Goal: Information Seeking & Learning: Learn about a topic

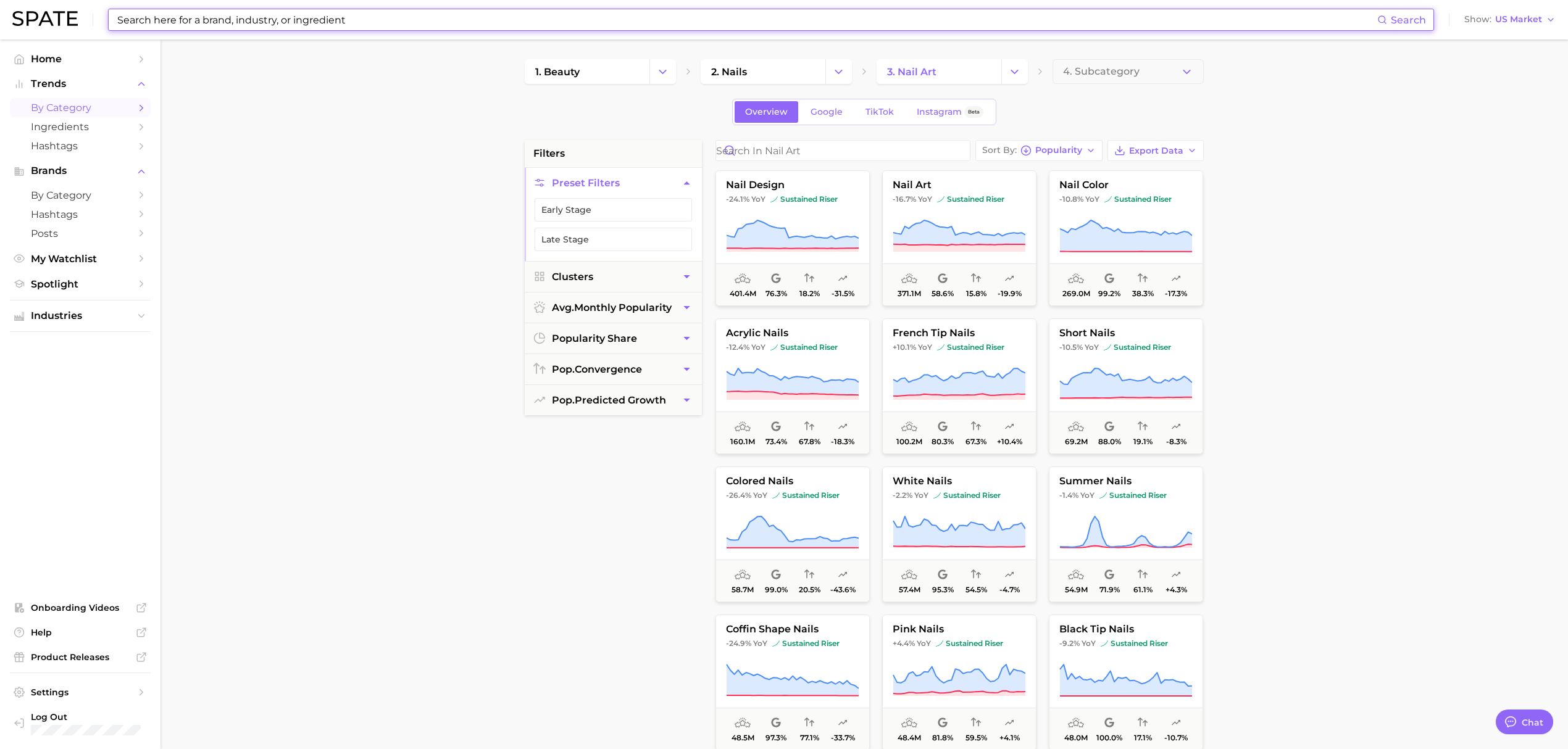
click at [180, 20] on input at bounding box center [746, 19] width 1261 height 21
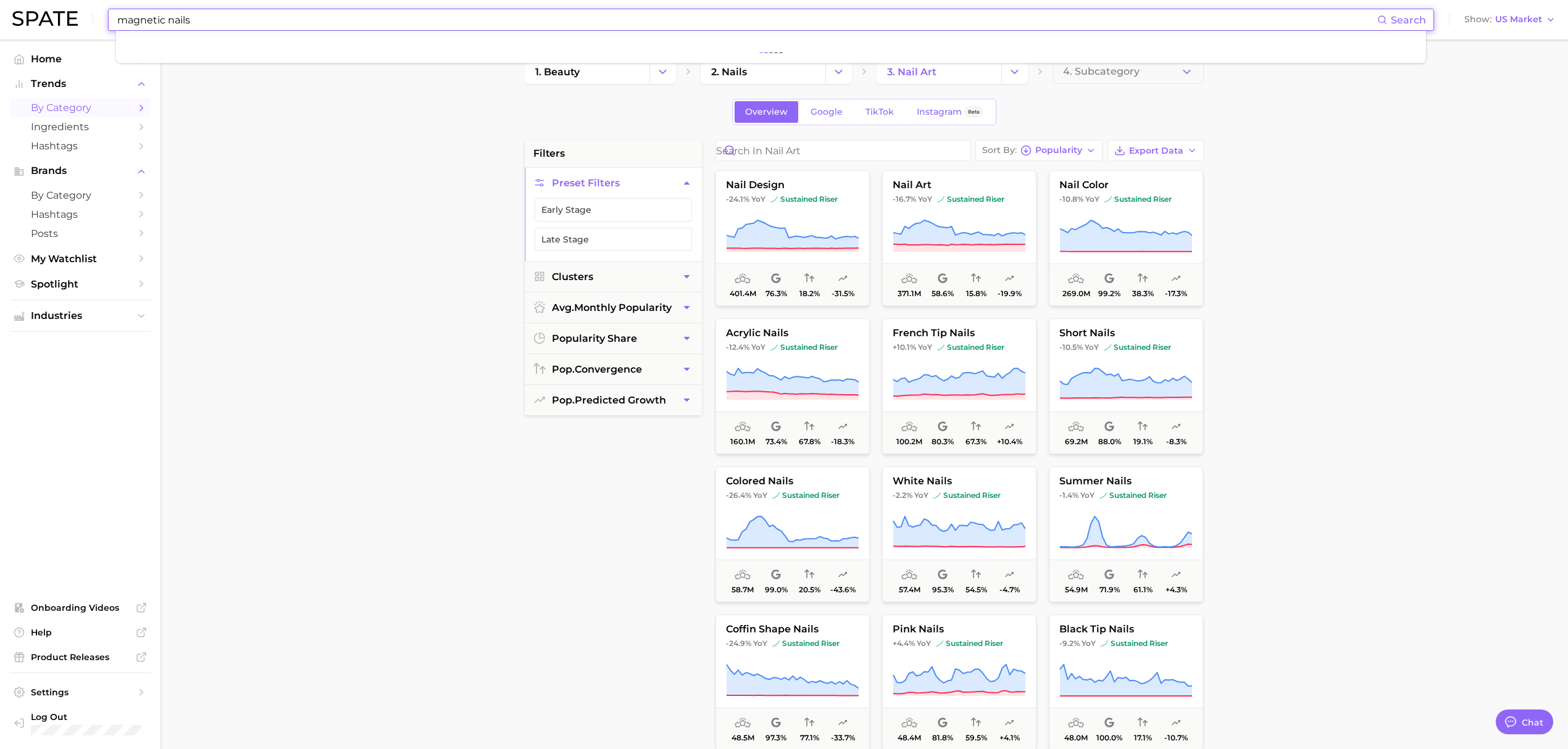
type input "magnetic nails"
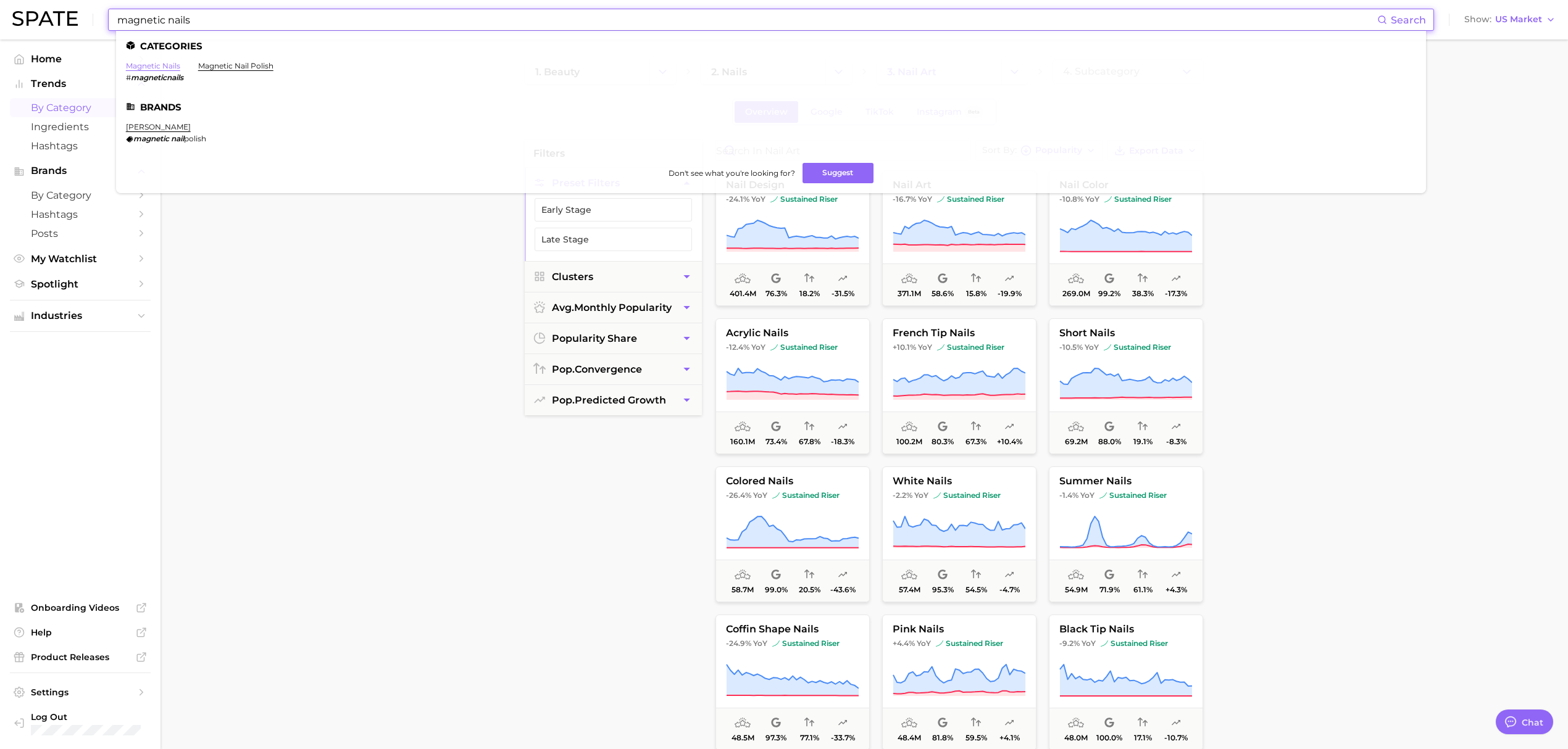
click at [168, 68] on link "magnetic nails" at bounding box center [153, 66] width 55 height 9
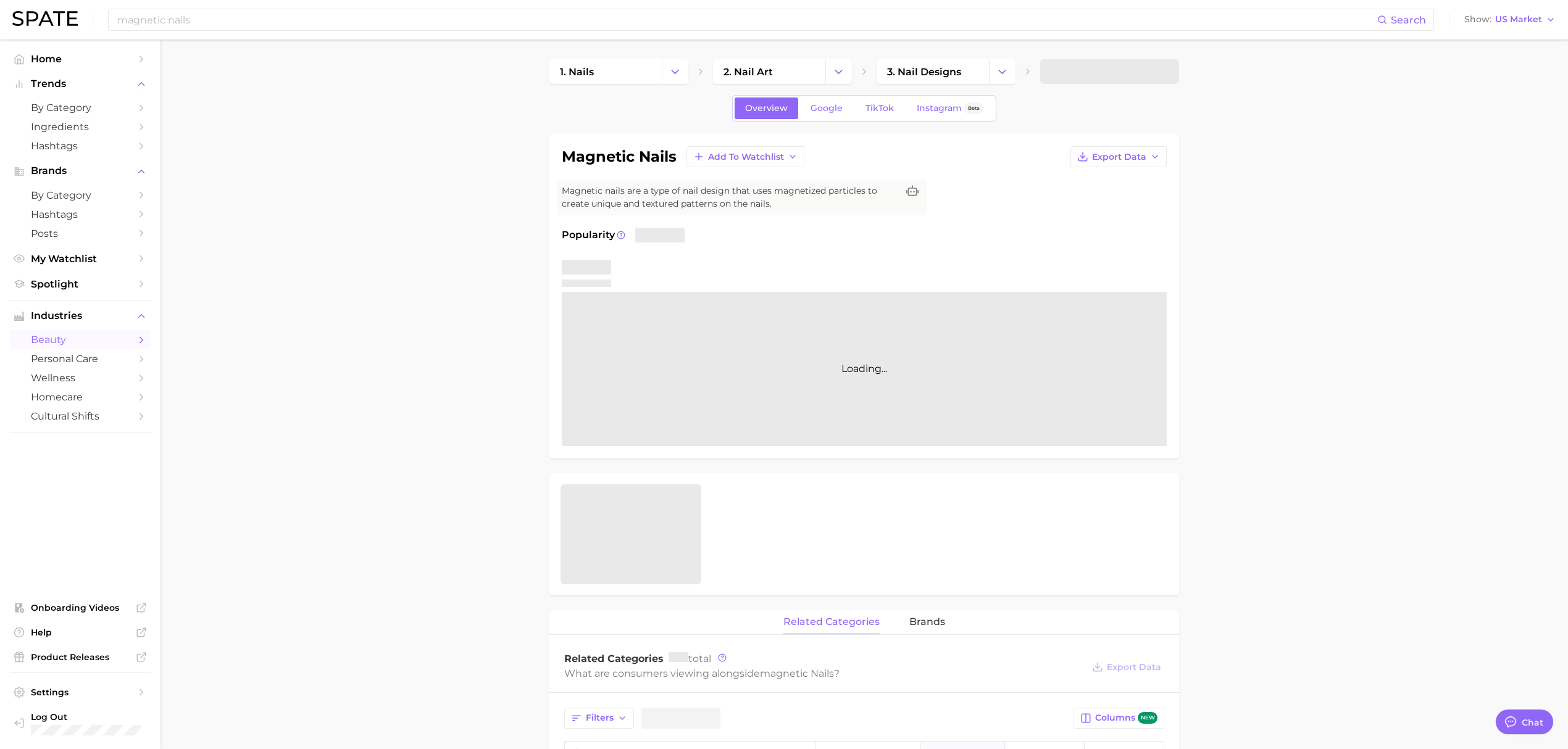
type textarea "x"
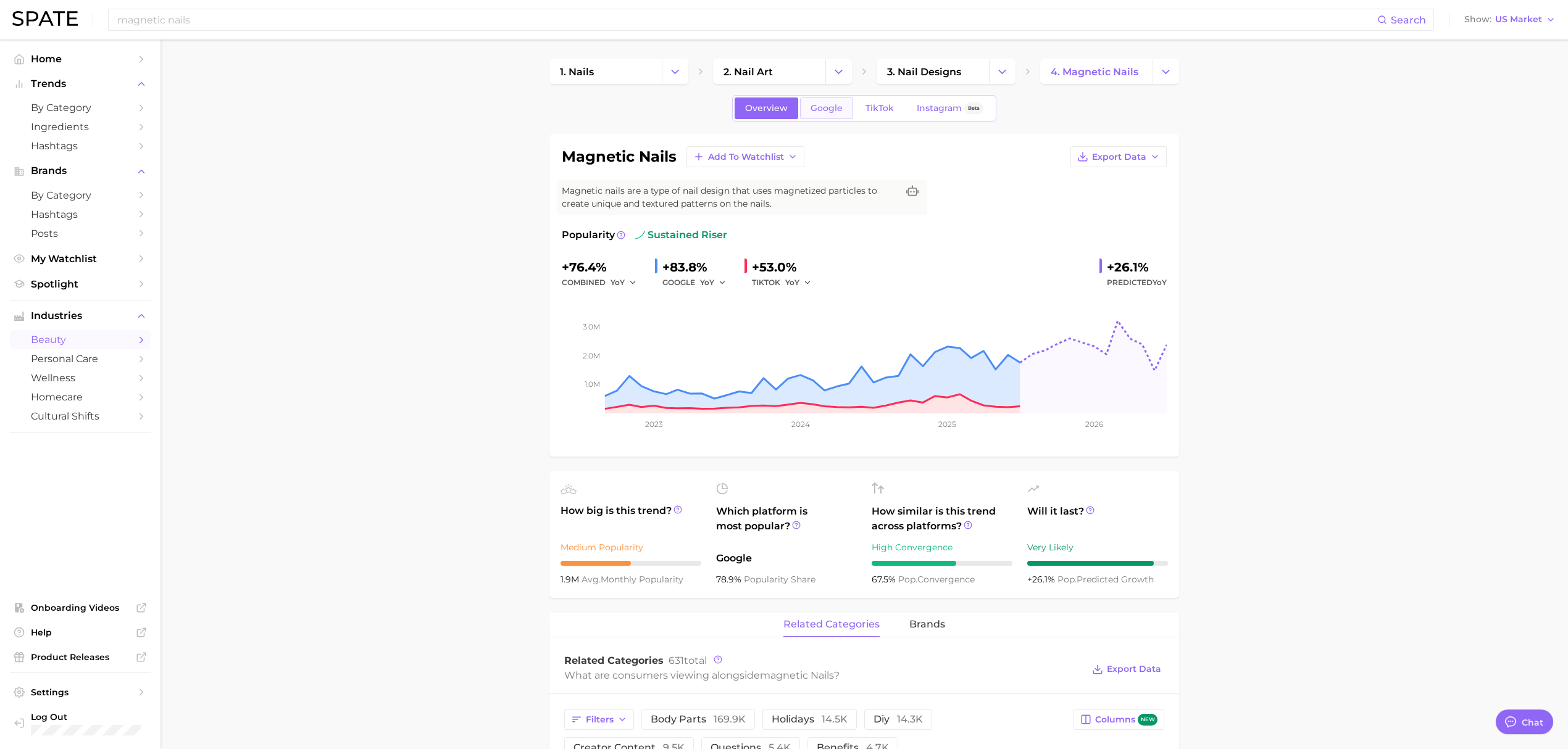
click at [822, 106] on span "Google" at bounding box center [826, 107] width 32 height 10
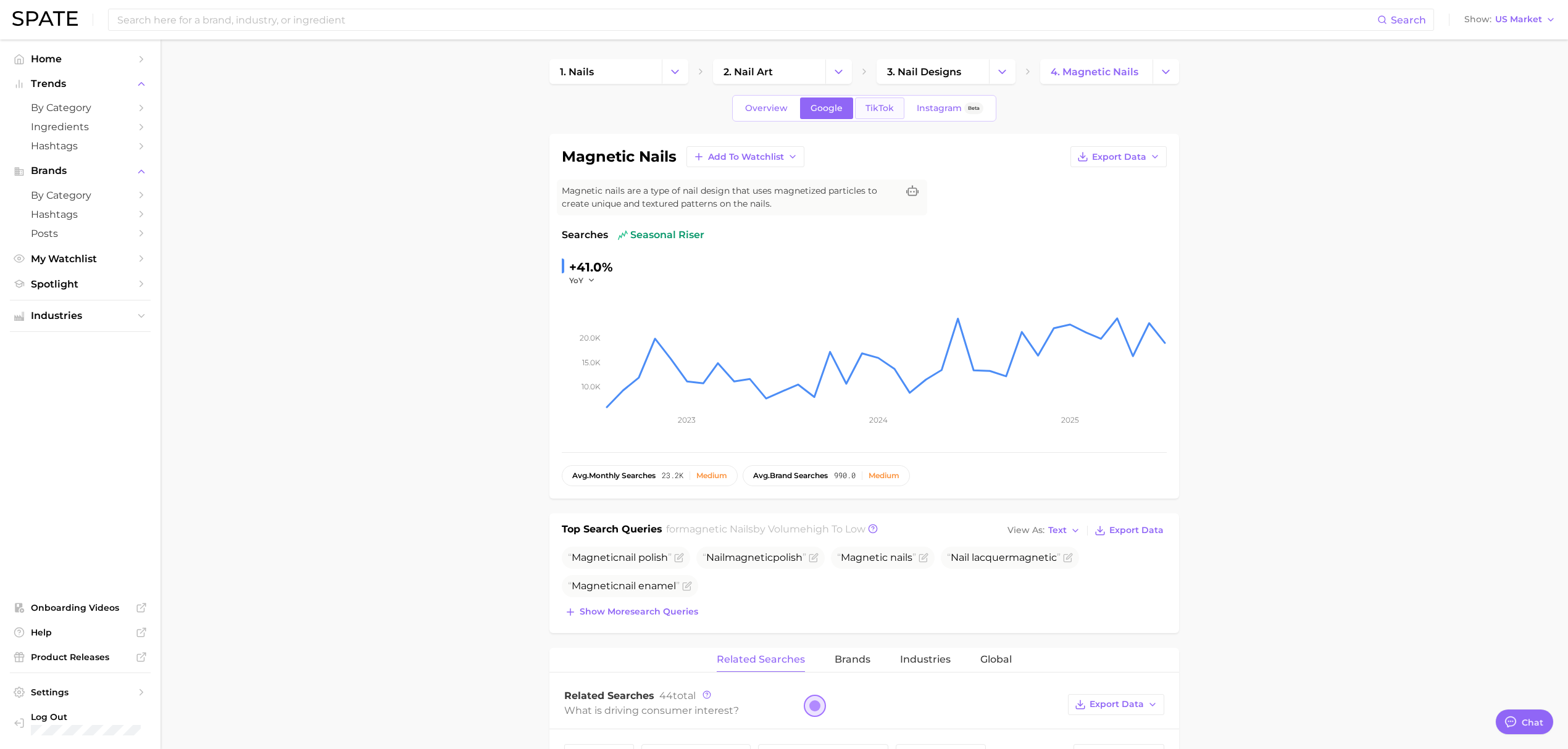
click at [880, 109] on span "TikTok" at bounding box center [879, 107] width 29 height 10
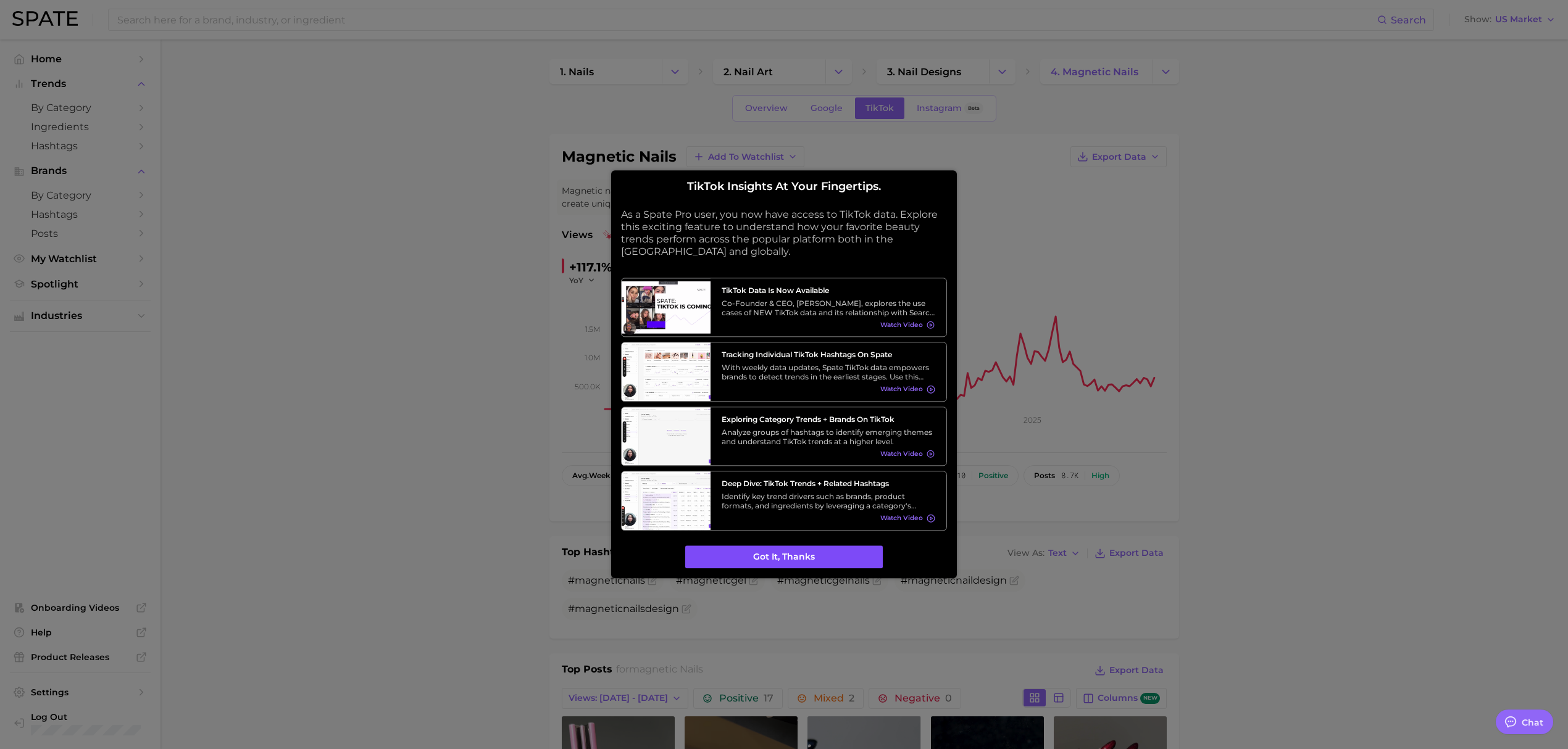
click at [830, 561] on button "Got it, thanks" at bounding box center [784, 557] width 198 height 23
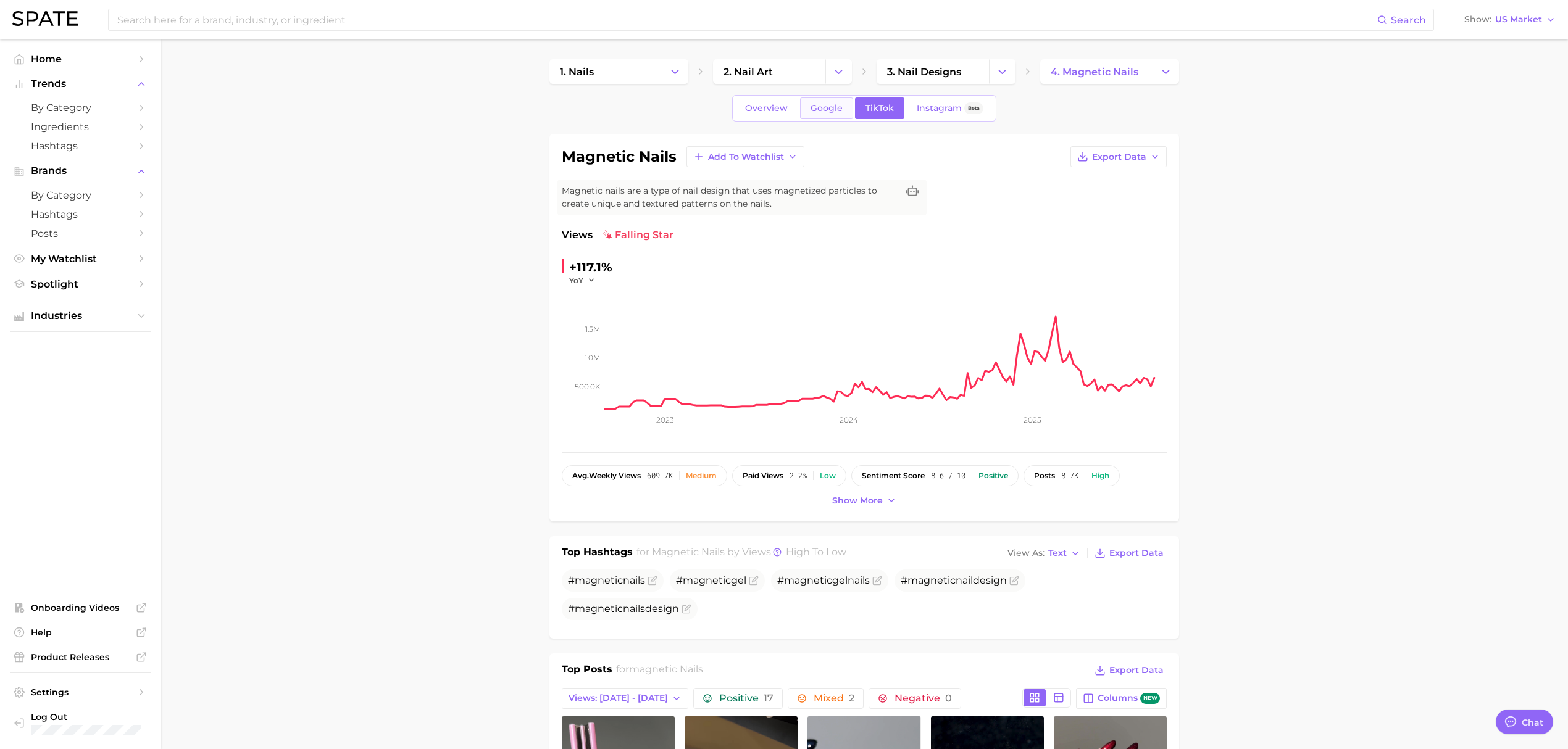
click at [822, 106] on span "Google" at bounding box center [826, 107] width 32 height 10
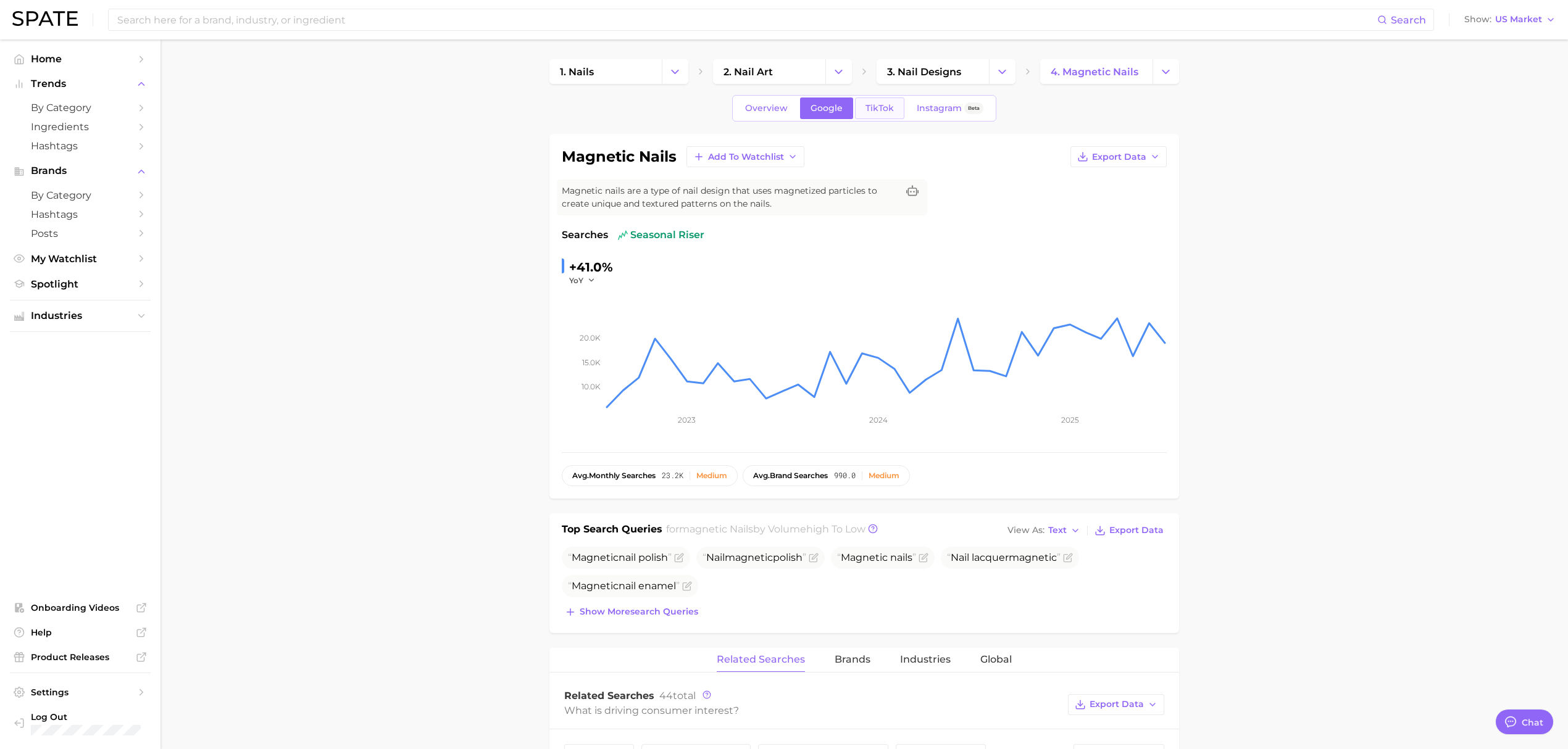
click at [884, 106] on span "TikTok" at bounding box center [879, 107] width 29 height 10
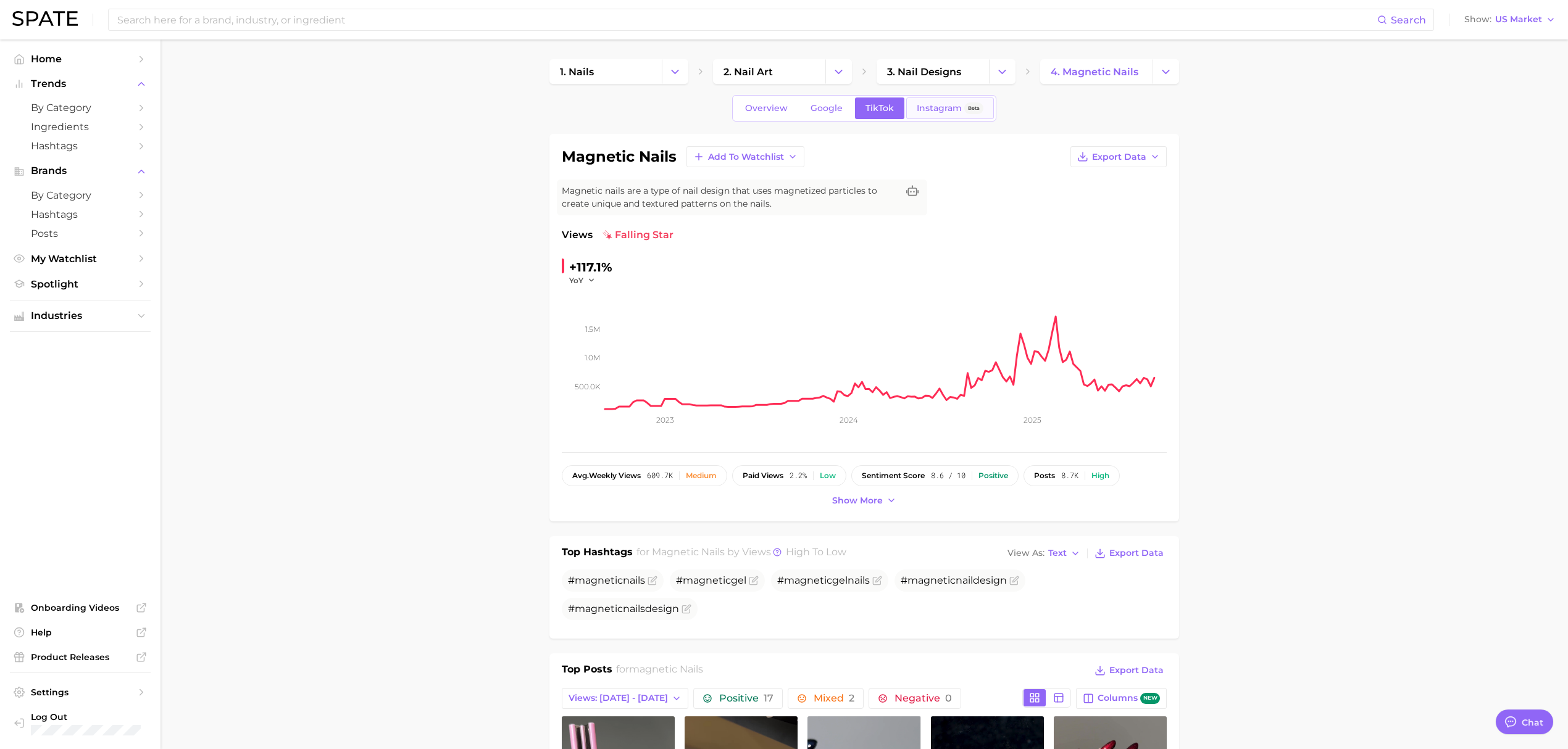
click at [919, 112] on span "Instagram" at bounding box center [939, 107] width 45 height 10
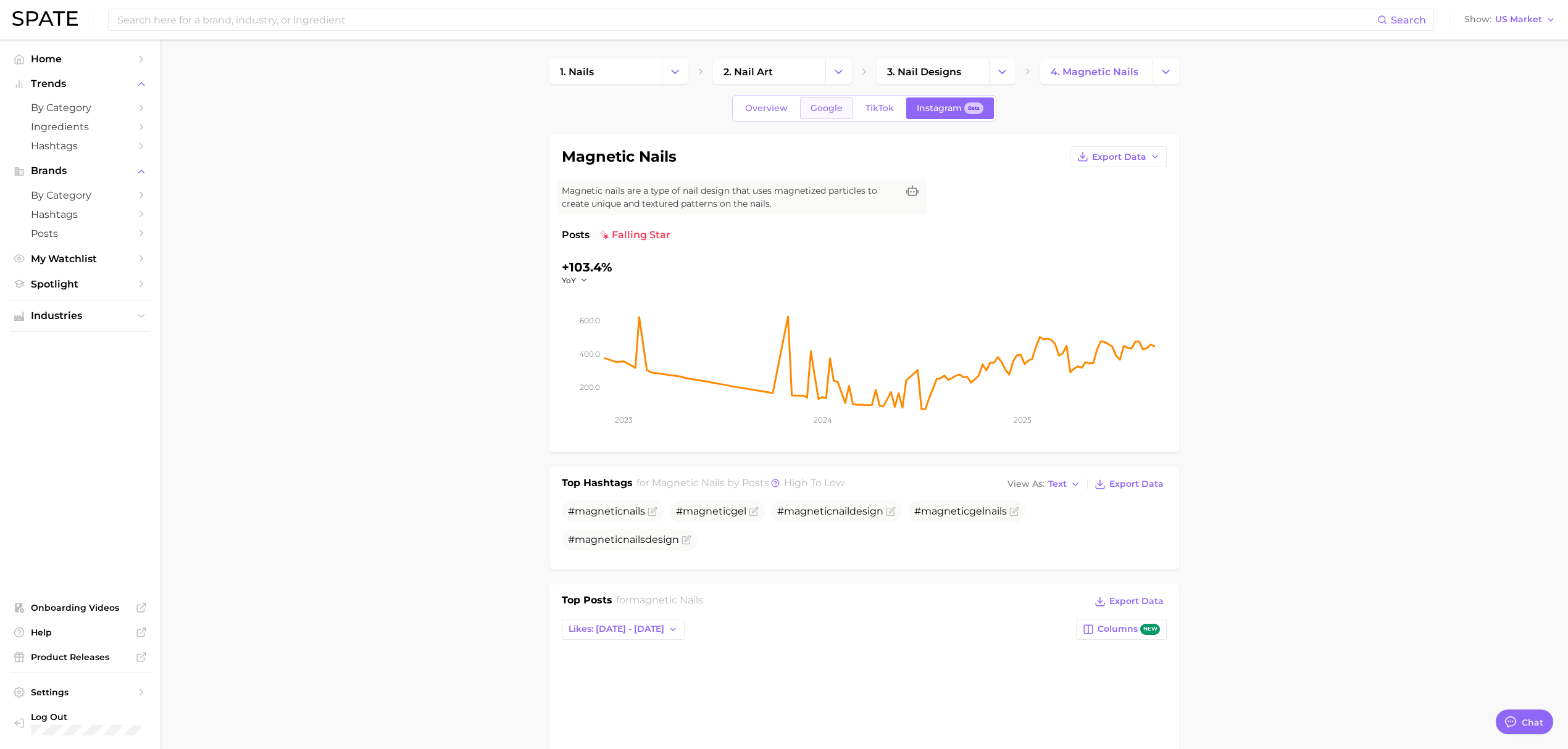
click at [828, 112] on span "Google" at bounding box center [826, 107] width 32 height 10
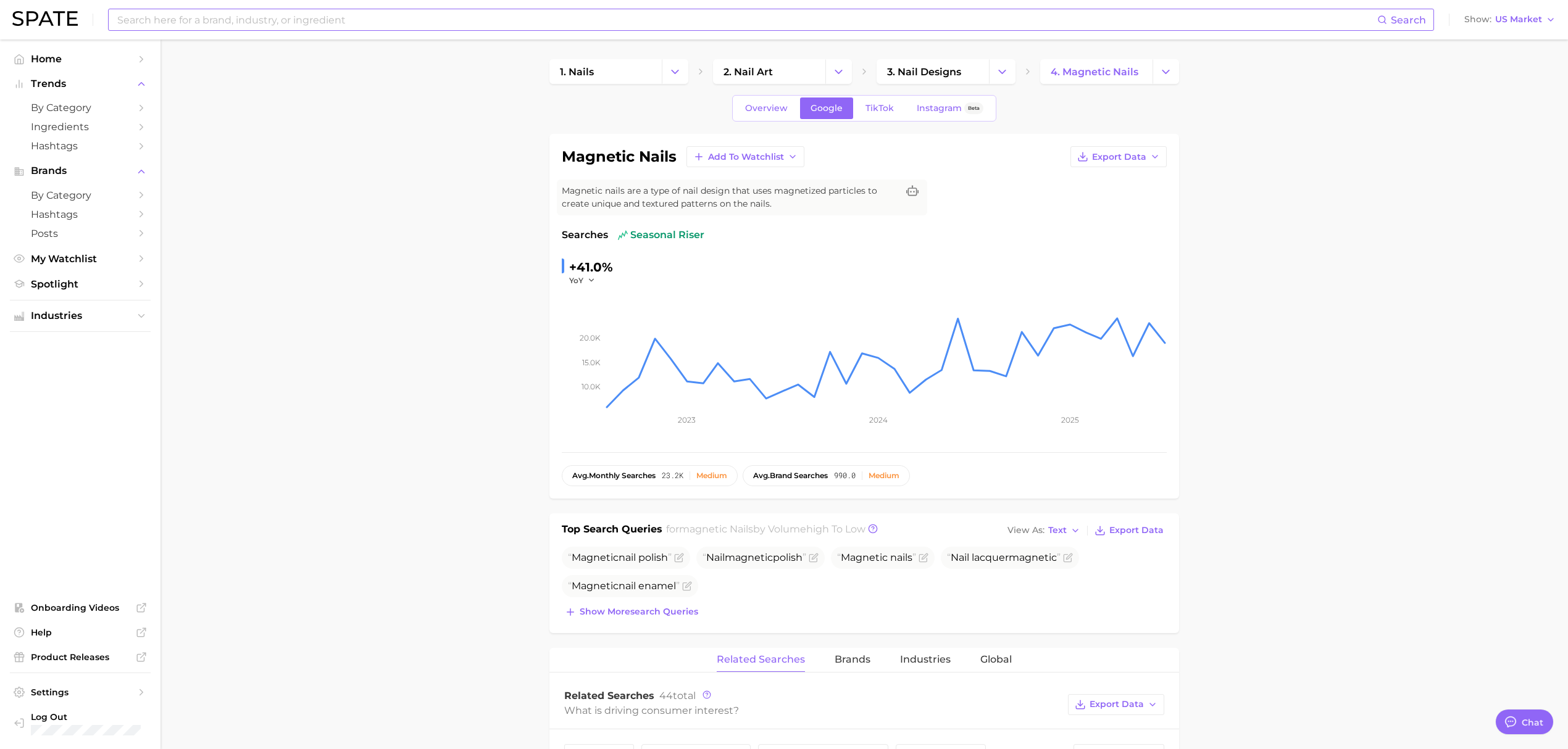
click at [426, 18] on input at bounding box center [746, 19] width 1261 height 21
type input "glass nails"
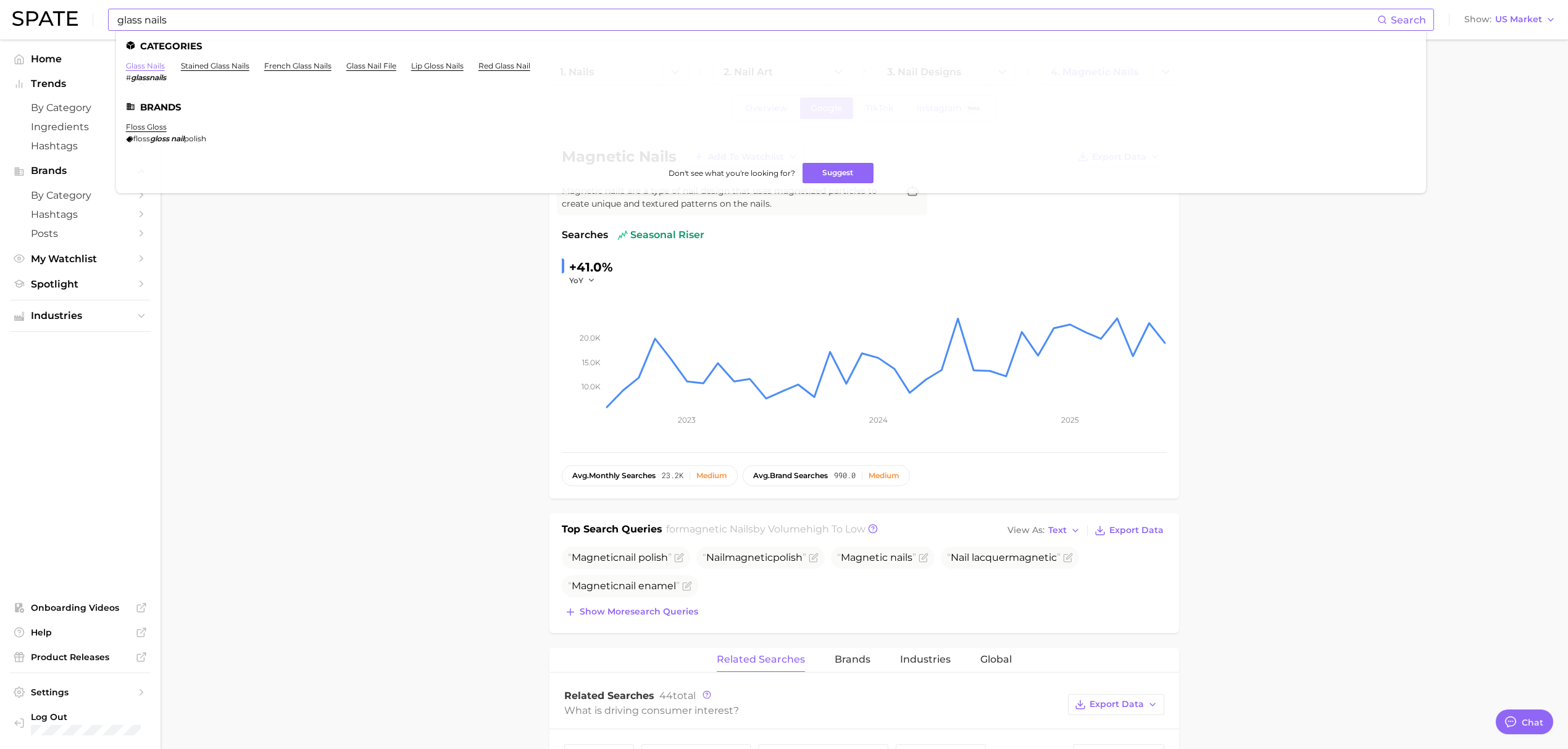
click at [138, 63] on link "glass nails" at bounding box center [145, 66] width 39 height 9
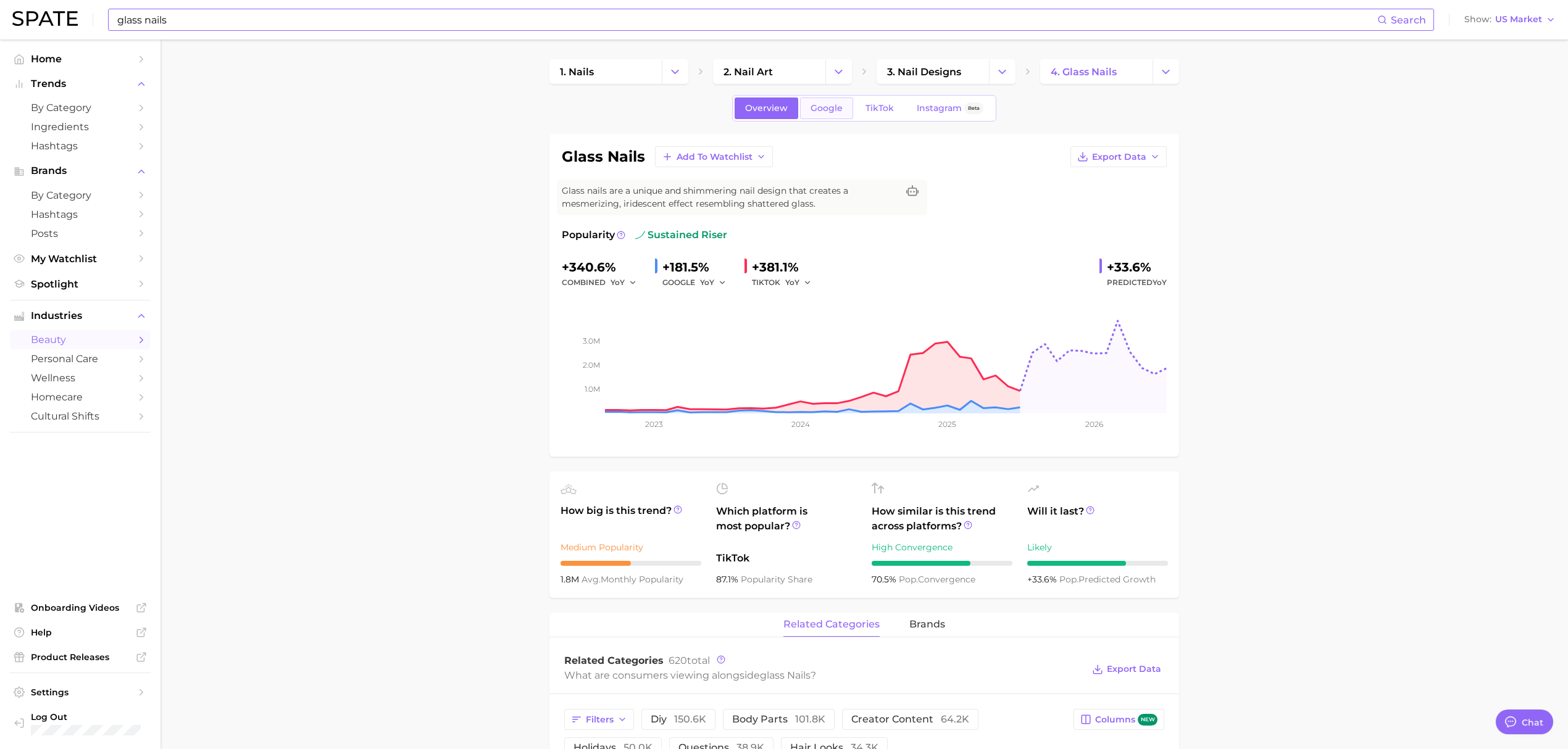
click at [806, 112] on link "Google" at bounding box center [826, 107] width 53 height 21
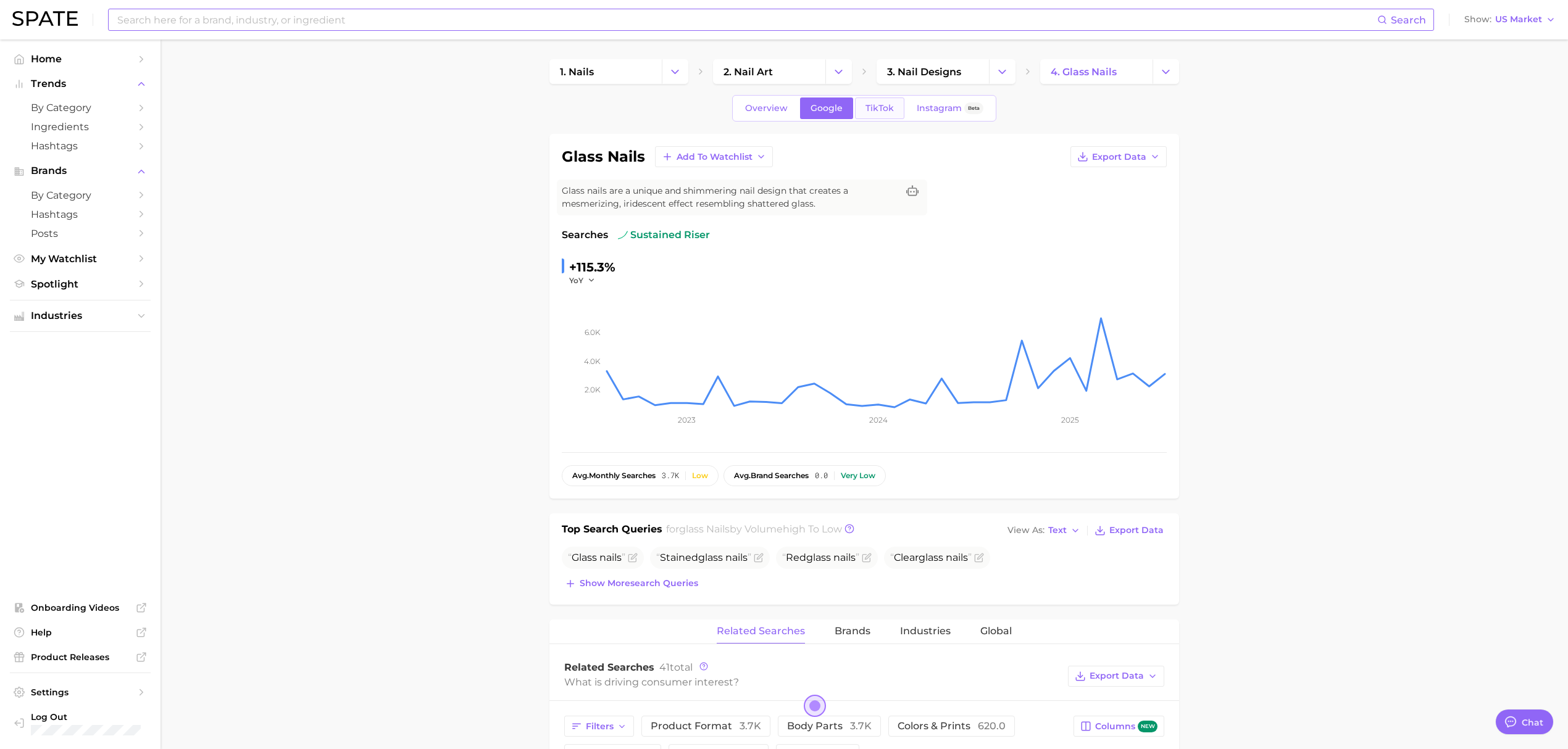
click at [869, 104] on span "TikTok" at bounding box center [879, 107] width 29 height 10
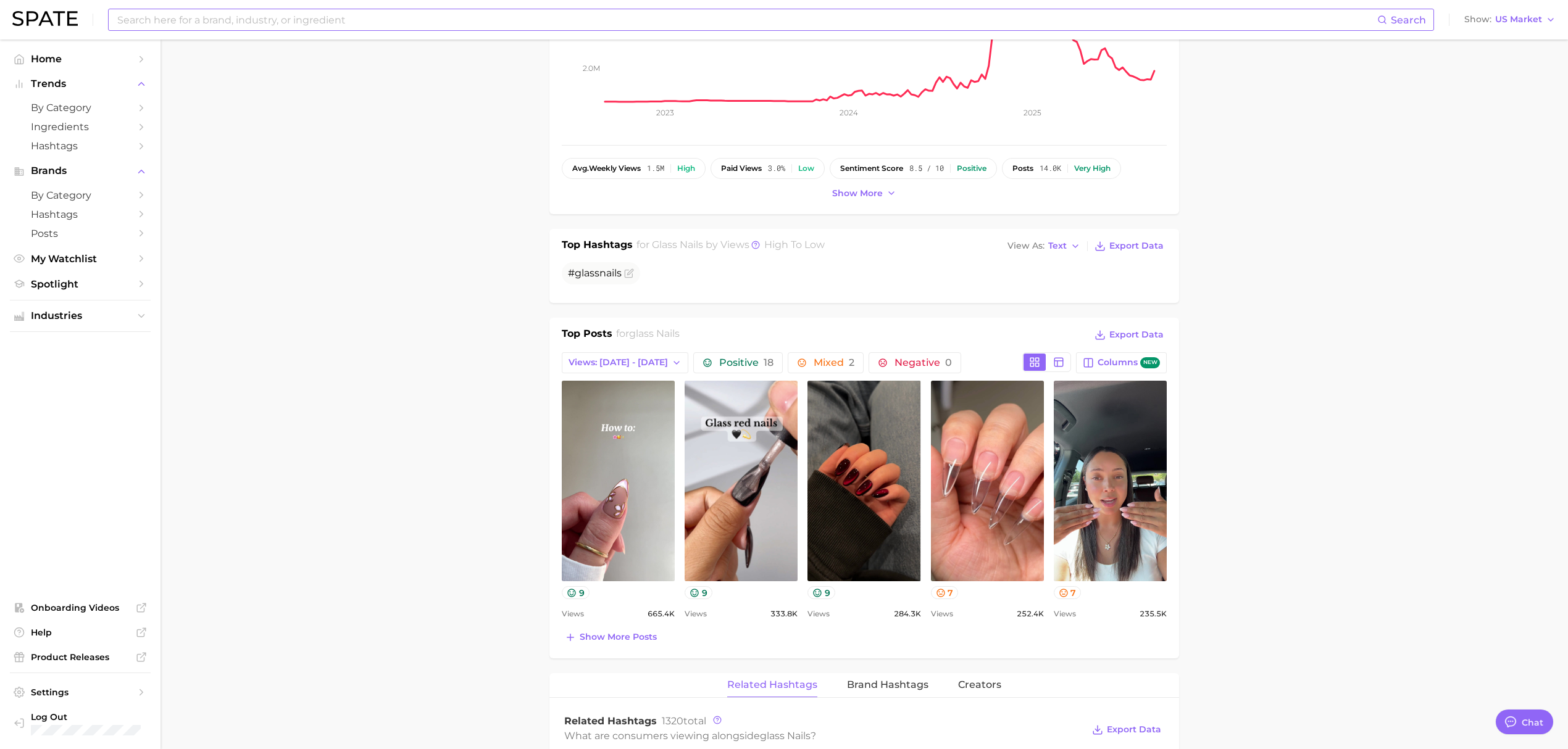
scroll to position [329, 0]
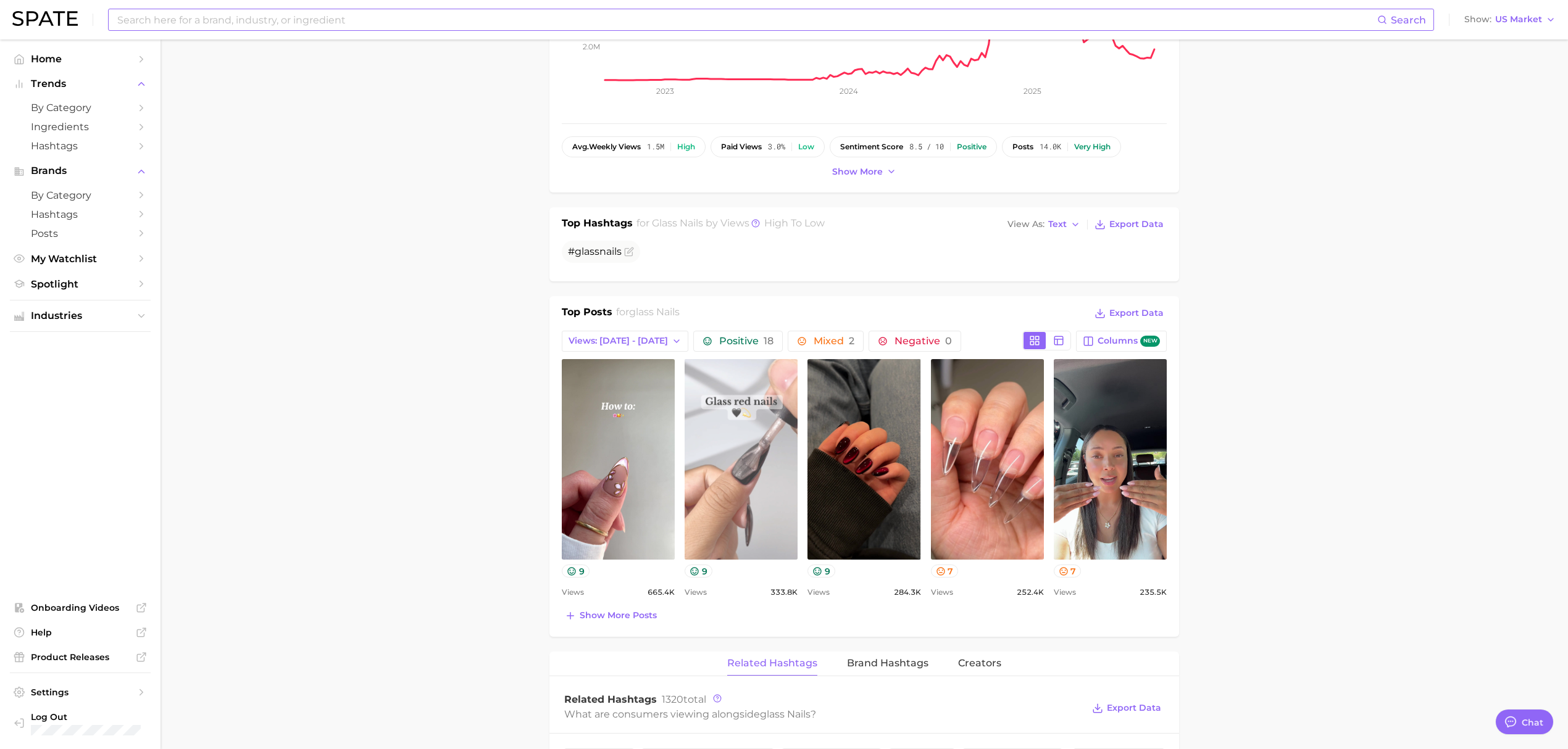
click at [706, 421] on link "view post on TikTok" at bounding box center [741, 459] width 113 height 201
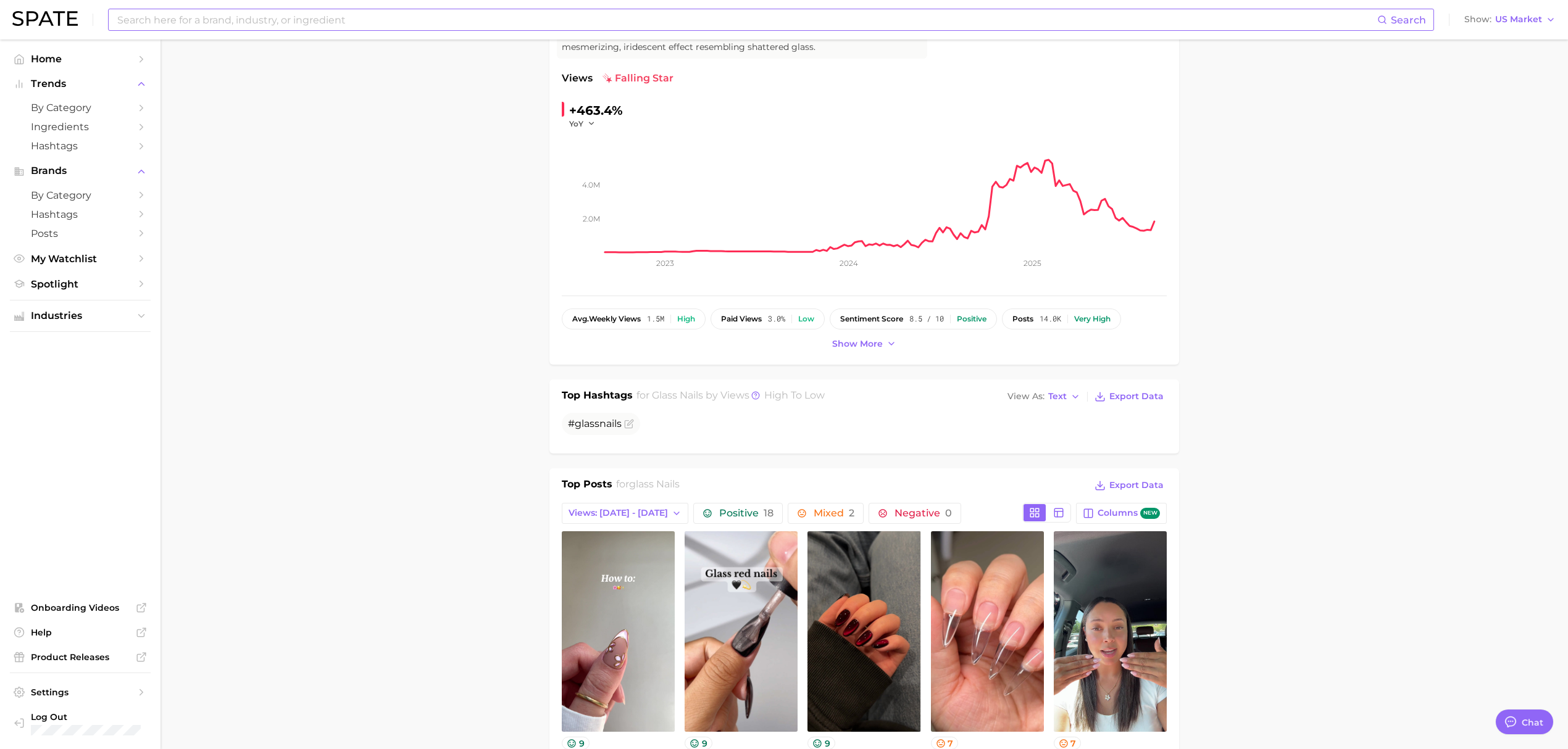
scroll to position [0, 0]
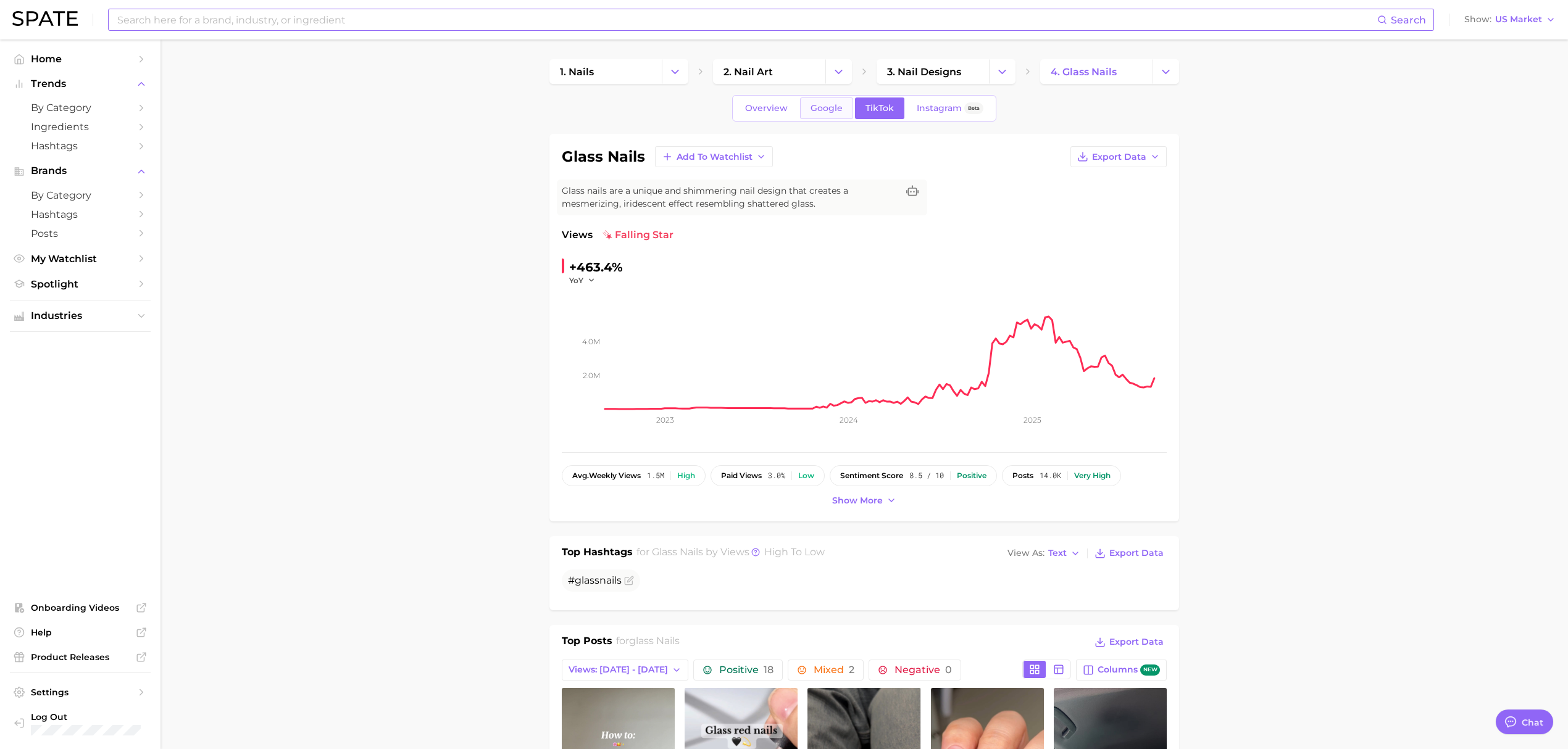
click at [827, 111] on span "Google" at bounding box center [826, 107] width 32 height 10
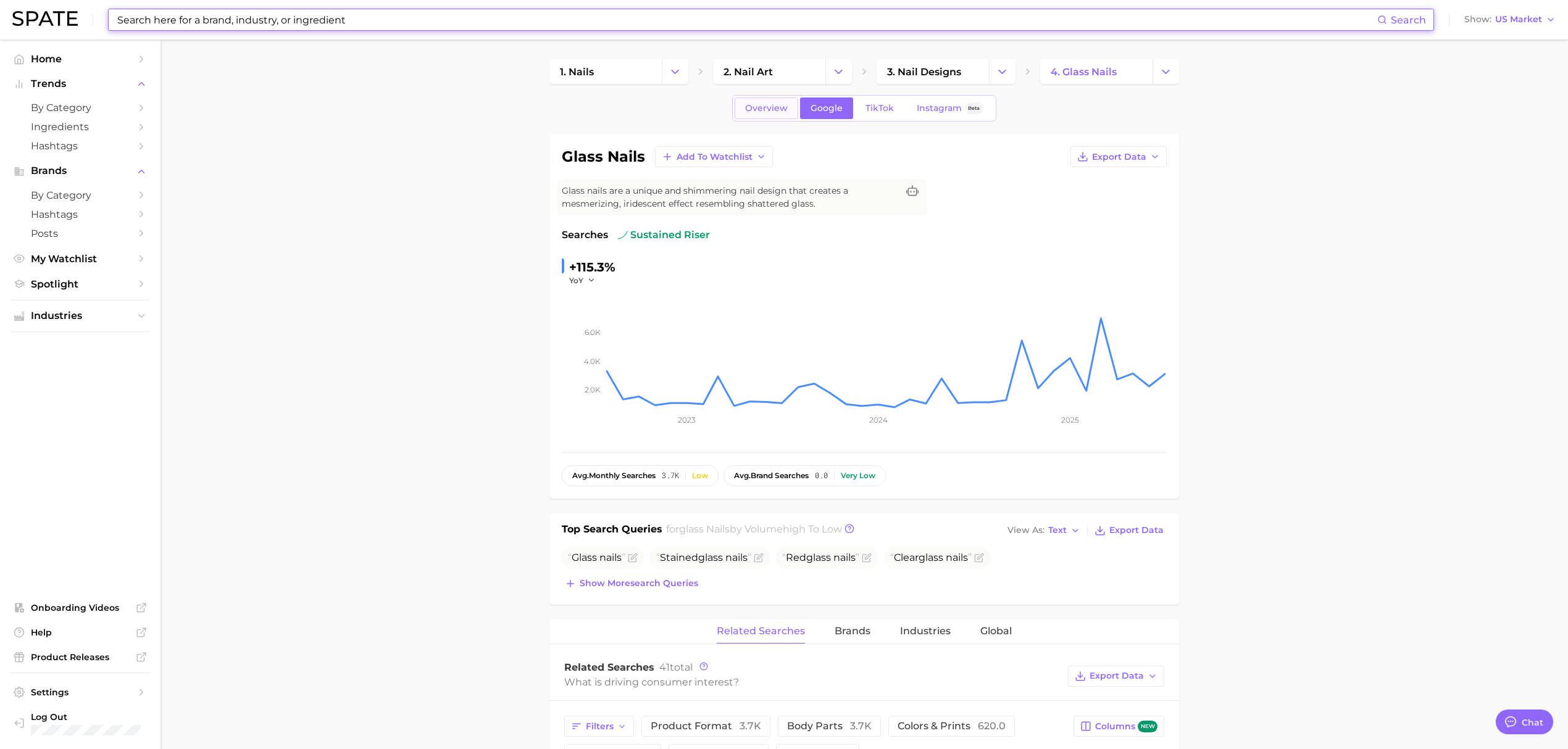
click at [756, 112] on span "Overview" at bounding box center [766, 107] width 43 height 10
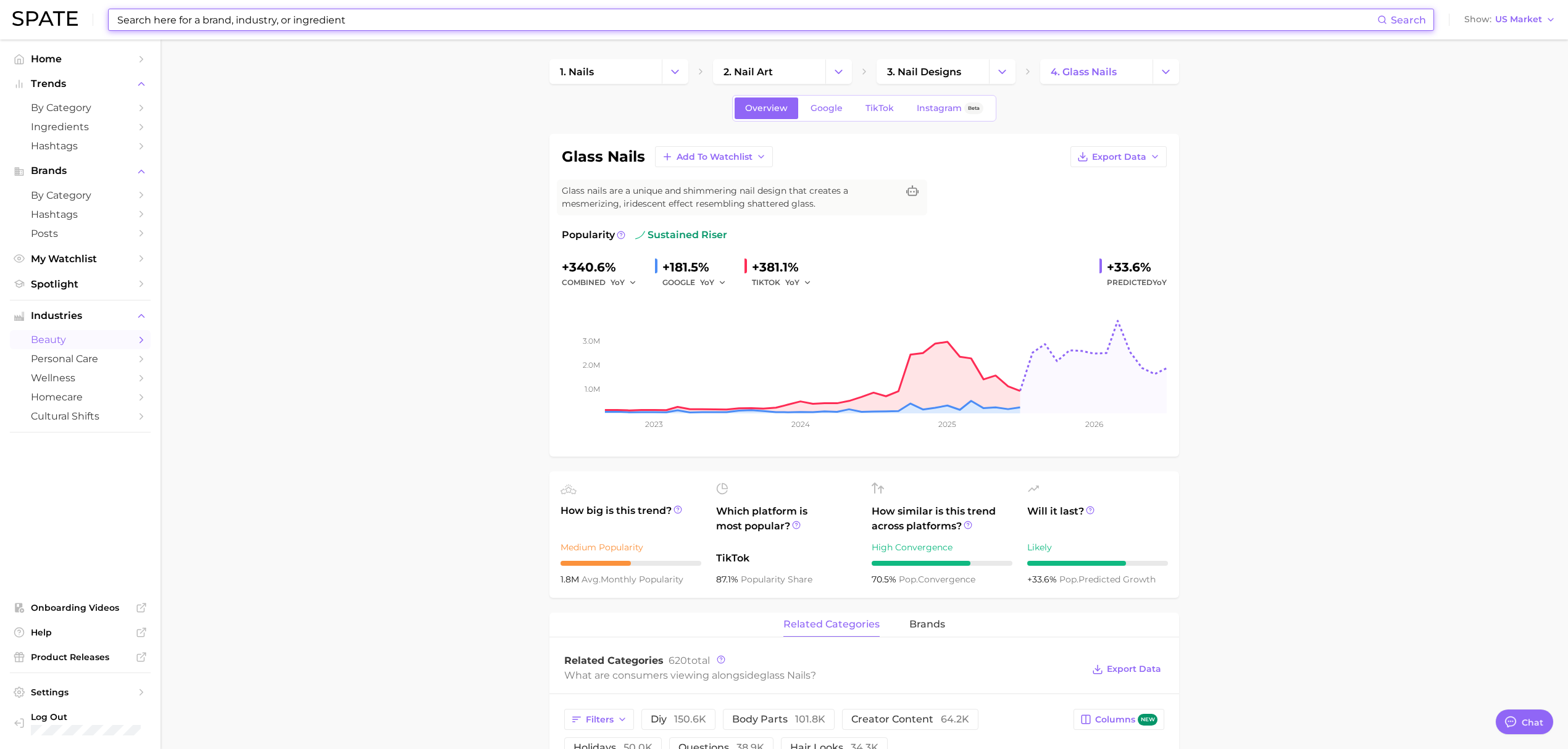
scroll to position [82, 0]
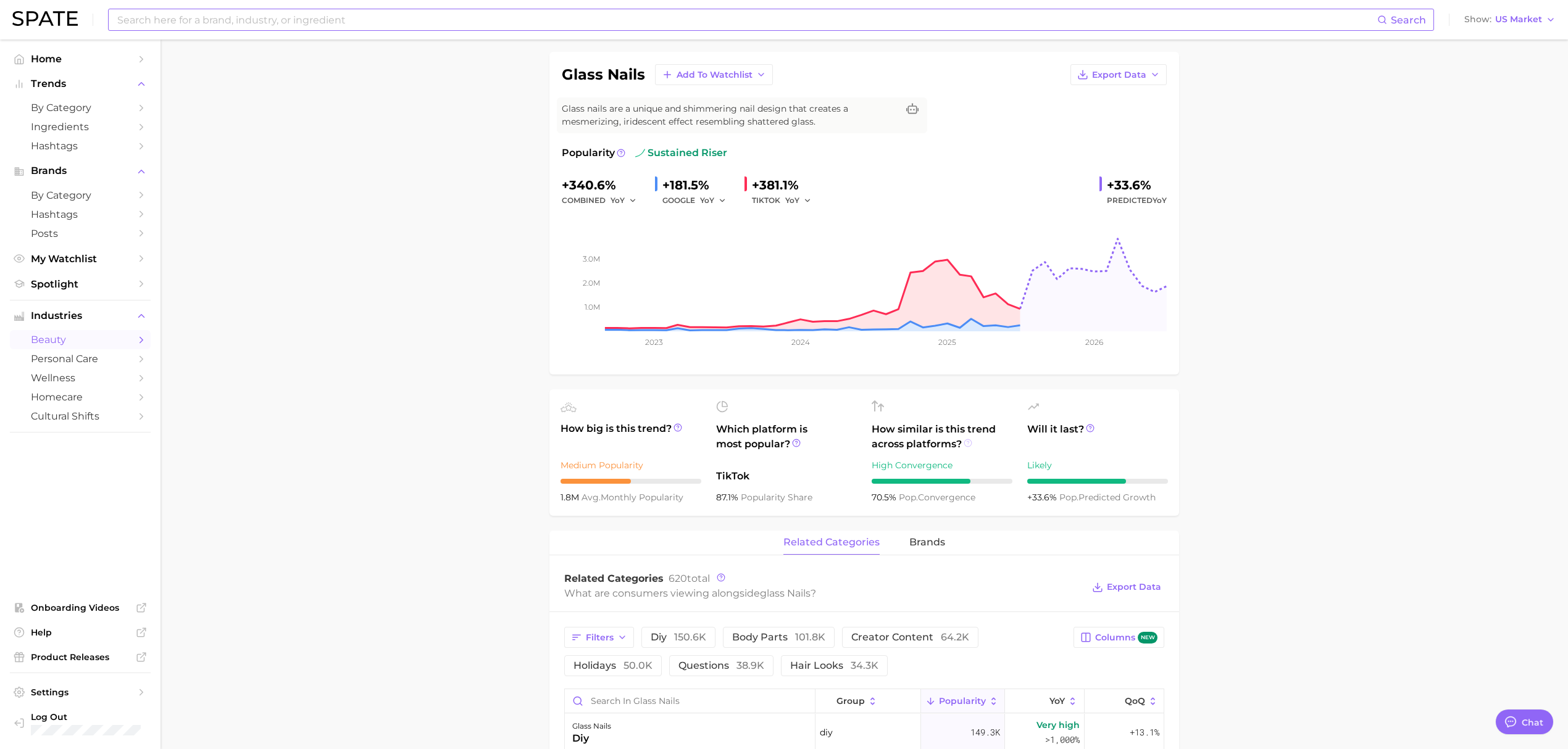
click at [966, 443] on icon at bounding box center [967, 442] width 8 height 8
click at [1090, 427] on icon at bounding box center [1090, 427] width 8 height 8
click at [1303, 399] on main "1. nails 2. nail art 3. nail designs 4. glass nails Overview Google TikTok Inst…" at bounding box center [863, 735] width 1407 height 1556
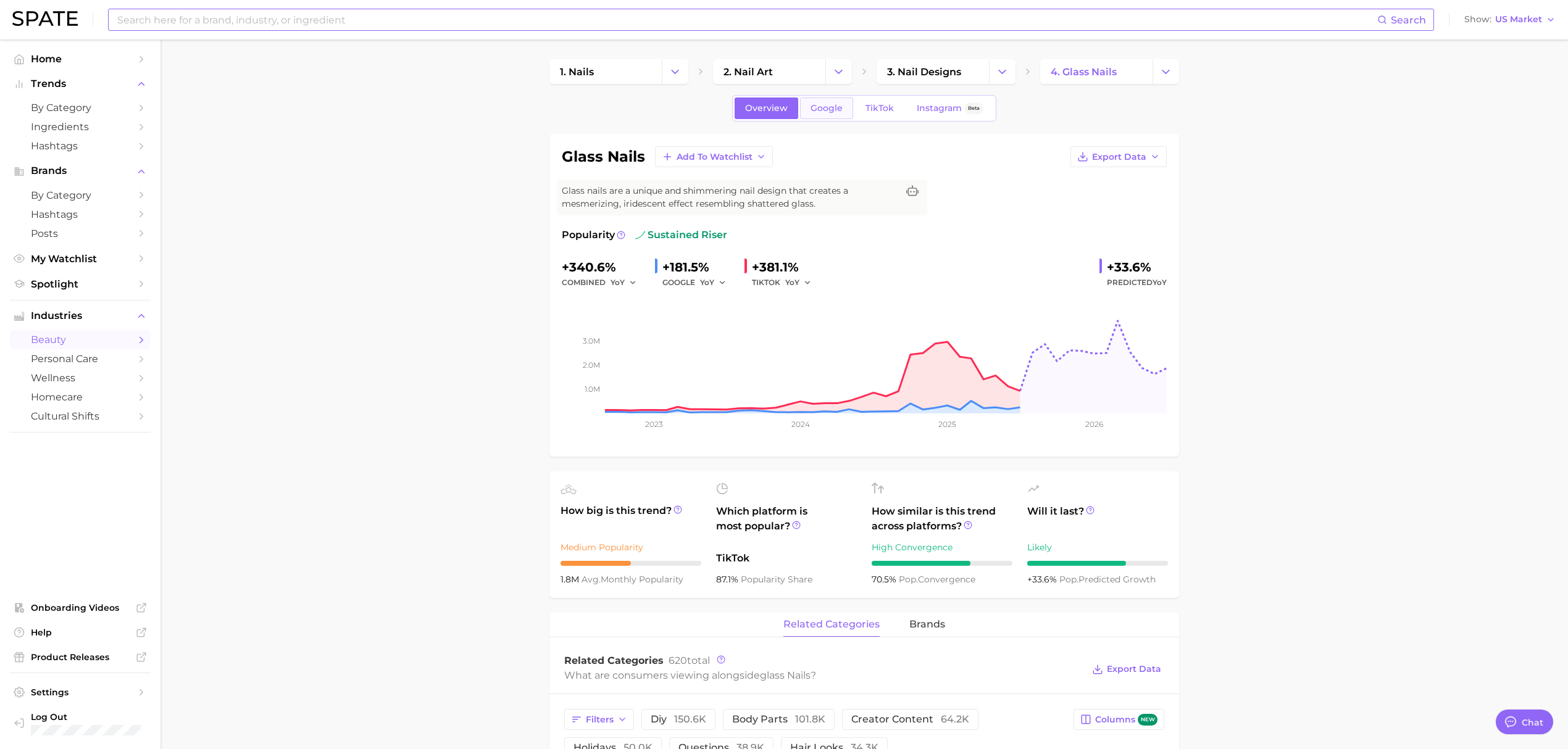
click at [840, 110] on span "Google" at bounding box center [826, 107] width 32 height 10
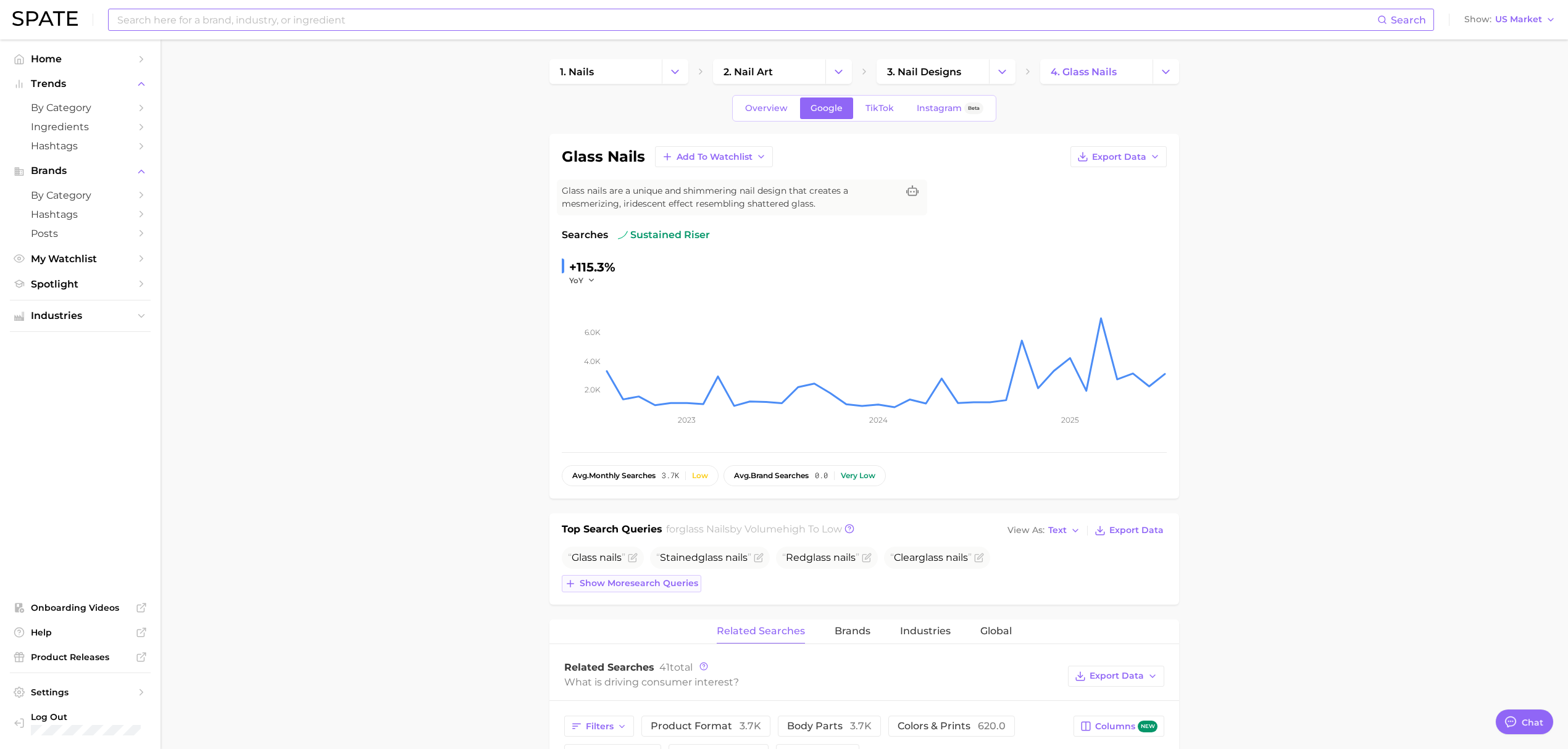
click at [654, 593] on button "Show more search queries" at bounding box center [631, 583] width 140 height 18
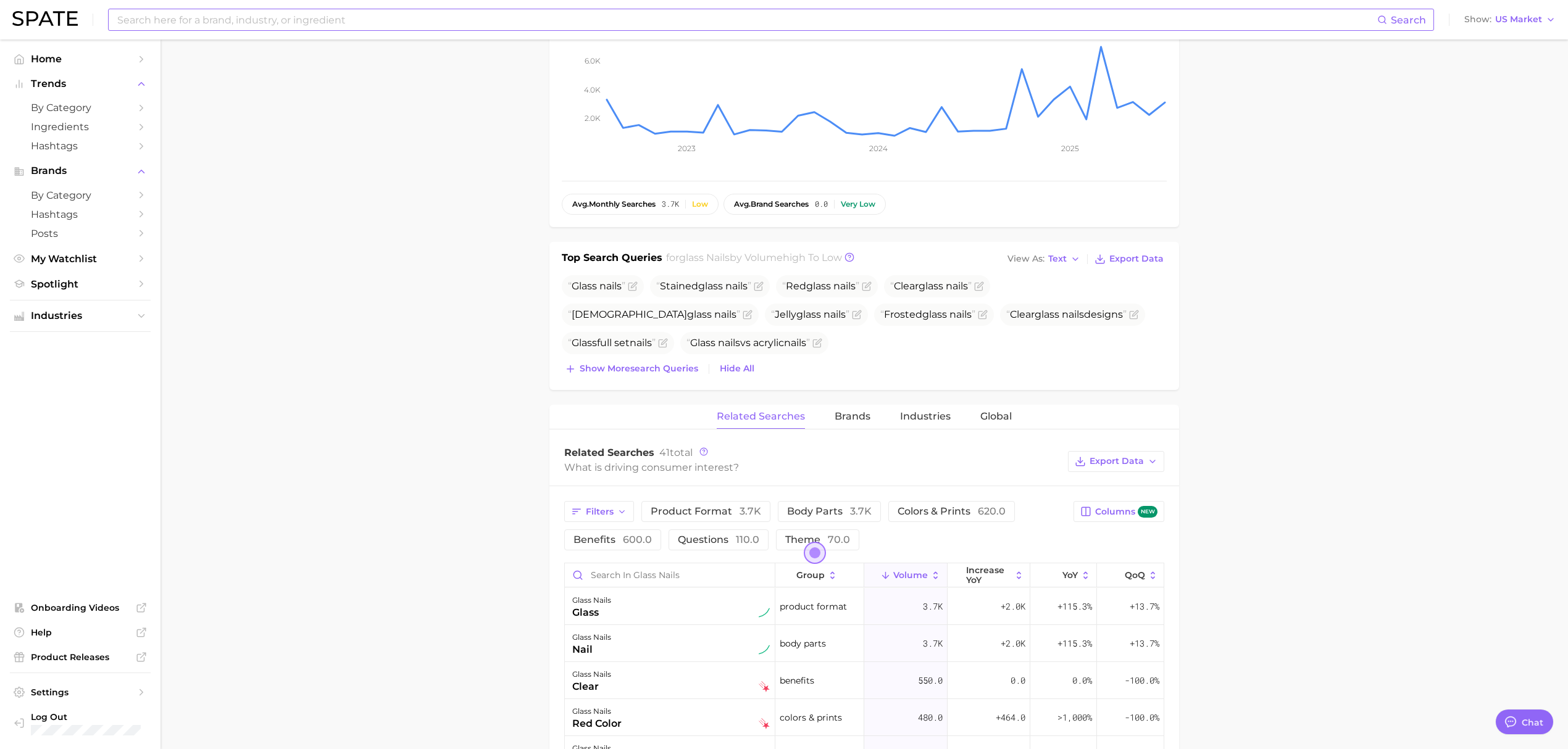
scroll to position [247, 0]
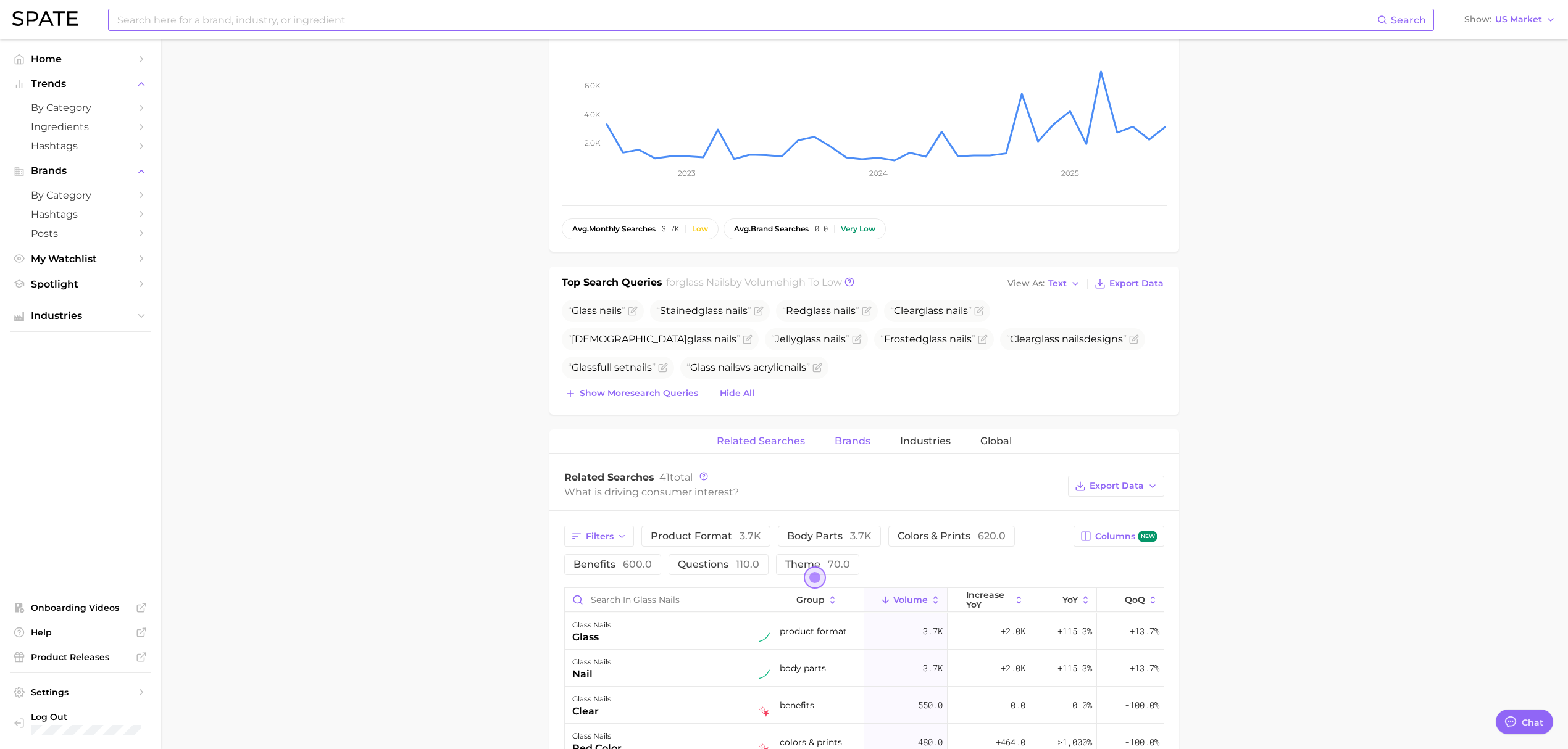
click at [854, 444] on span "Brands" at bounding box center [852, 441] width 36 height 11
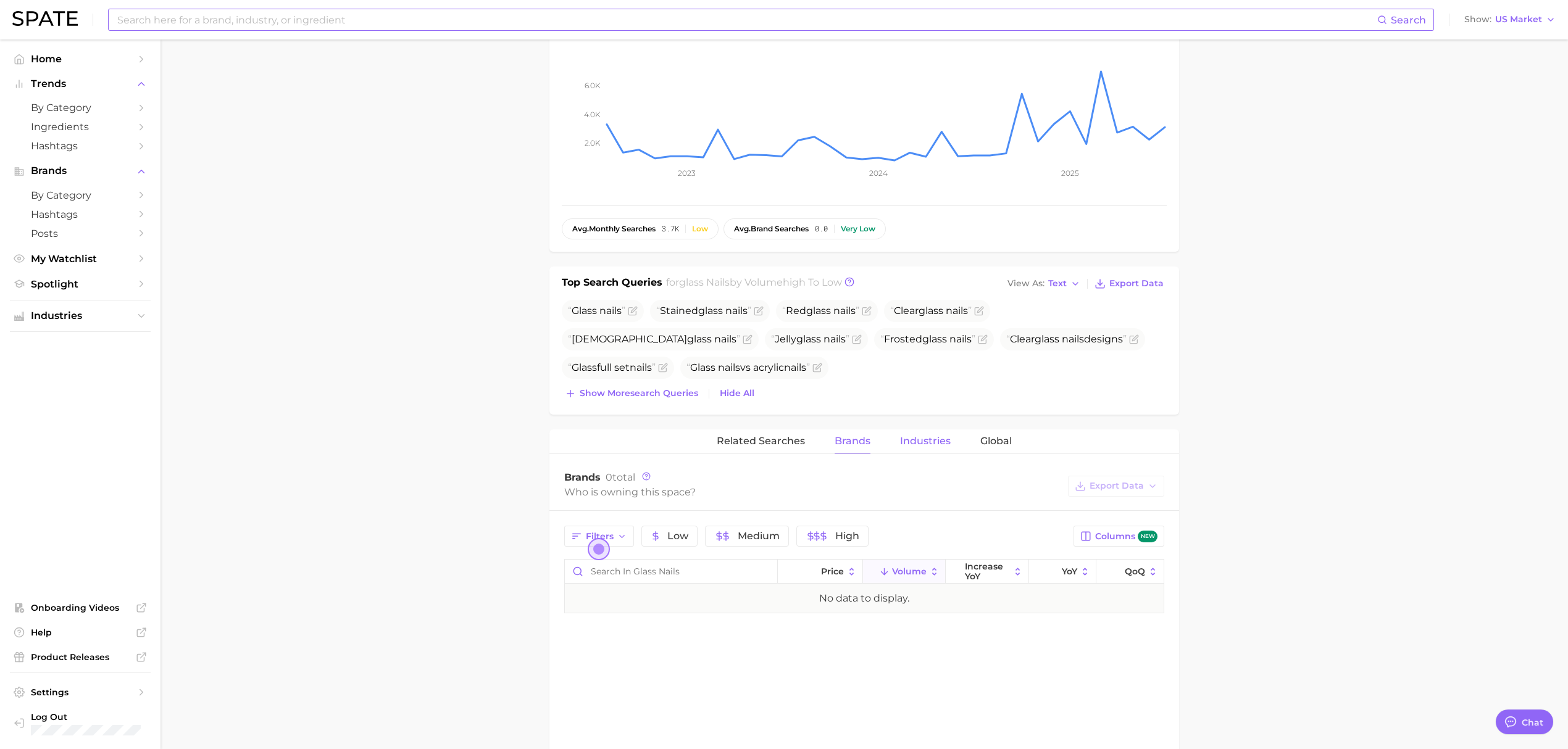
click at [905, 439] on span "Industries" at bounding box center [925, 441] width 51 height 11
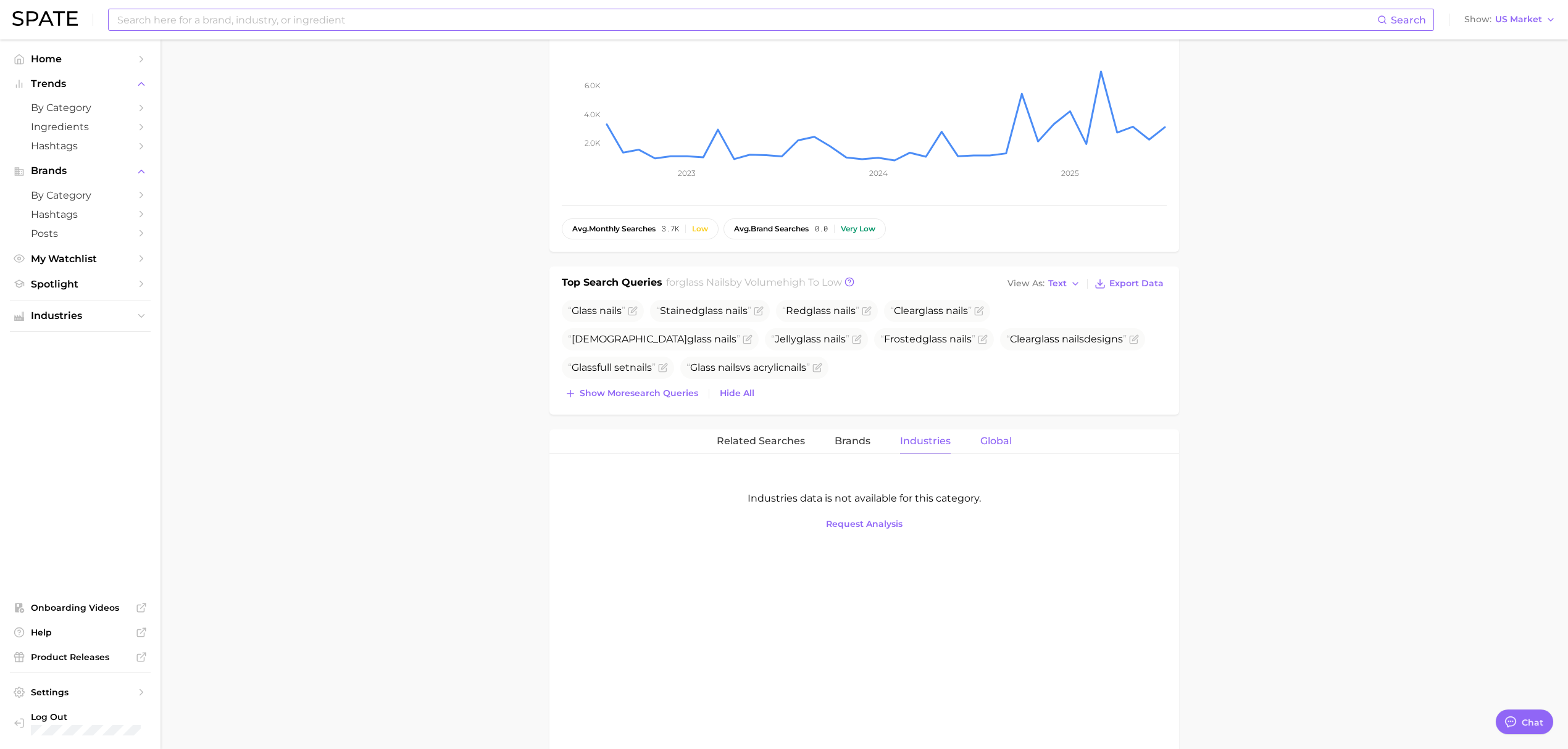
click at [1001, 445] on span "Global" at bounding box center [995, 441] width 31 height 11
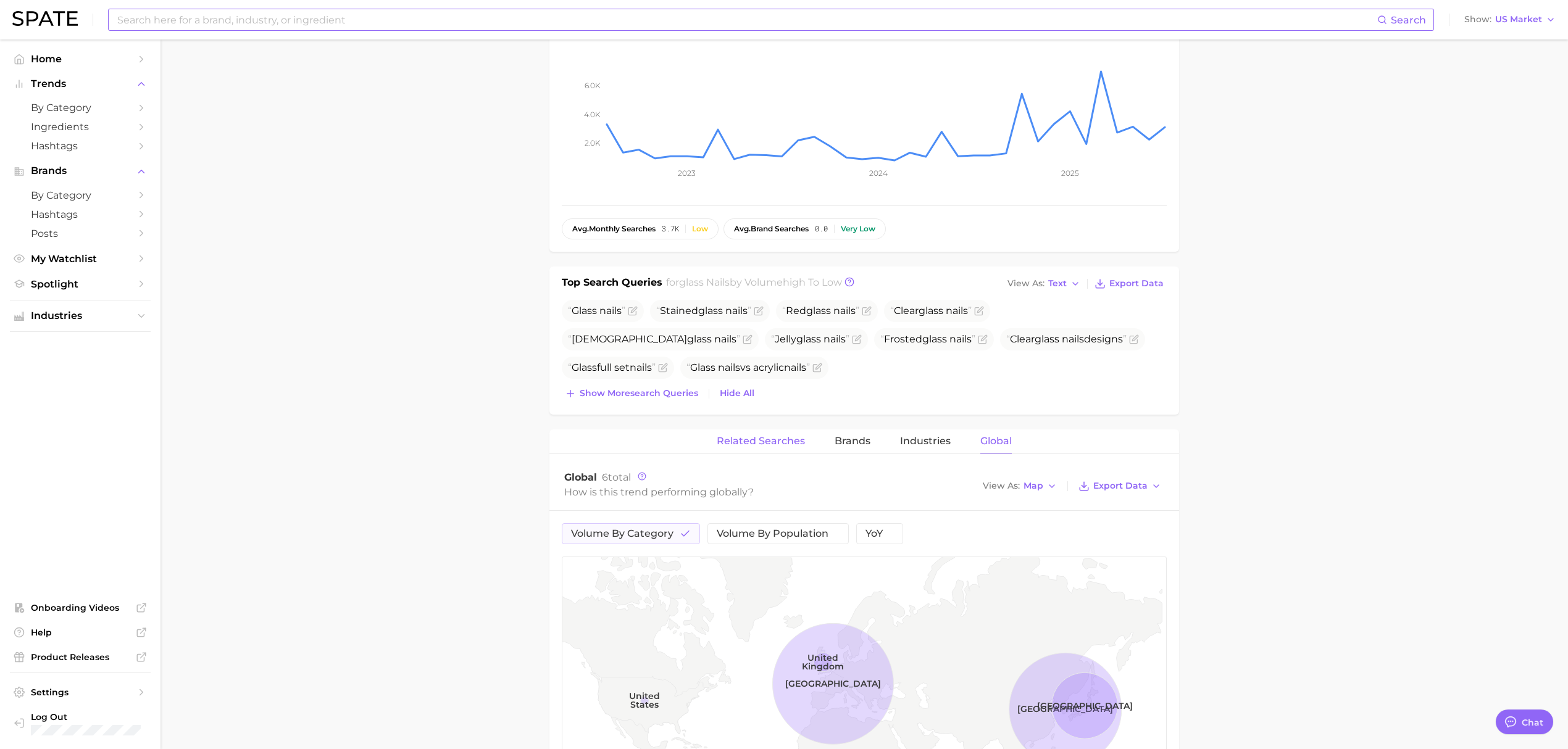
click at [775, 451] on button "Related Searches" at bounding box center [760, 441] width 88 height 24
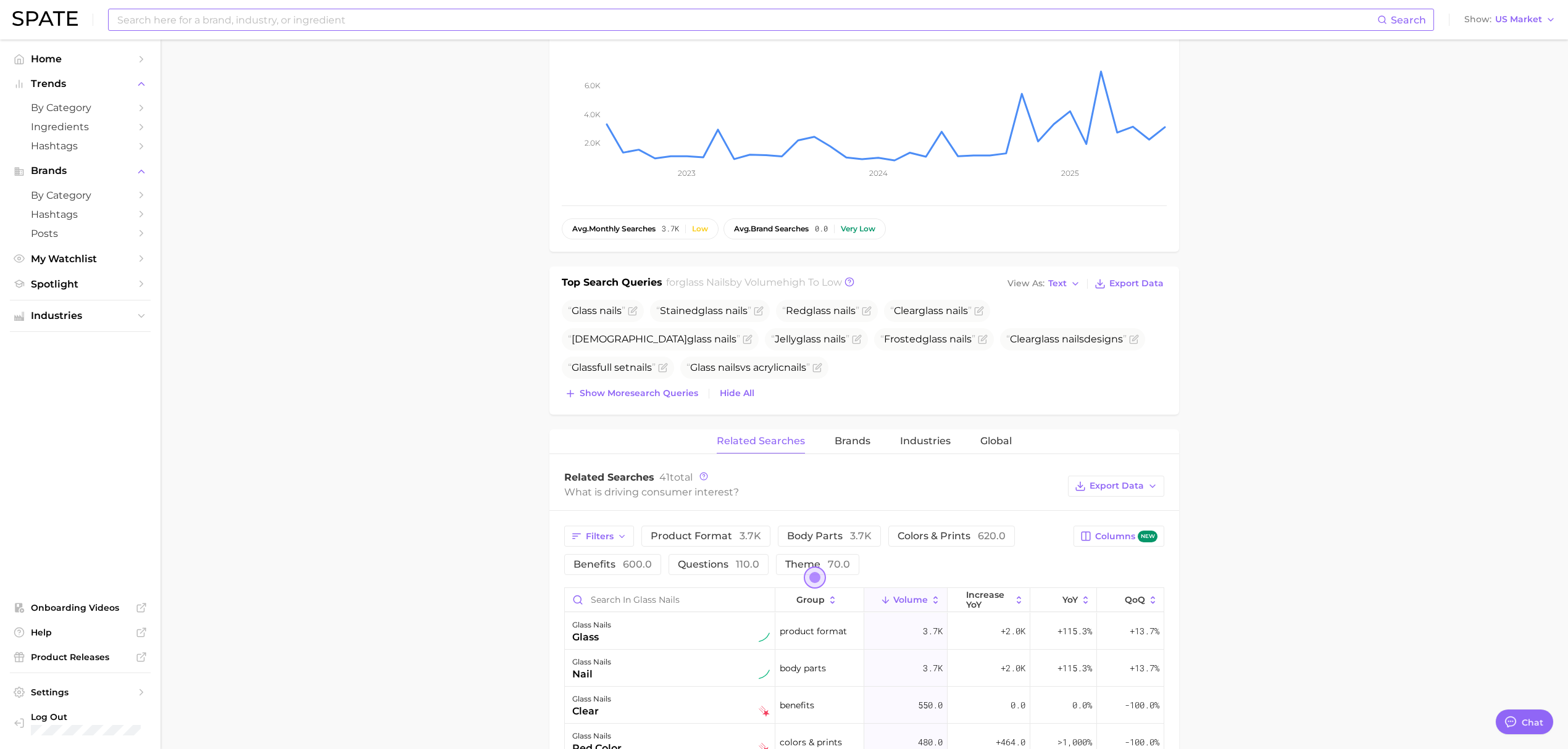
scroll to position [0, 0]
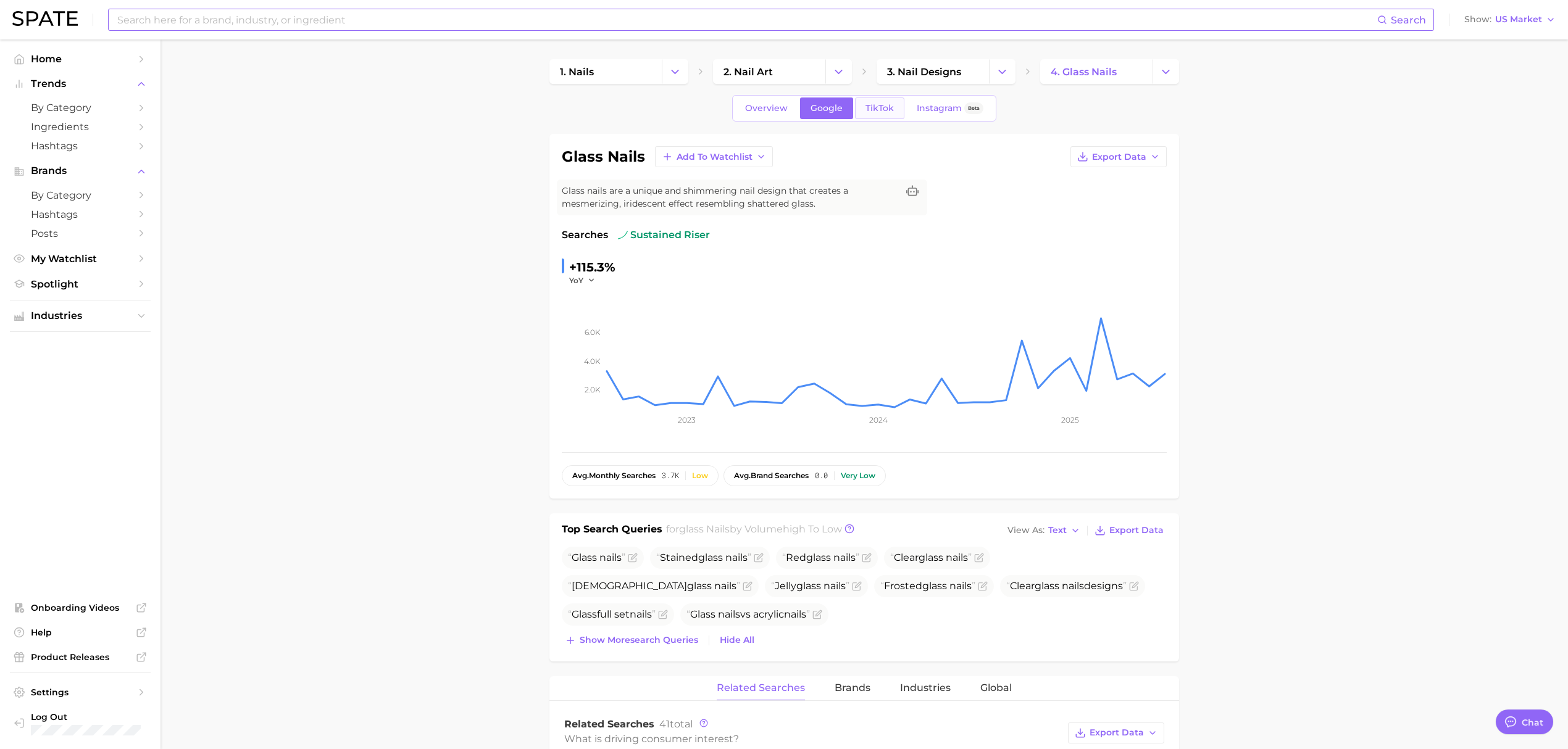
click at [876, 115] on link "TikTok" at bounding box center [879, 107] width 49 height 21
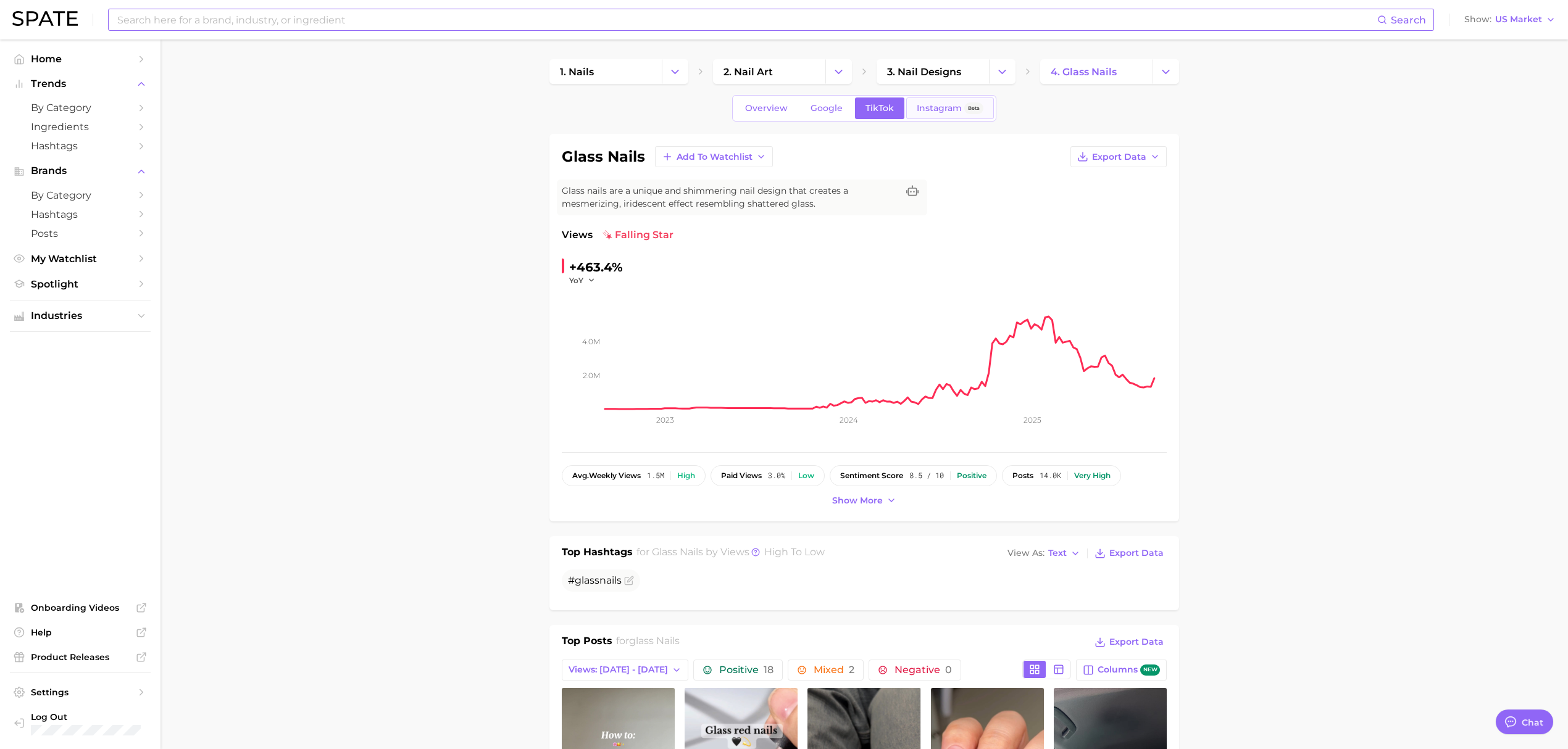
click at [930, 104] on span "Instagram" at bounding box center [939, 107] width 45 height 10
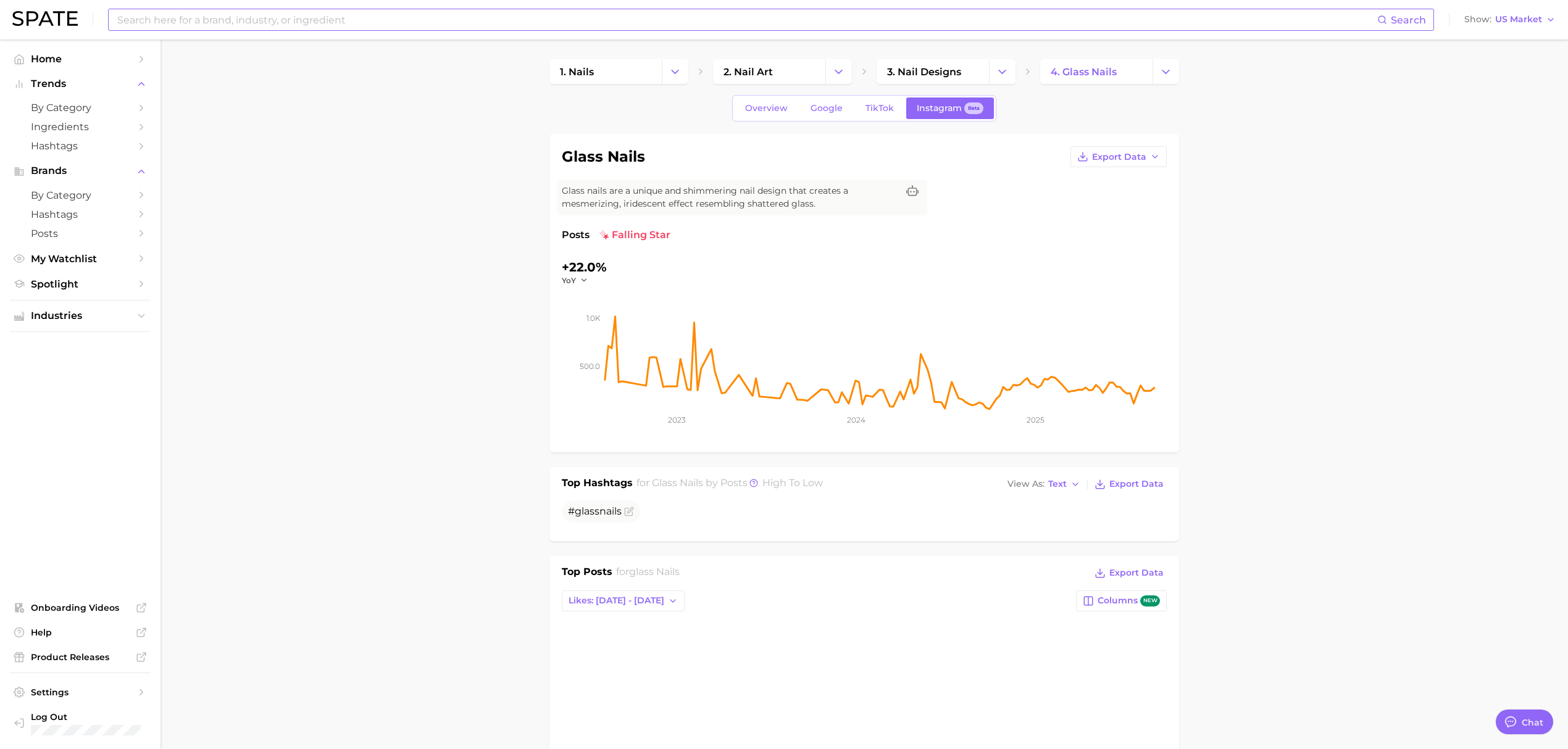
click at [364, 27] on input at bounding box center [746, 19] width 1261 height 21
type input "ma"
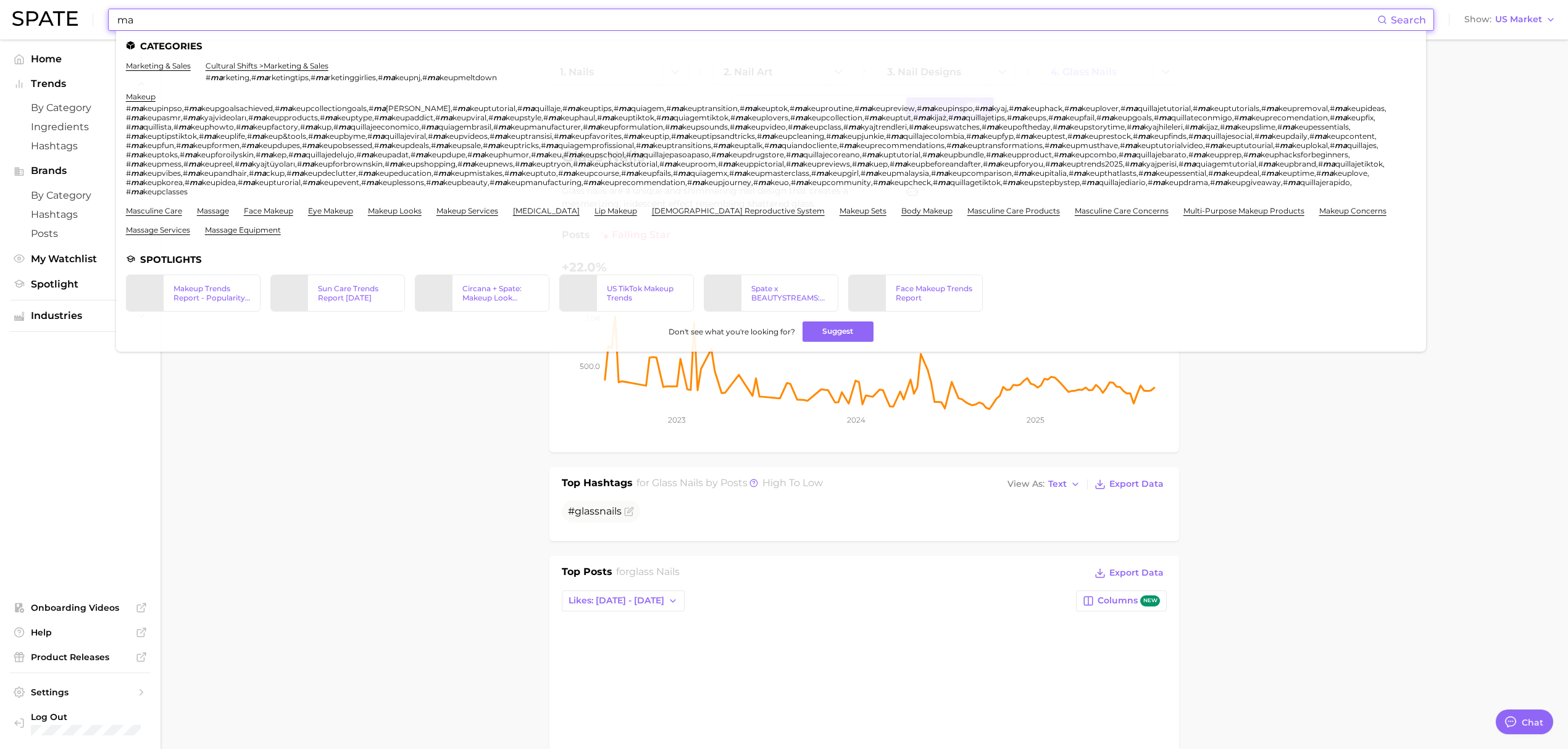
type textarea "x"
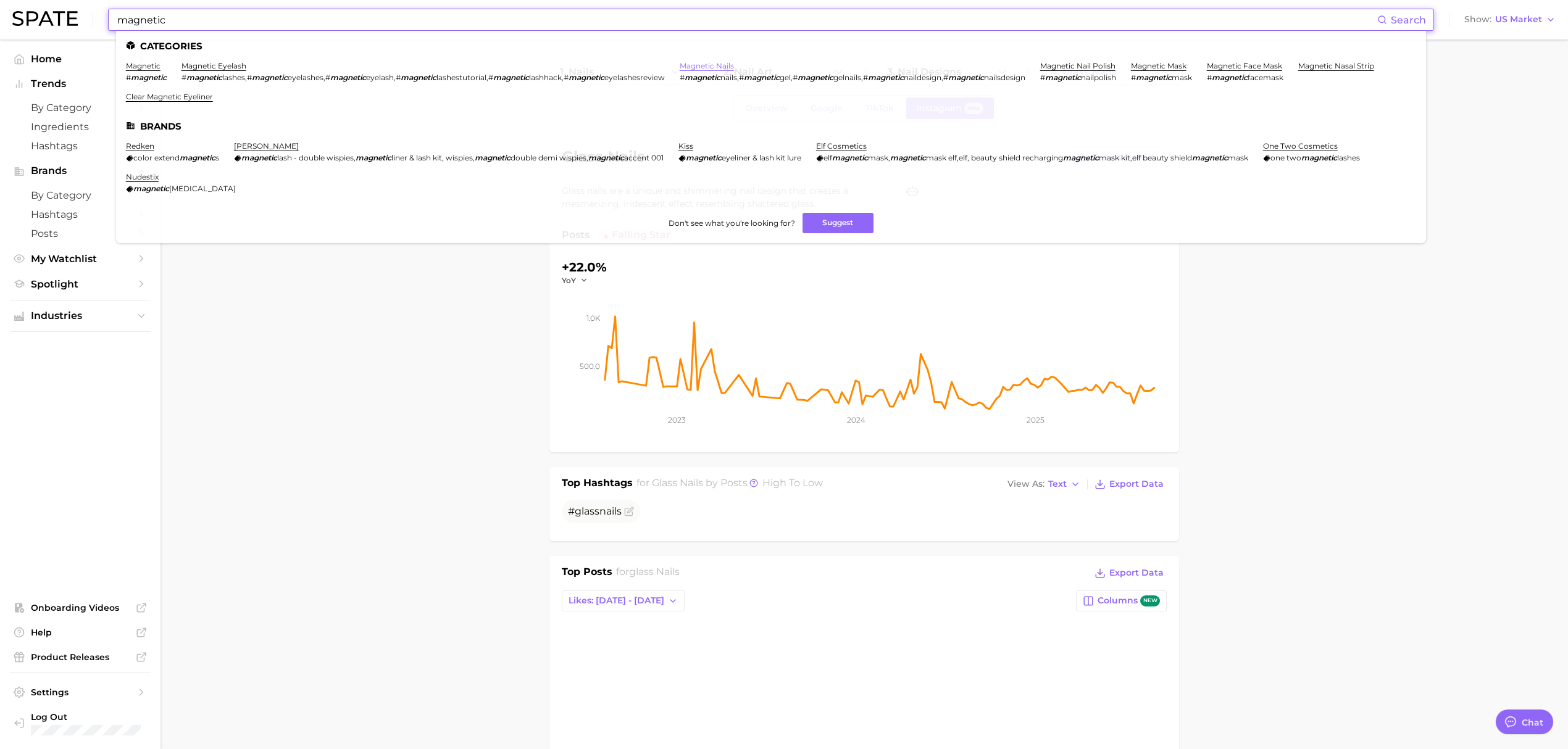
type input "magnetic"
click at [710, 63] on link "magnetic nails" at bounding box center [707, 66] width 55 height 9
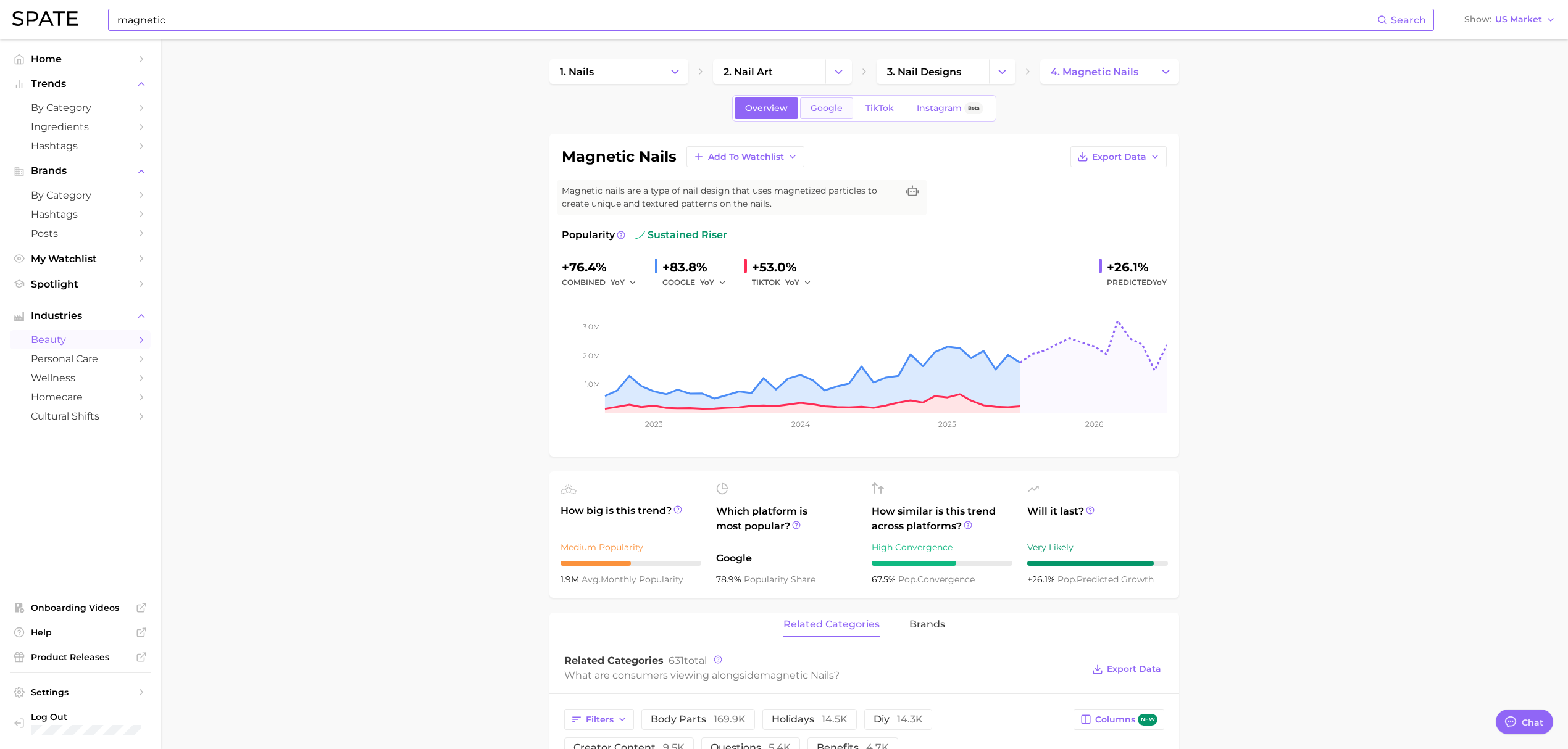
click at [822, 108] on span "Google" at bounding box center [826, 107] width 32 height 10
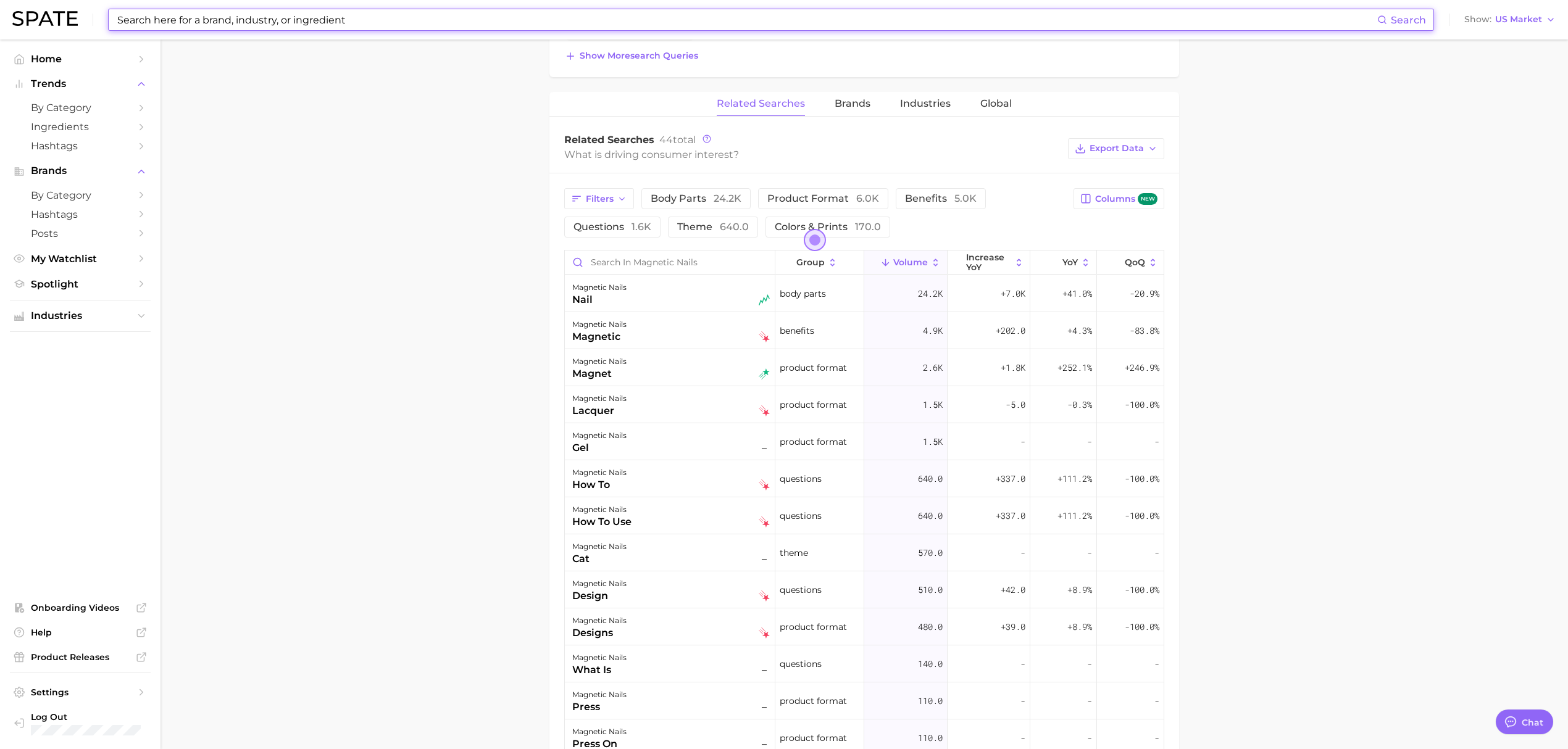
scroll to position [309, 0]
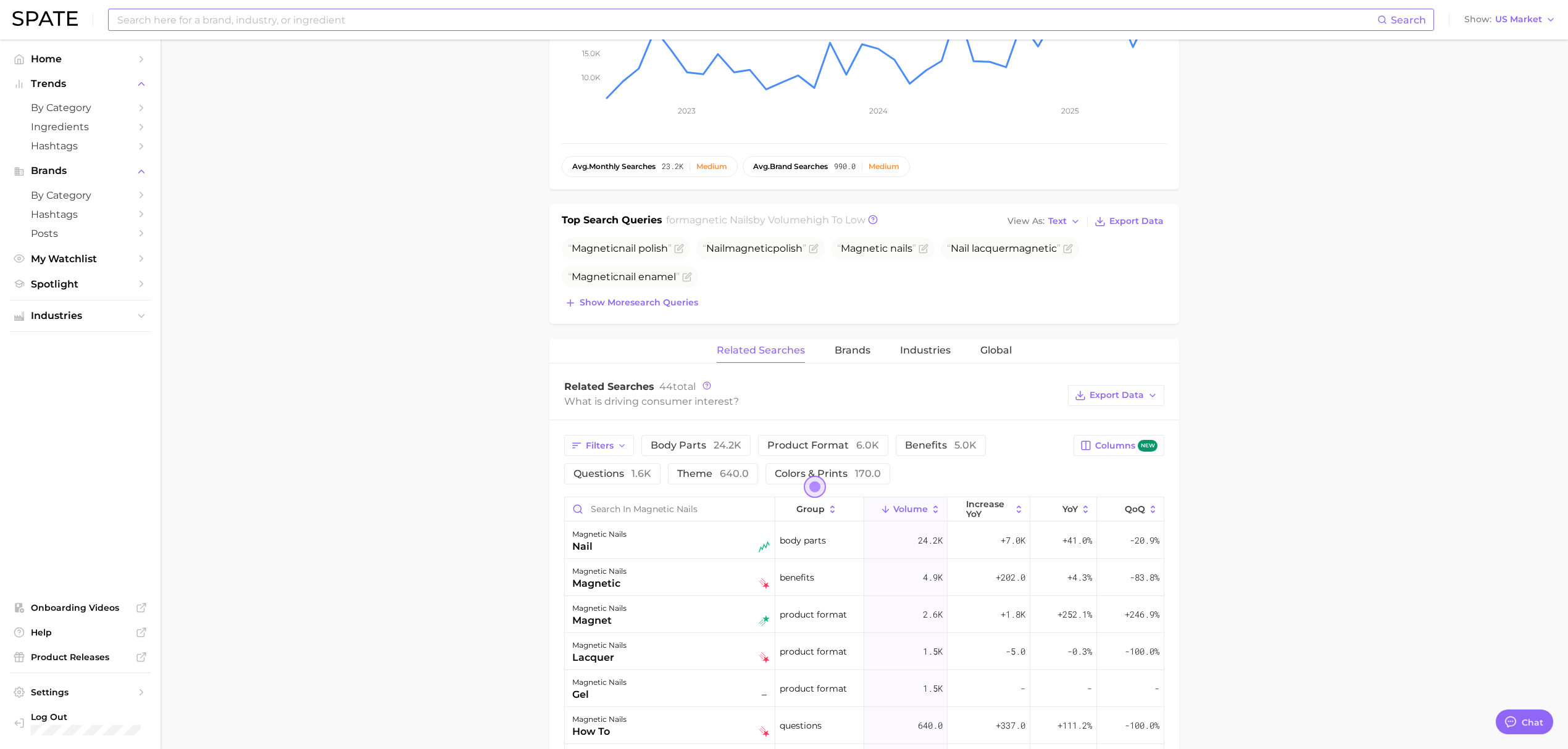
click at [813, 489] on span "Open the dialog" at bounding box center [815, 486] width 19 height 19
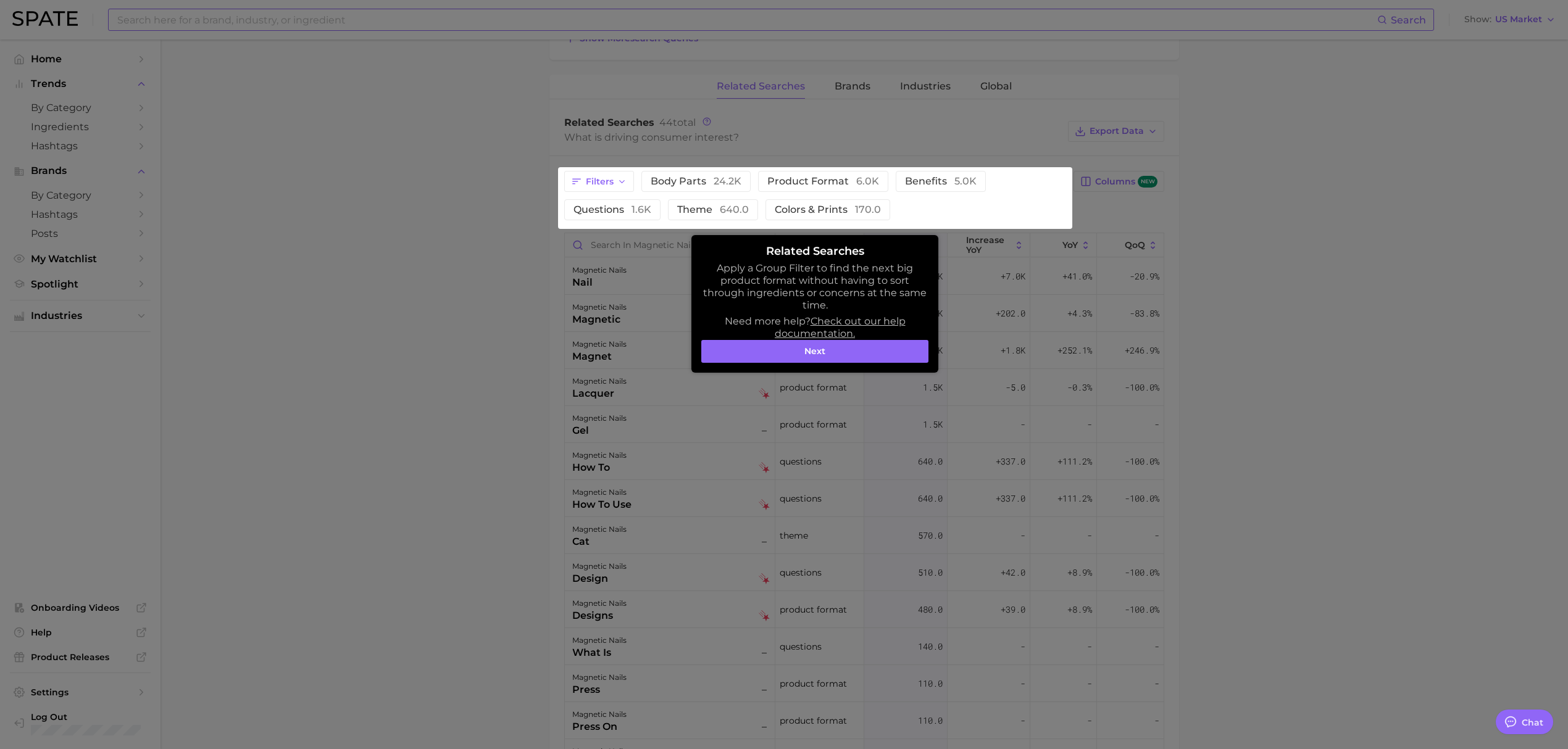
scroll to position [661, 0]
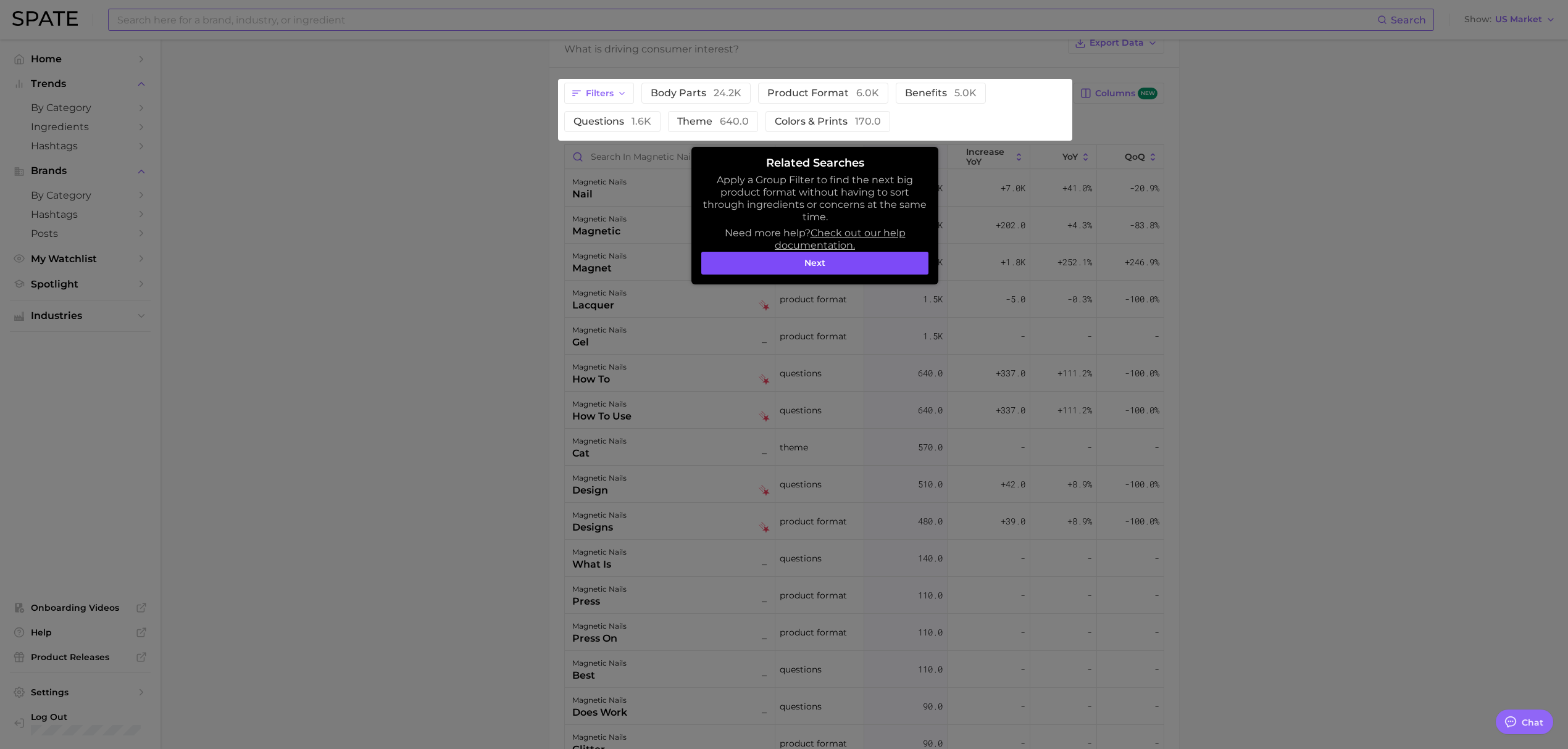
click at [868, 266] on button "Next" at bounding box center [815, 263] width 228 height 23
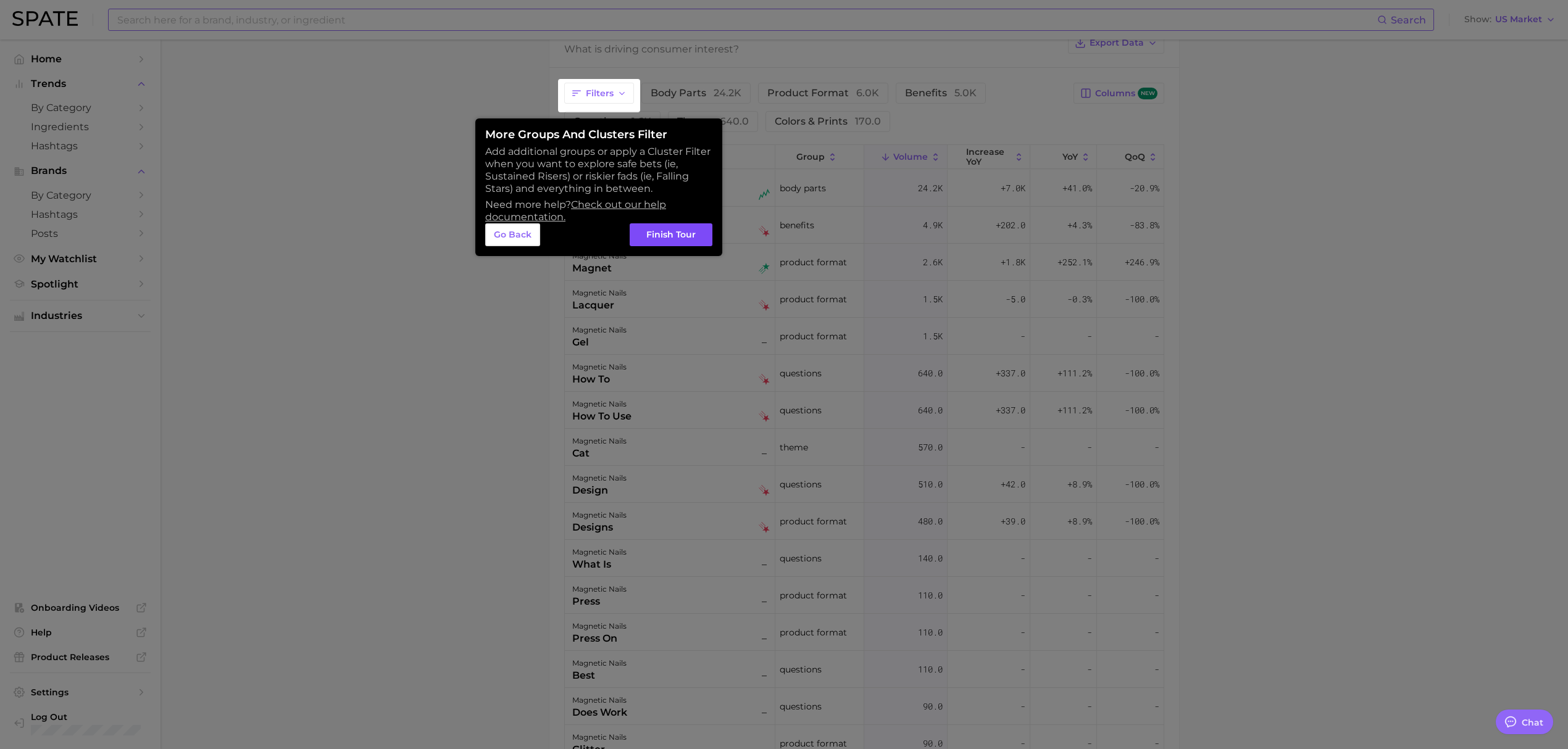
click at [652, 233] on button "Finish Tour" at bounding box center [671, 235] width 82 height 23
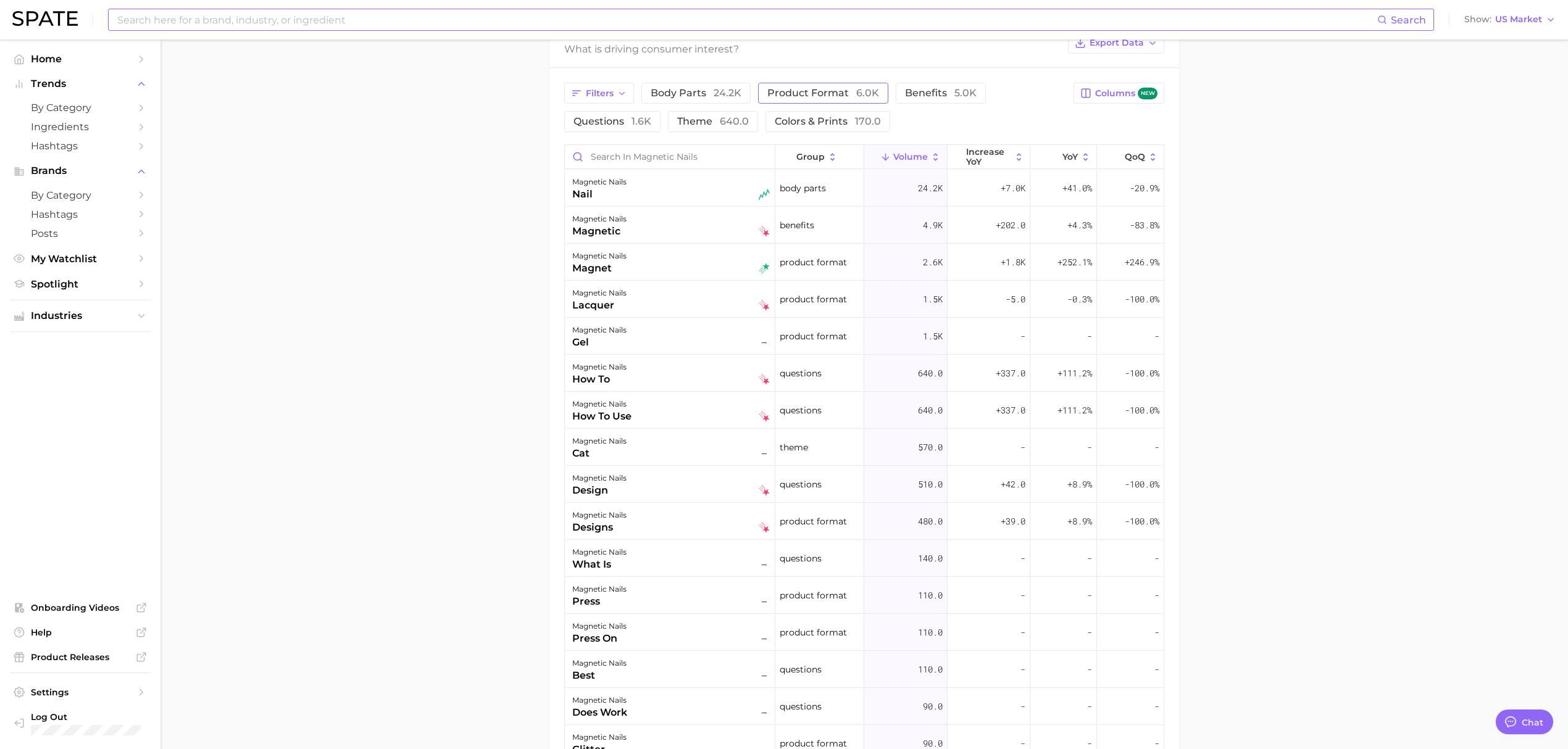
click at [818, 94] on span "product format 6.0k" at bounding box center [822, 92] width 112 height 12
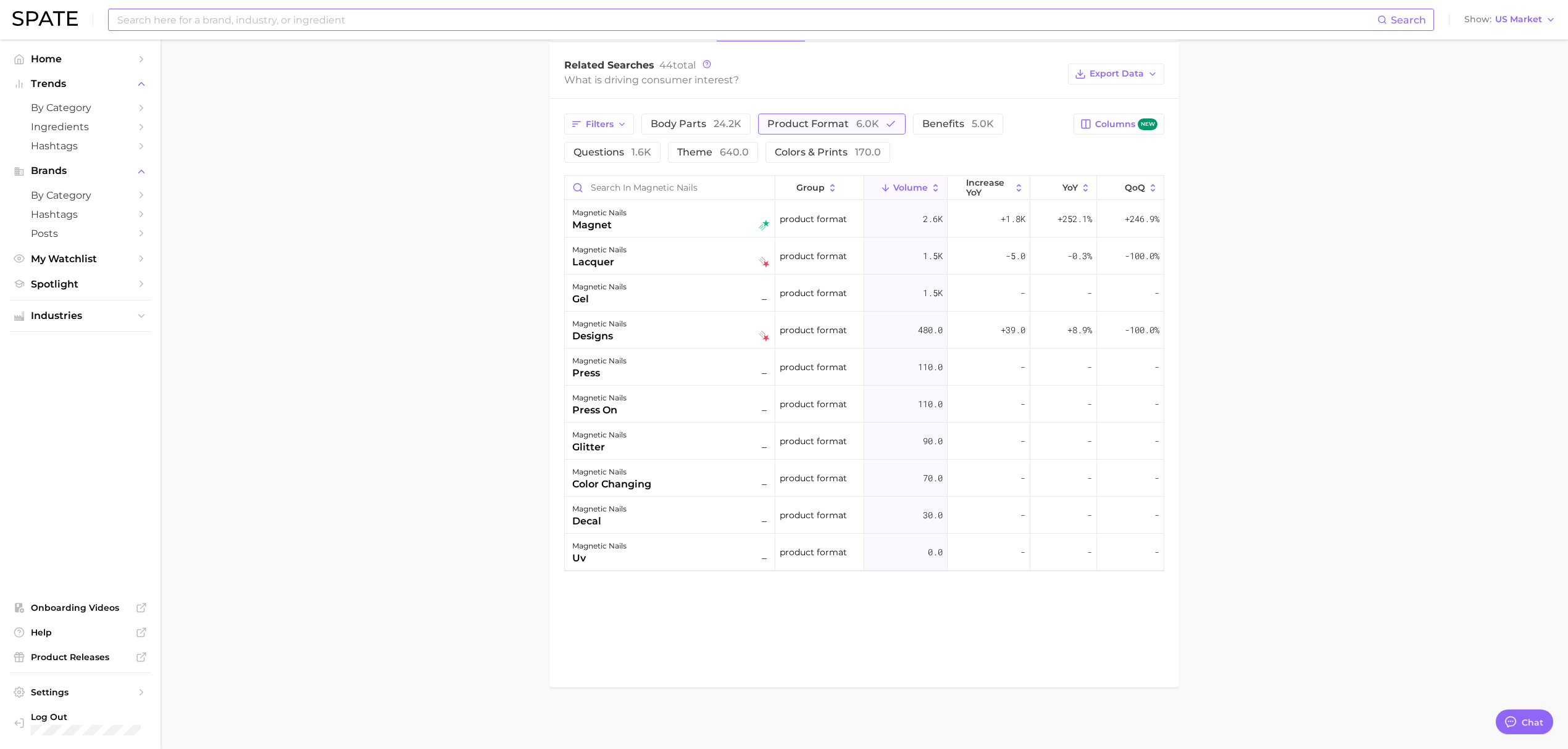
click at [885, 124] on icon "button" at bounding box center [891, 124] width 11 height 11
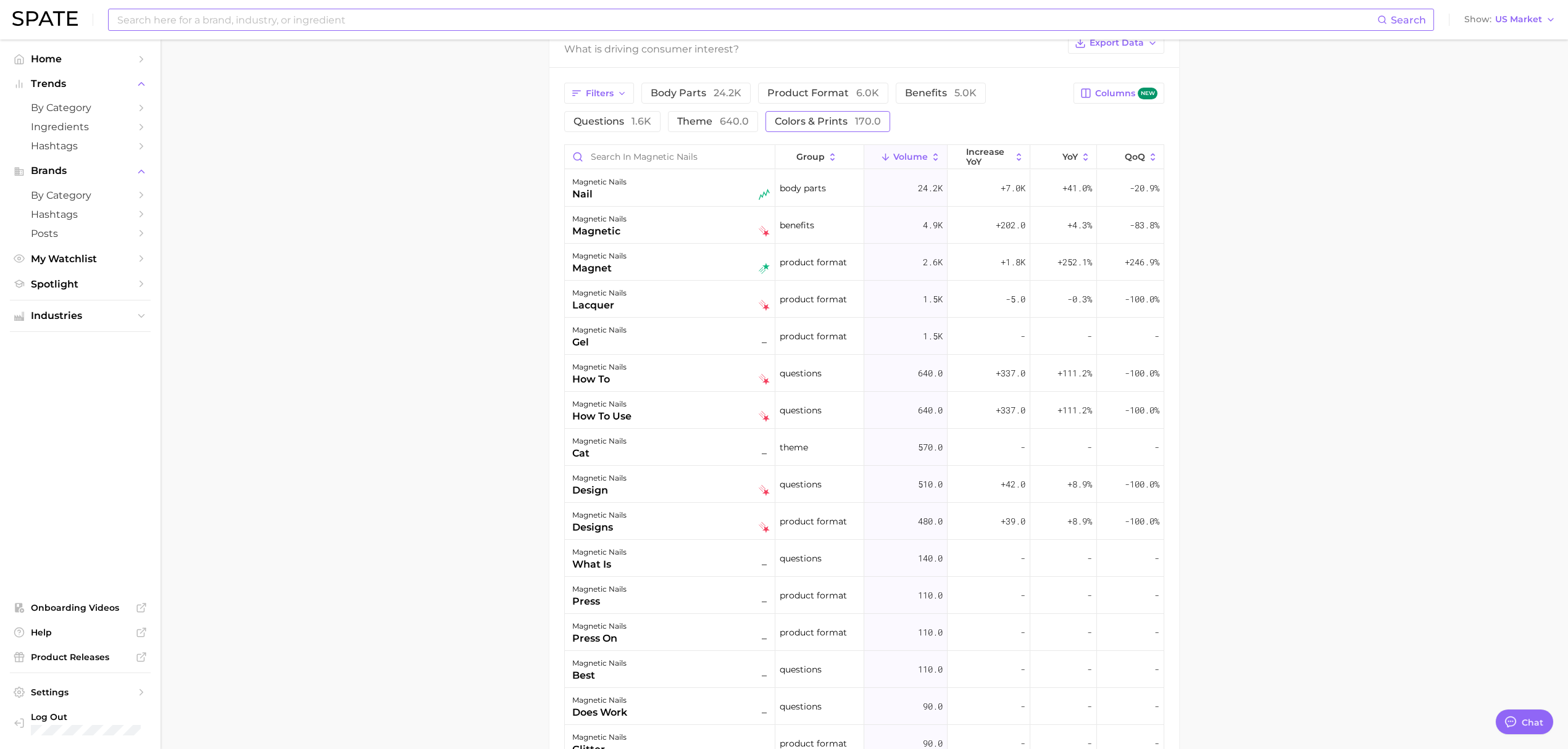
click at [810, 123] on span "colors & prints 170.0" at bounding box center [827, 121] width 106 height 12
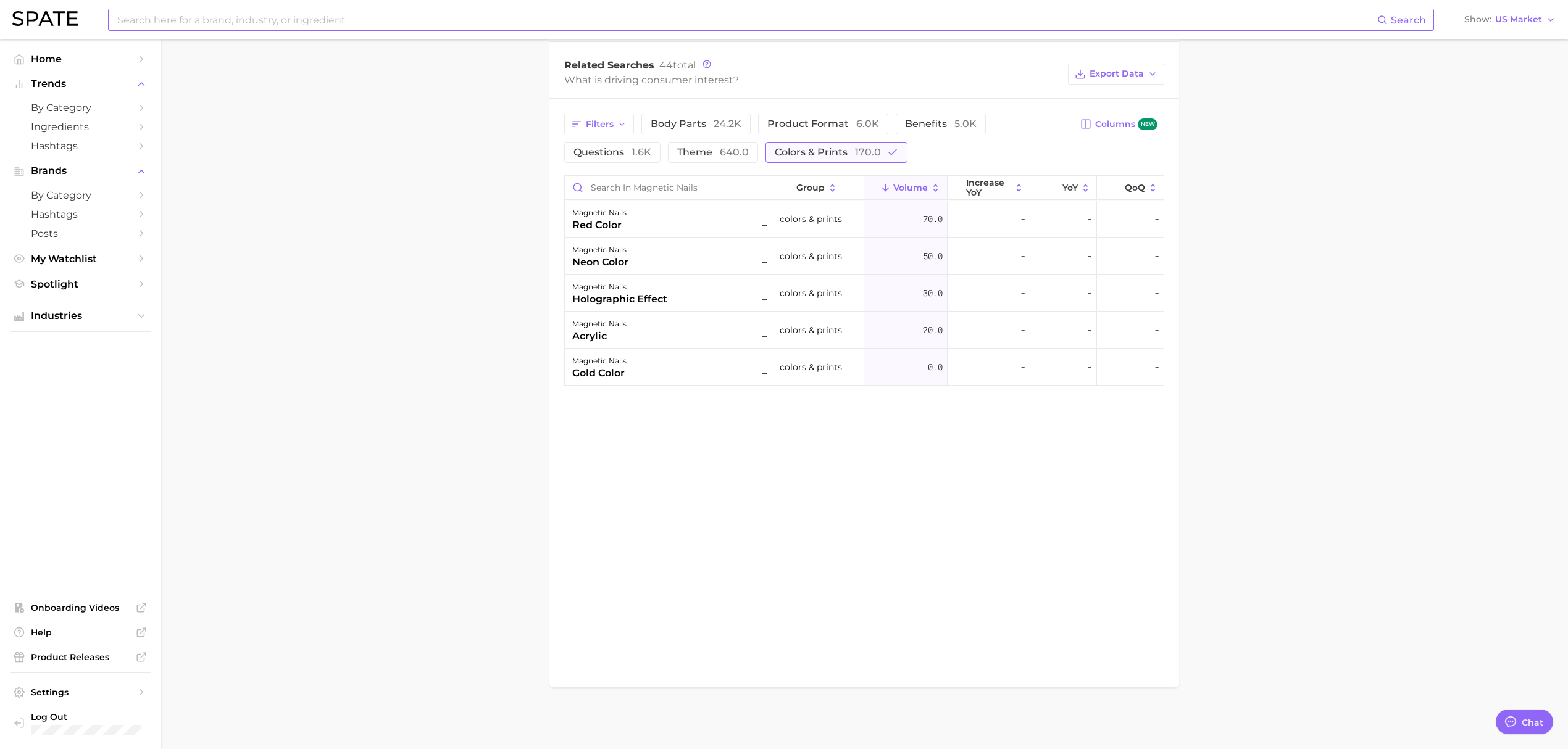
scroll to position [632, 0]
click at [830, 151] on span "colors & prints 170.0" at bounding box center [827, 152] width 106 height 12
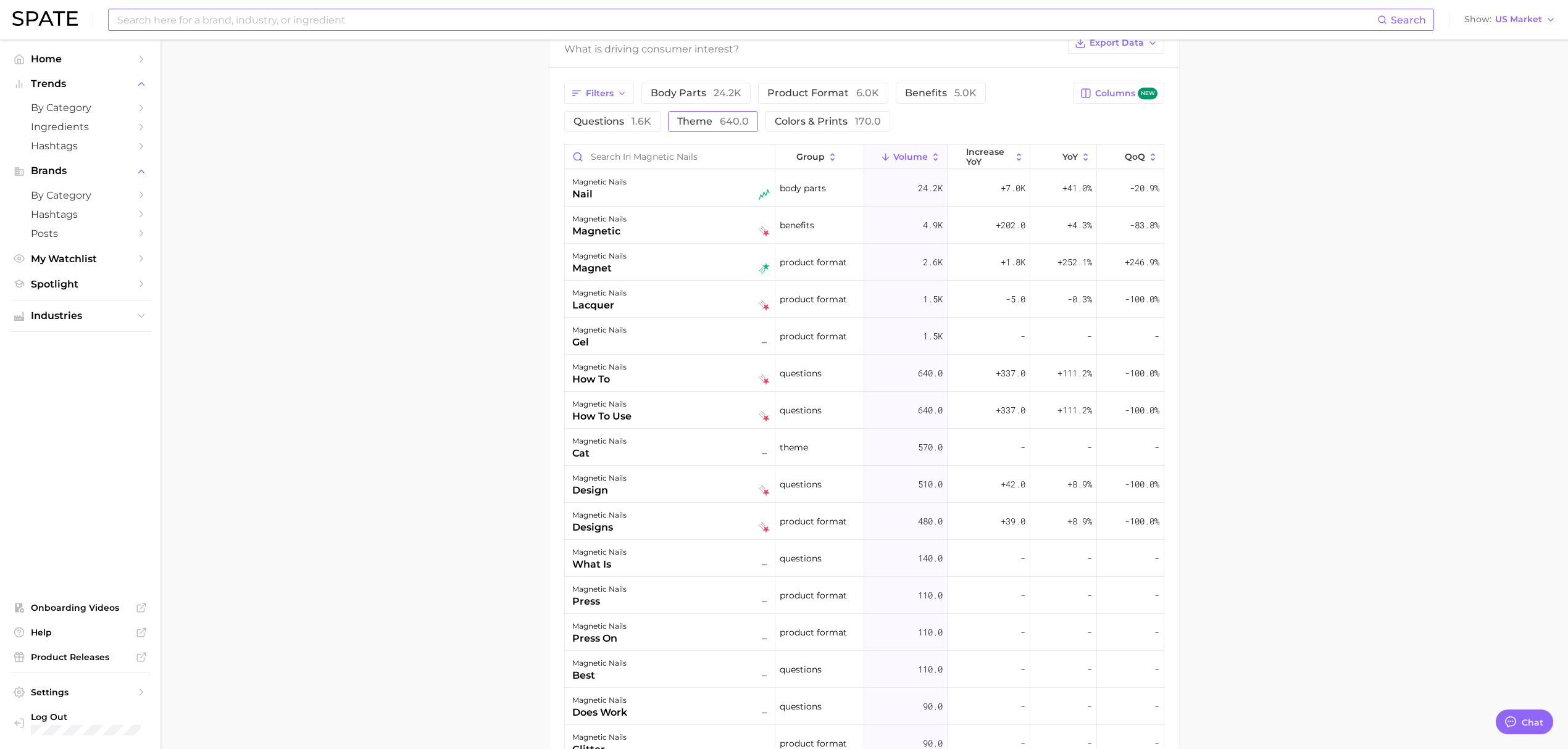
click at [700, 126] on span "theme 640.0" at bounding box center [712, 121] width 71 height 12
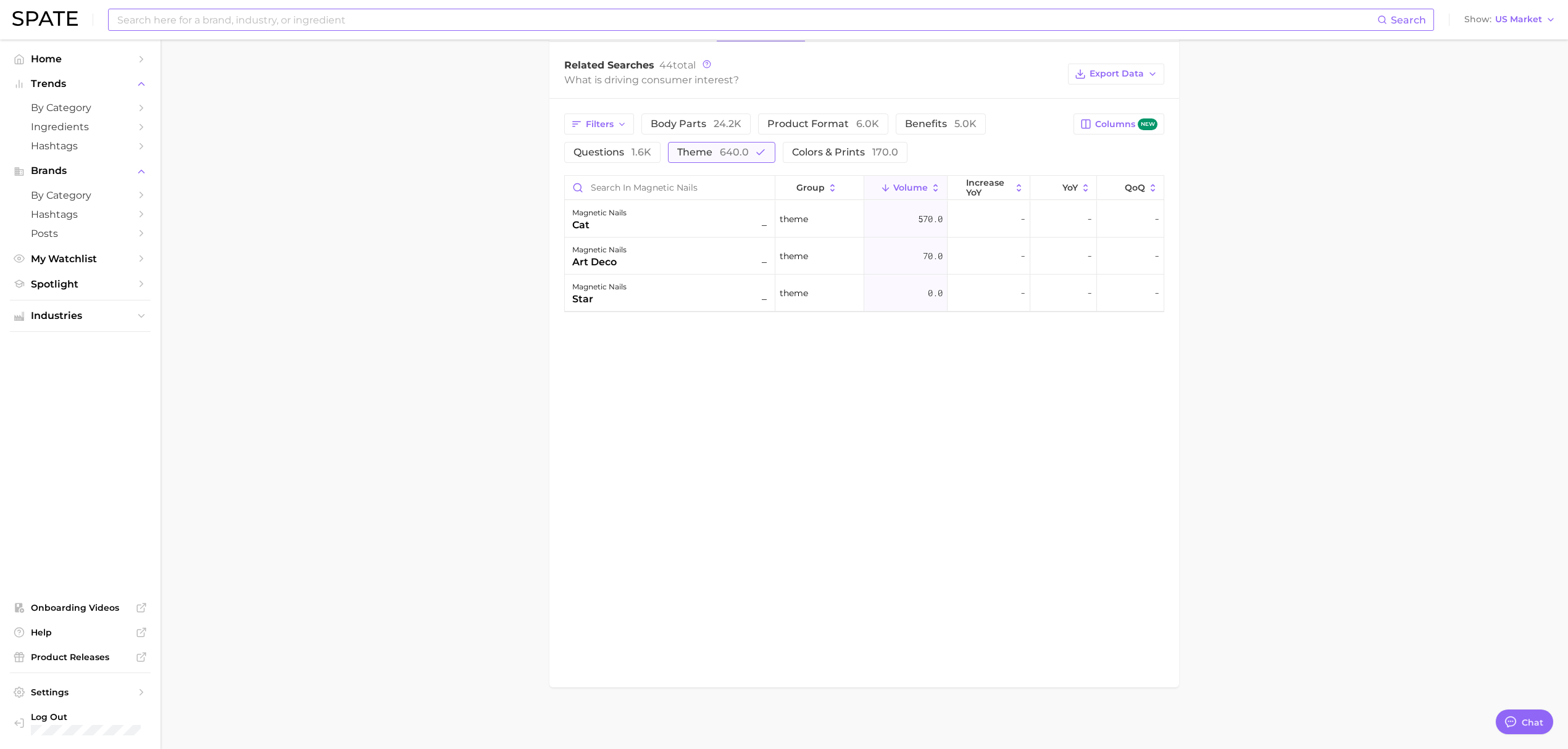
scroll to position [632, 0]
click at [732, 155] on span "640.0" at bounding box center [734, 152] width 29 height 12
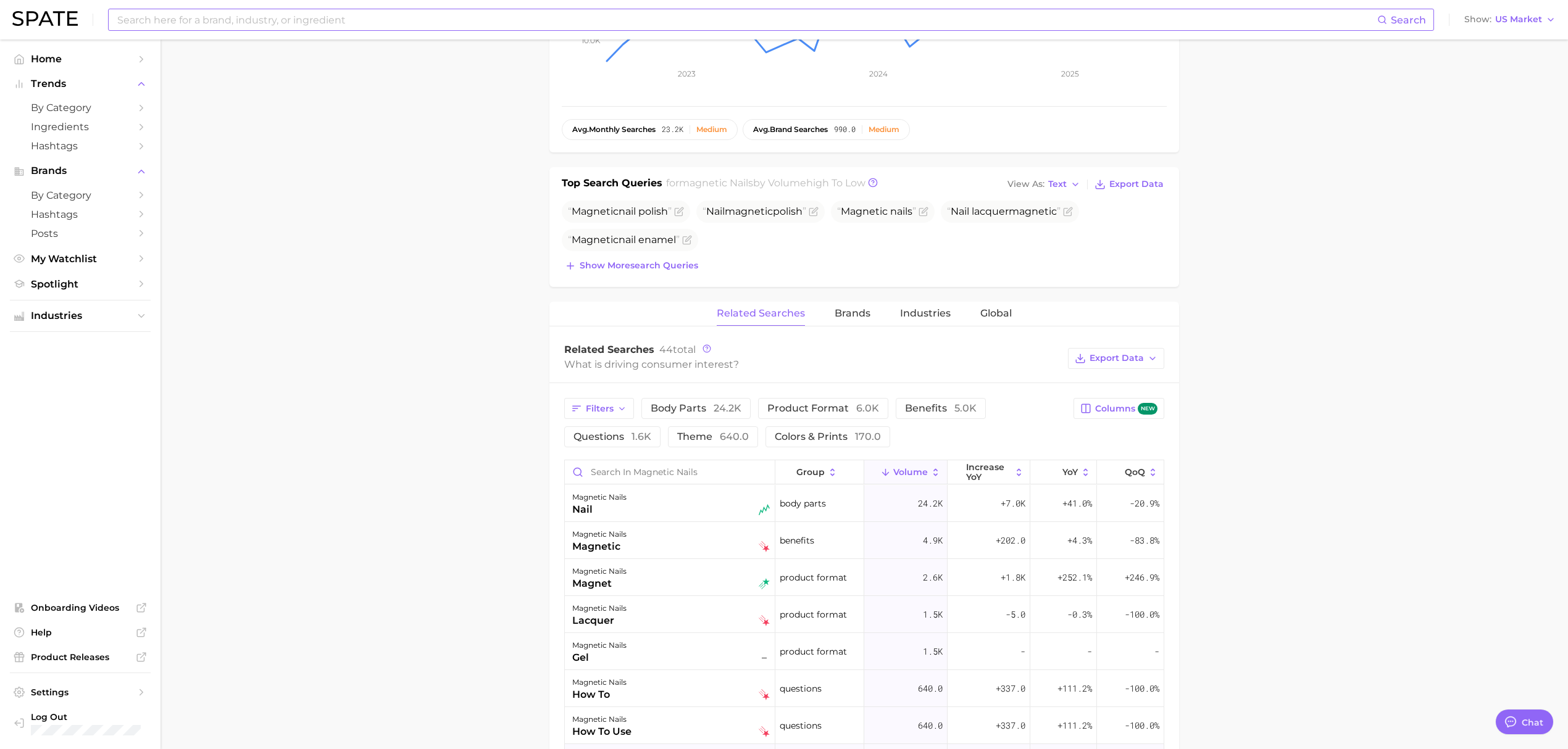
scroll to position [332, 0]
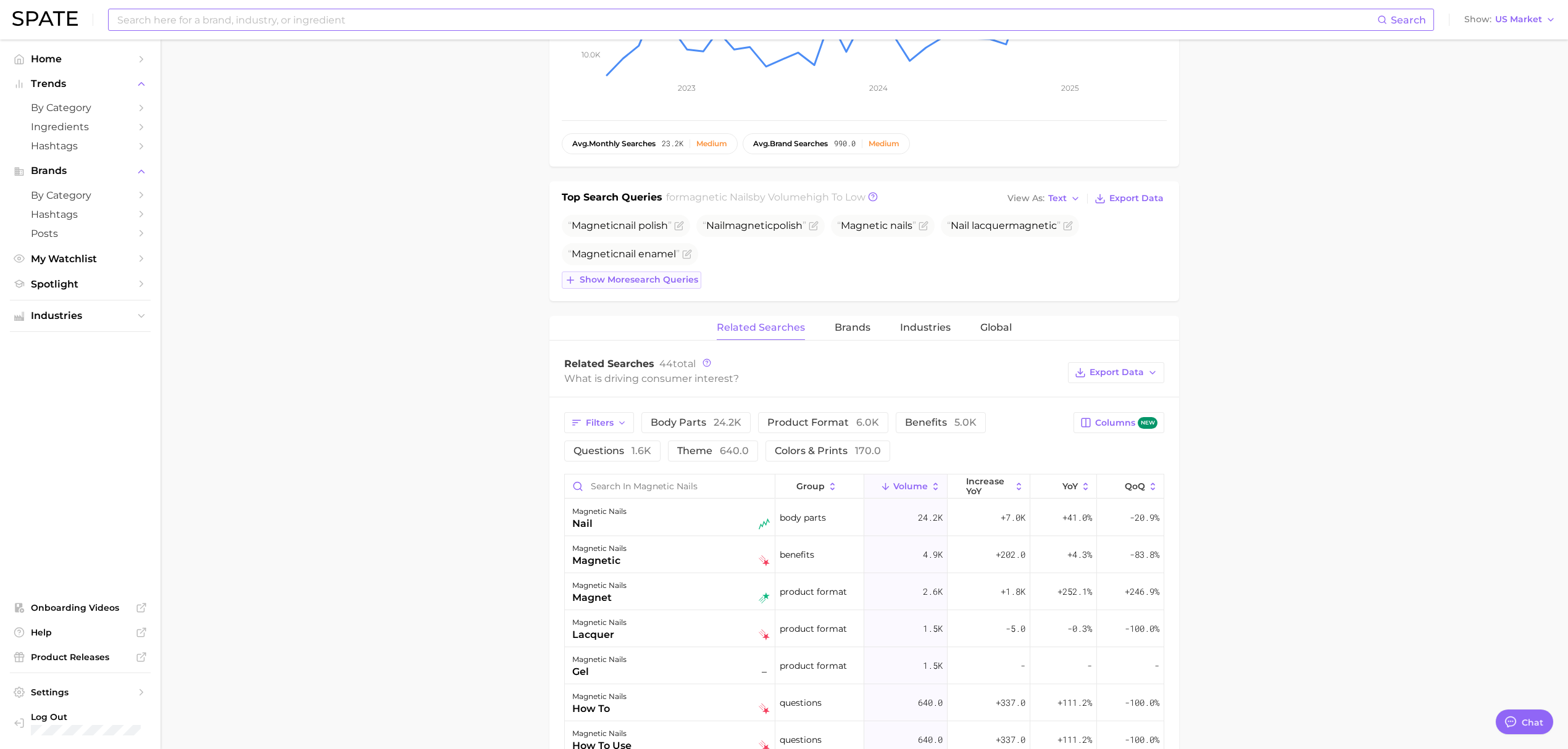
click at [605, 283] on span "Show more search queries" at bounding box center [638, 279] width 118 height 10
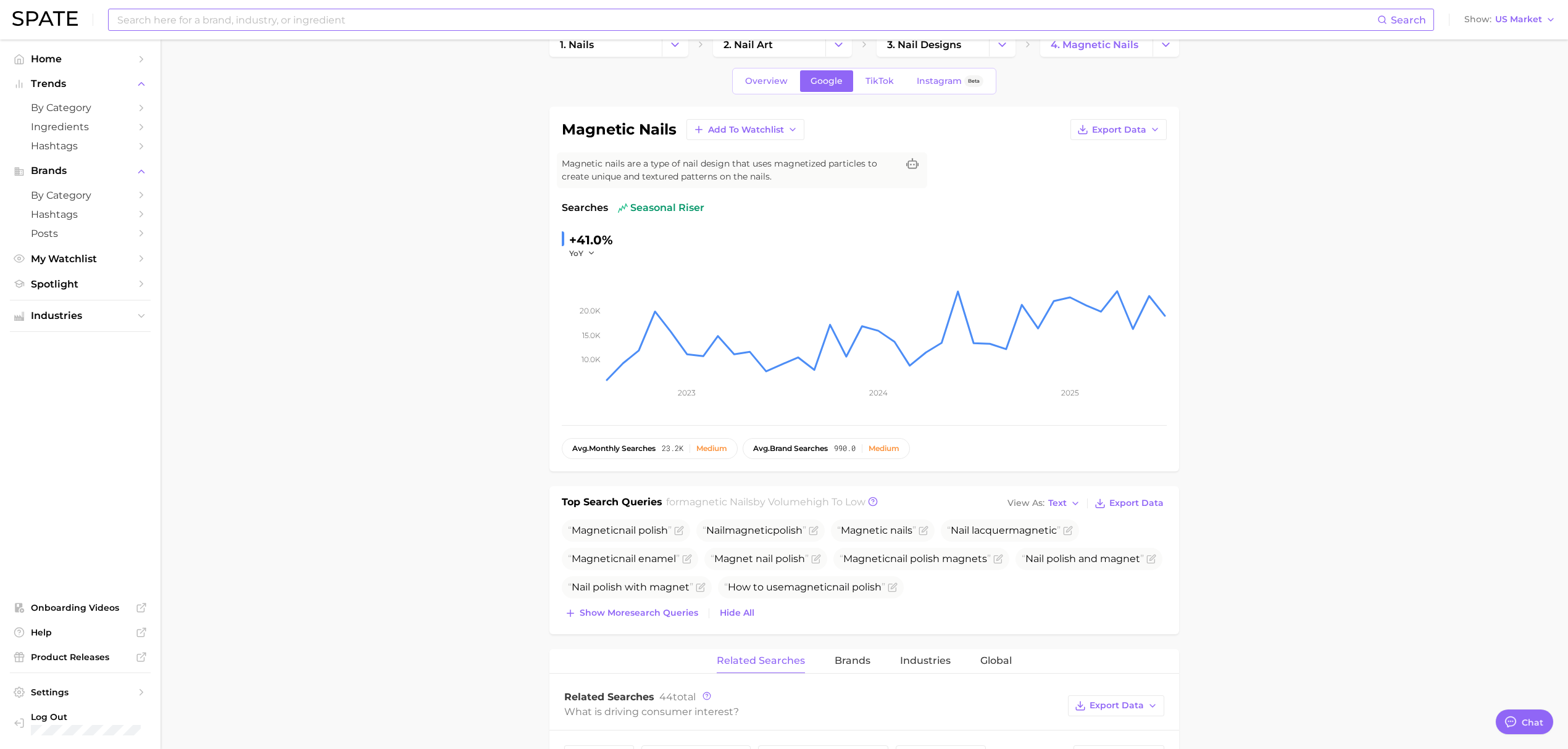
scroll to position [3, 0]
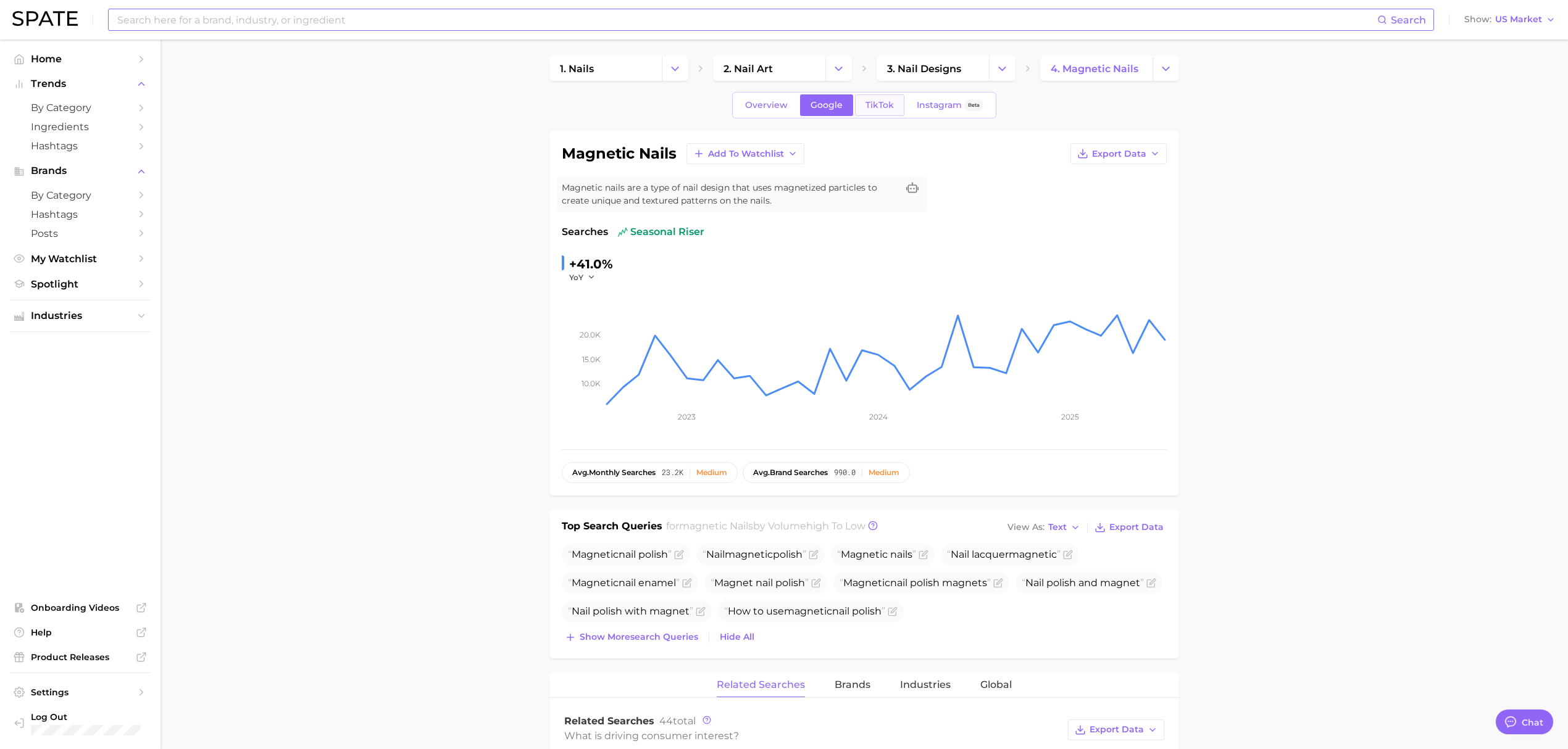
click at [872, 97] on link "TikTok" at bounding box center [879, 104] width 49 height 21
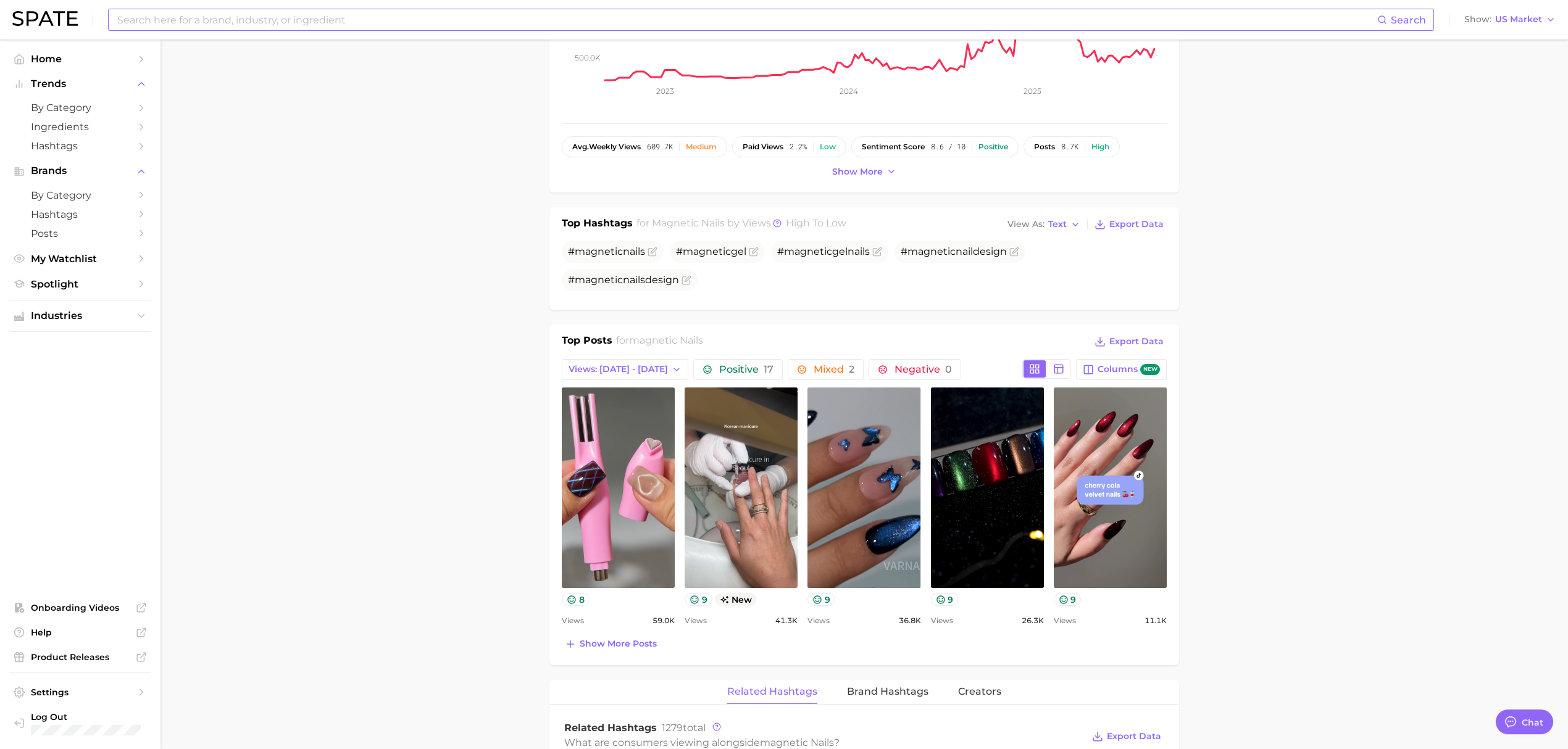
scroll to position [411, 0]
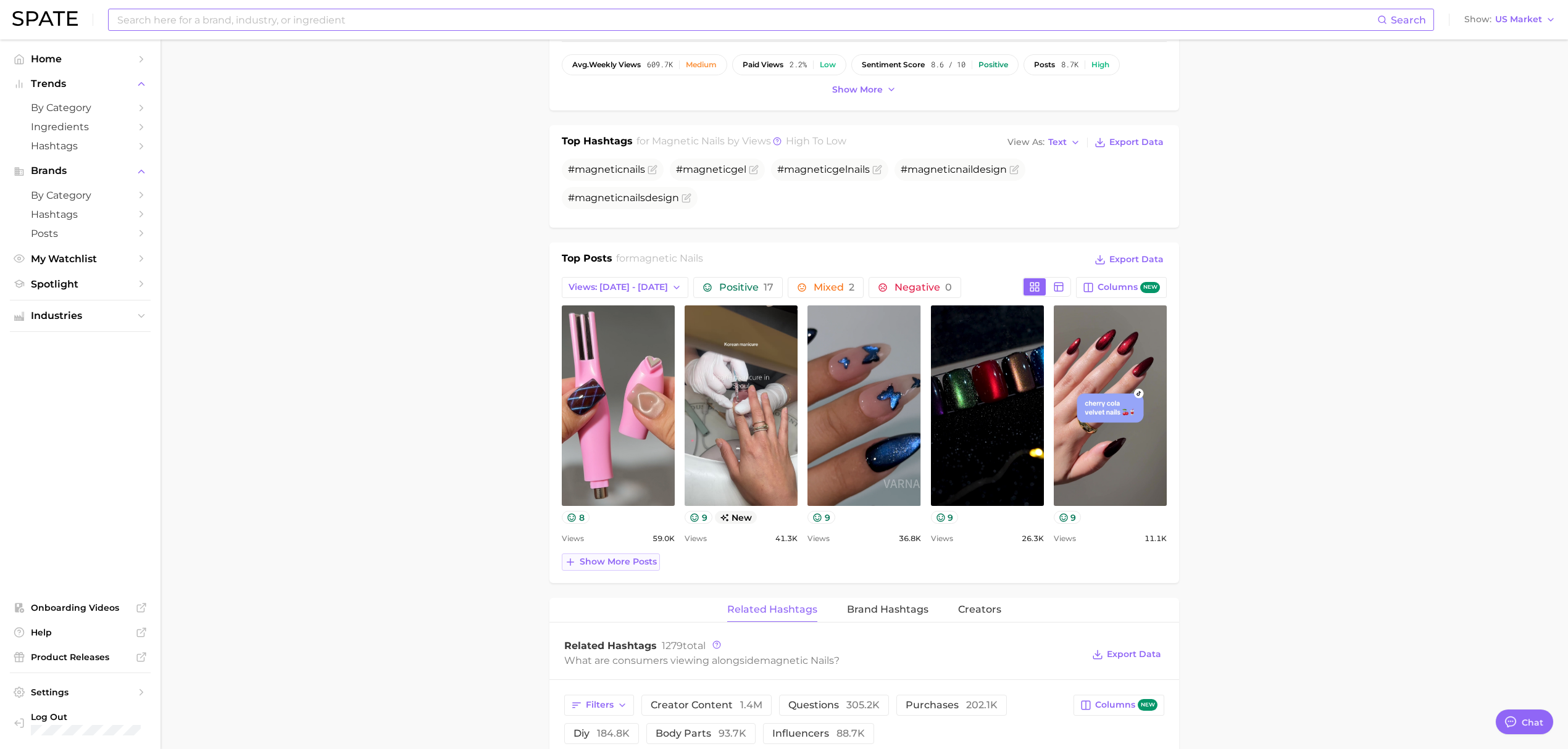
click at [615, 564] on span "Show more posts" at bounding box center [617, 561] width 77 height 10
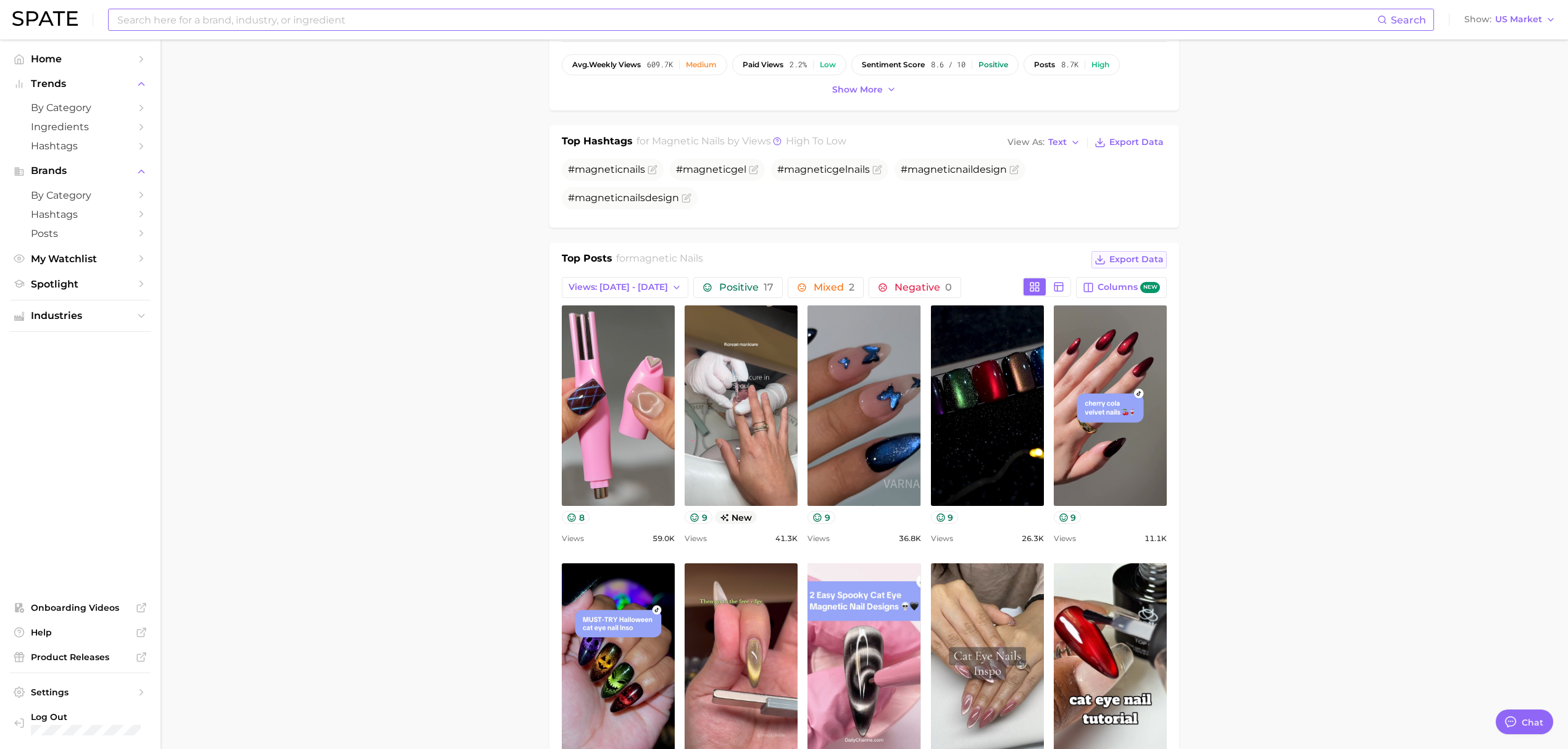
drag, startPoint x: 1129, startPoint y: 262, endPoint x: 1362, endPoint y: 501, distance: 333.8
click at [1129, 262] on span "Export Data" at bounding box center [1136, 259] width 55 height 10
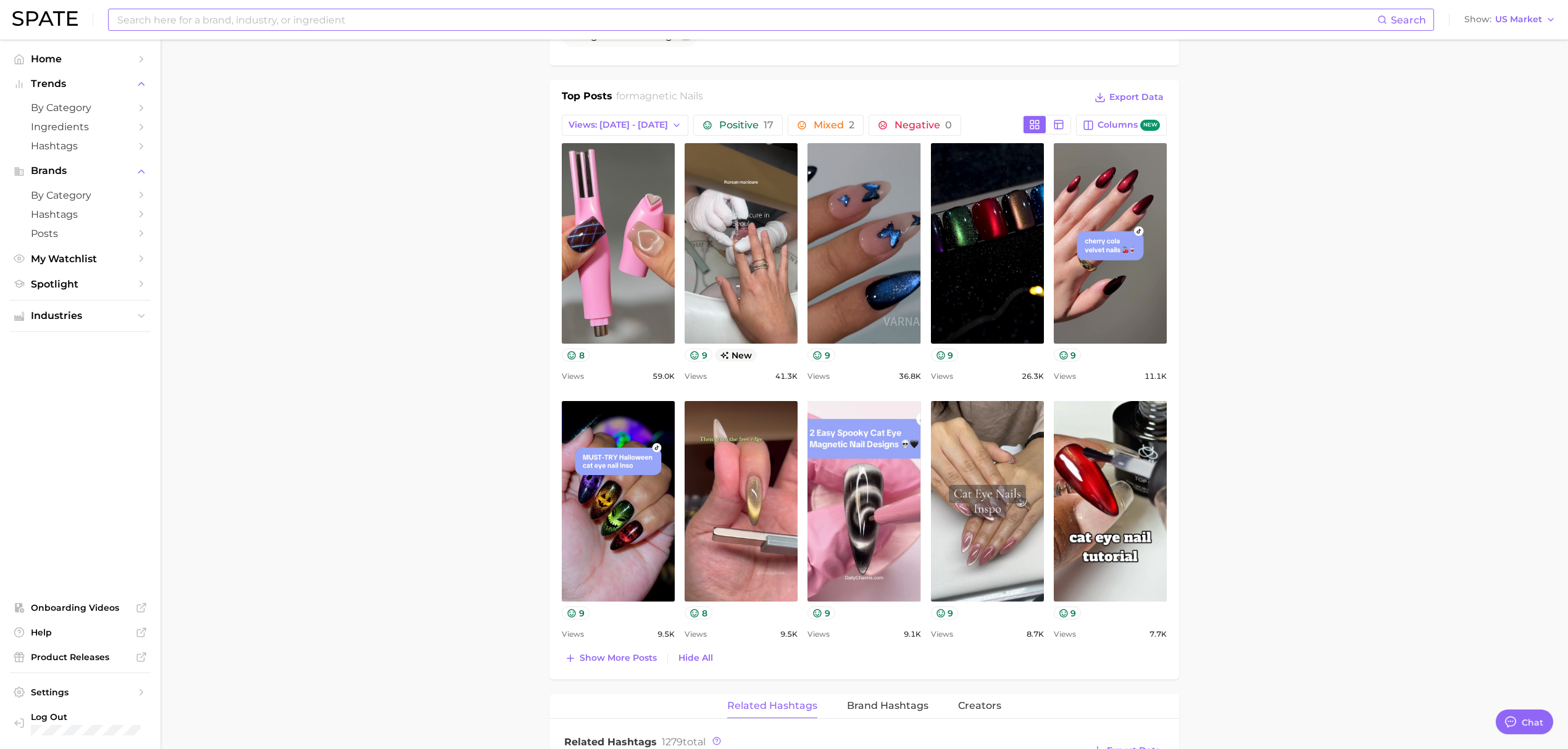
scroll to position [741, 0]
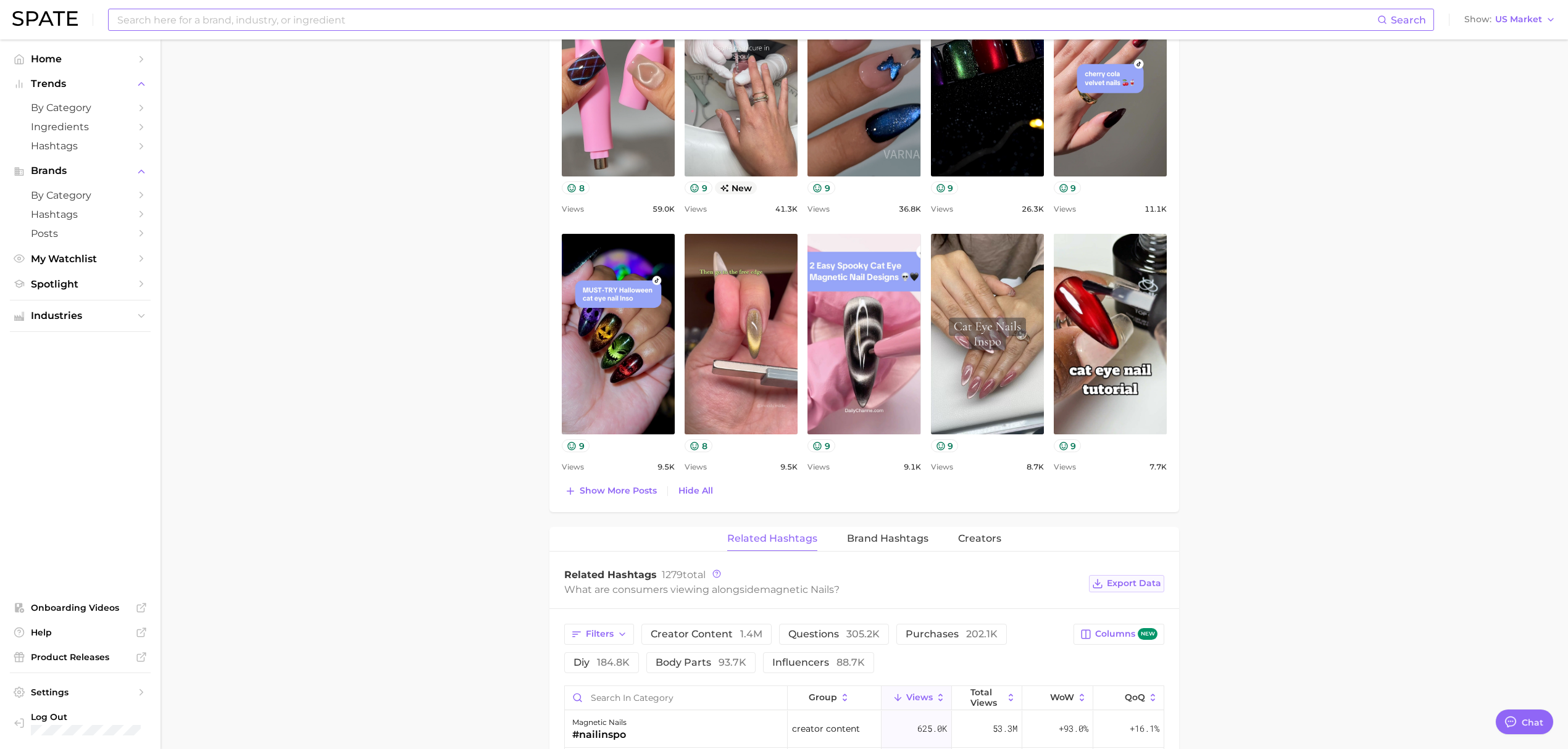
click at [1142, 584] on span "Export Data" at bounding box center [1133, 583] width 55 height 10
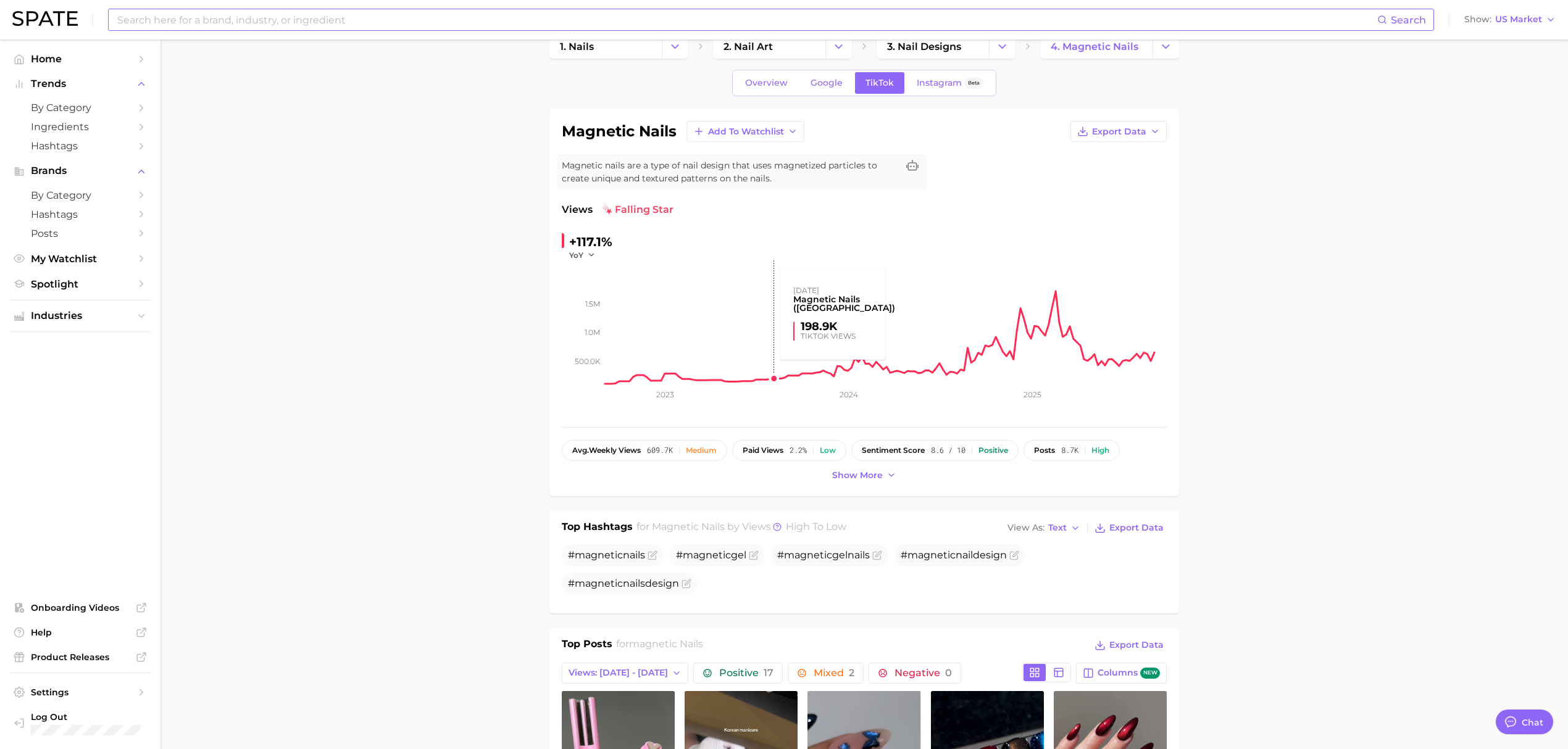
scroll to position [0, 0]
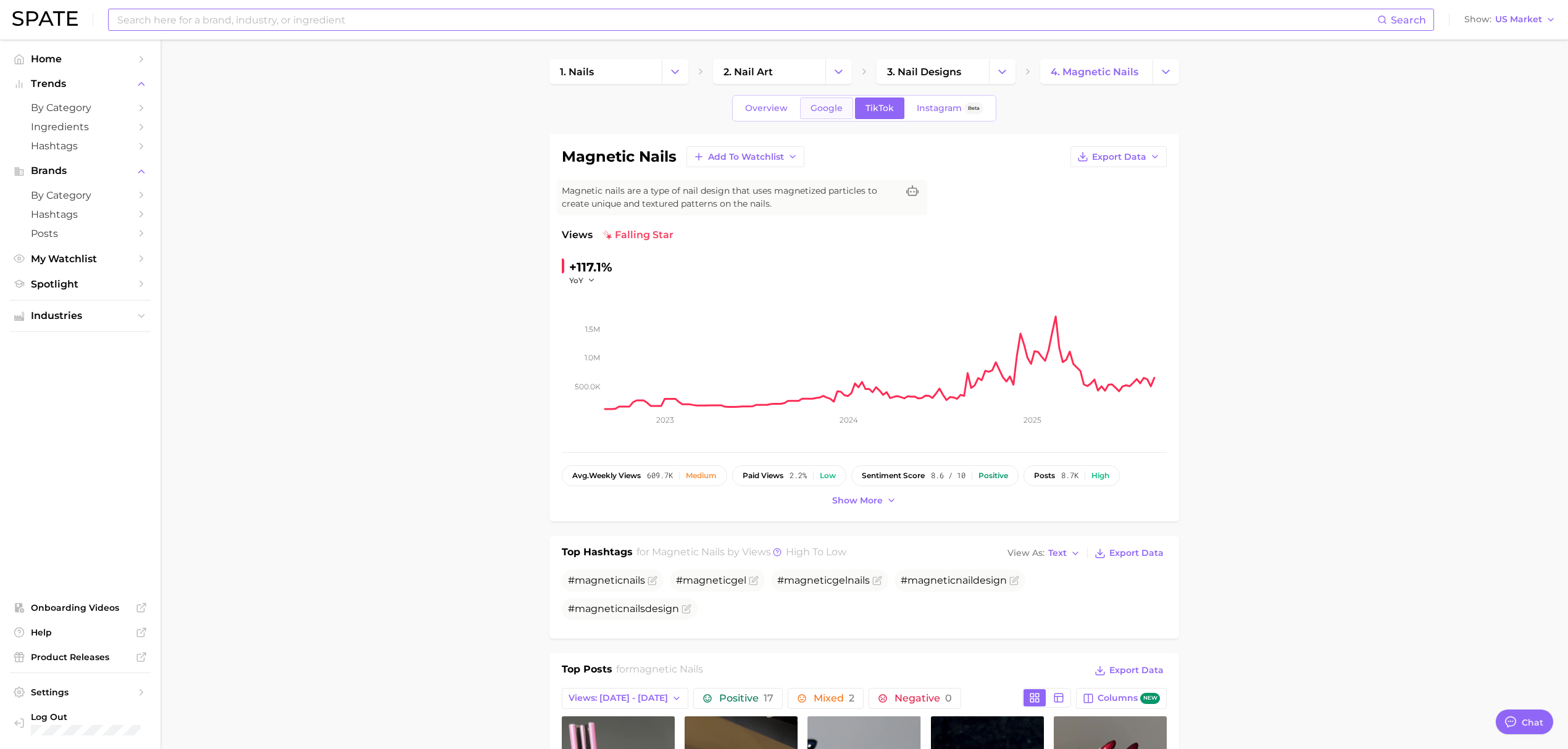
drag, startPoint x: 835, startPoint y: 104, endPoint x: 1264, endPoint y: 453, distance: 553.0
click at [835, 104] on span "Google" at bounding box center [826, 107] width 32 height 10
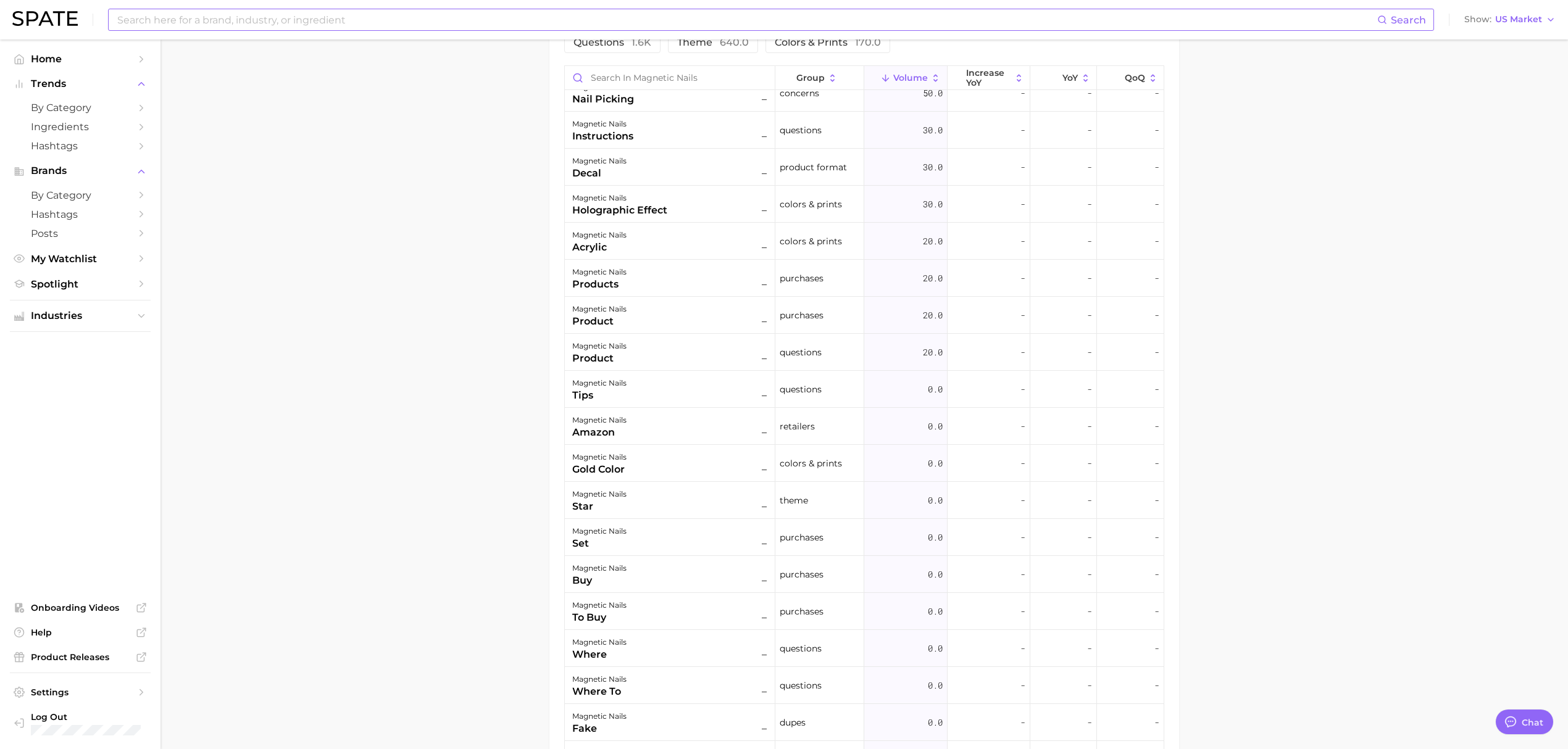
scroll to position [905, 0]
click at [389, 25] on input at bounding box center [746, 19] width 1261 height 21
click at [220, 22] on input "korean jelly nail" at bounding box center [746, 19] width 1261 height 21
drag, startPoint x: 299, startPoint y: 26, endPoint x: 0, endPoint y: 4, distance: 299.8
click at [0, 4] on header "korean jelly nails Search No results for " korean jelly nails " Suggest Show US…" at bounding box center [784, 19] width 1568 height 40
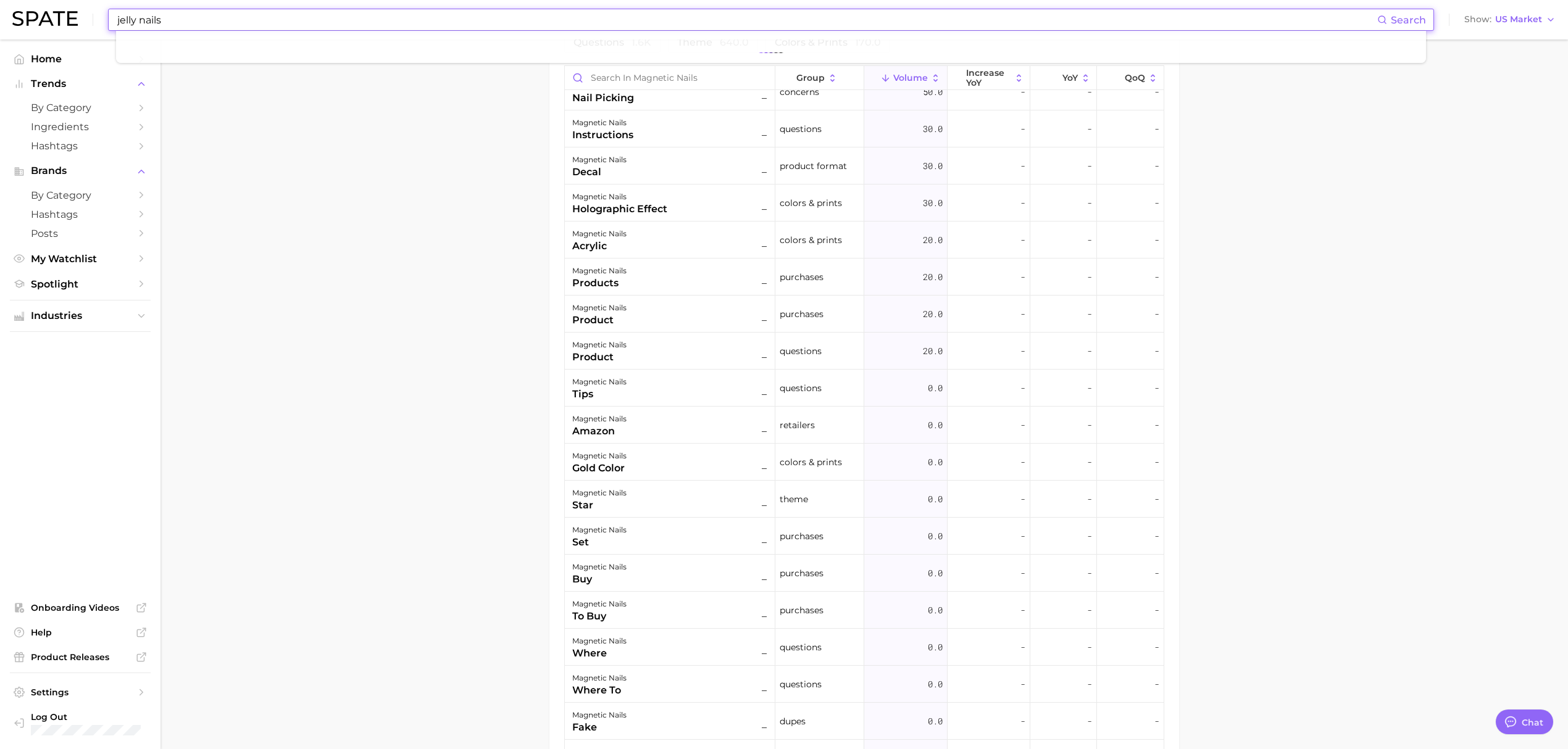
type input "jelly nails"
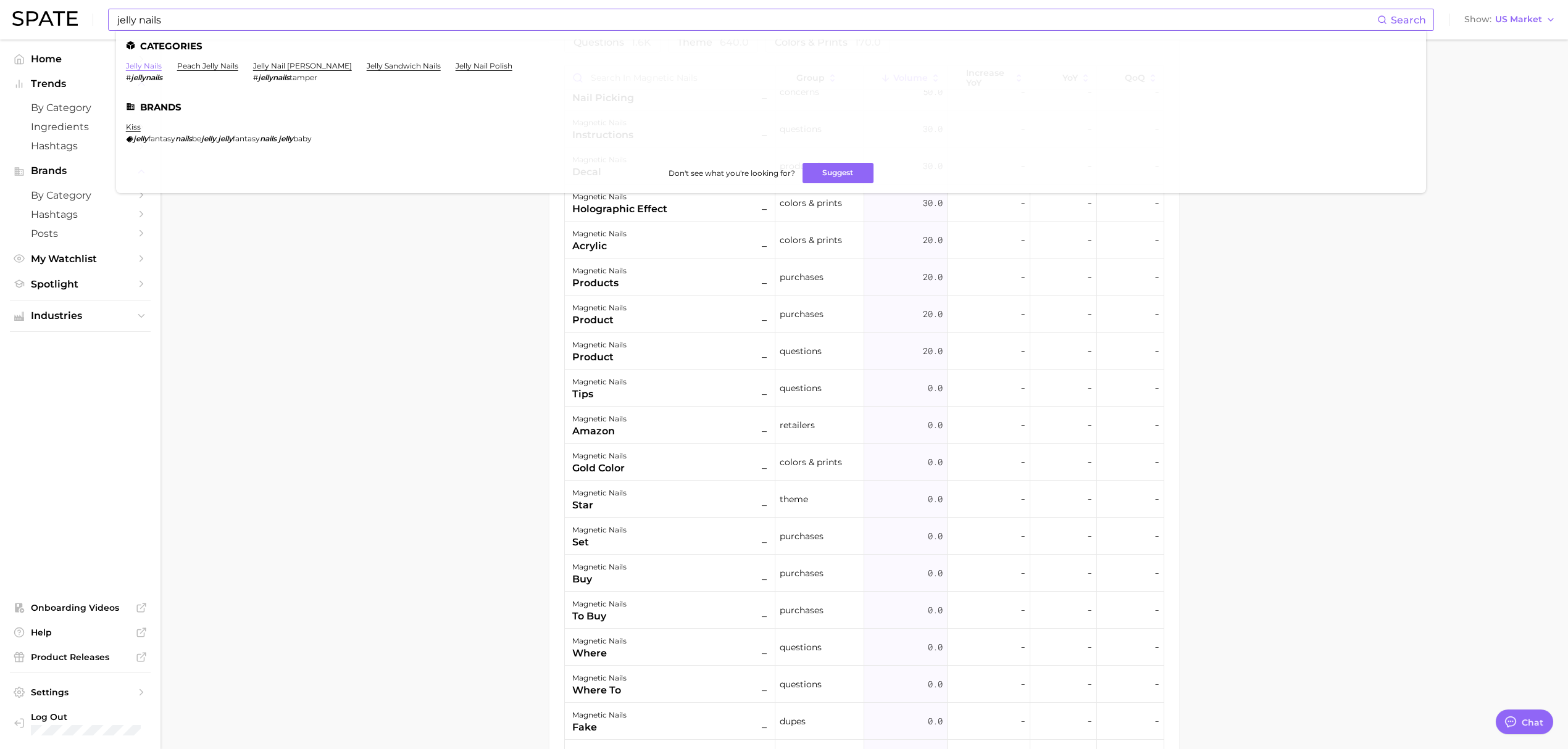
click at [136, 66] on link "jelly nails" at bounding box center [143, 66] width 36 height 9
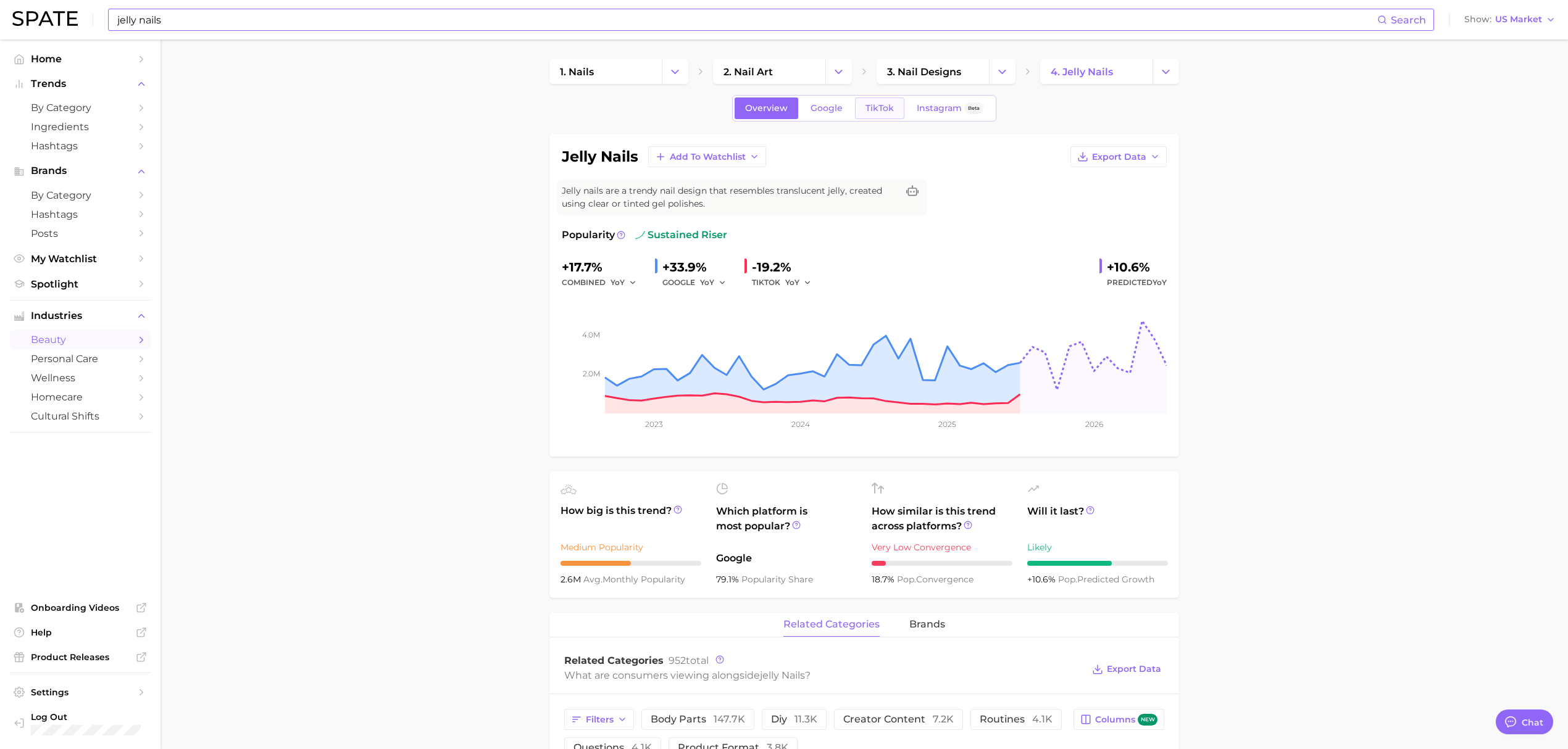
click at [863, 106] on link "TikTok" at bounding box center [879, 107] width 49 height 21
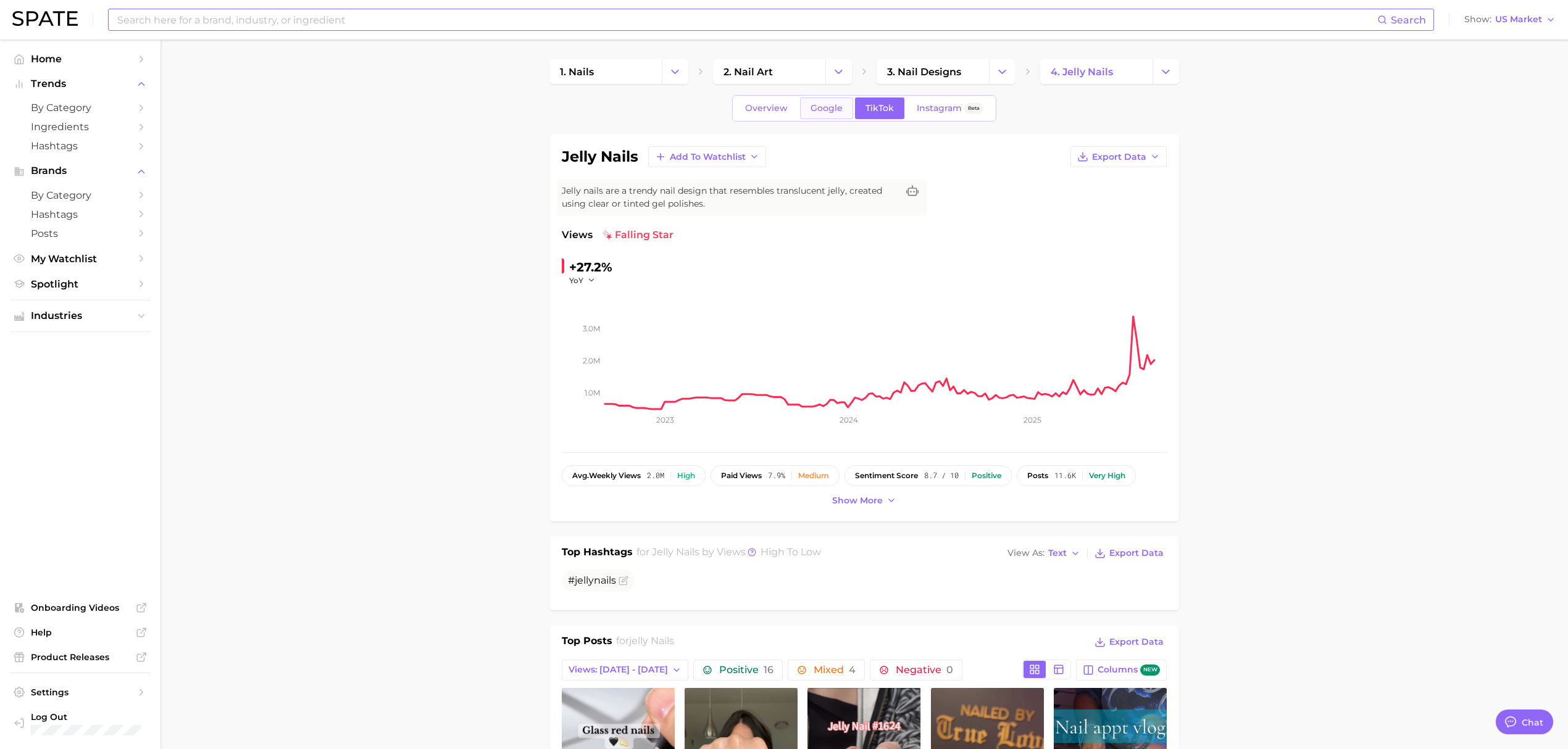
click at [822, 116] on link "Google" at bounding box center [826, 107] width 53 height 21
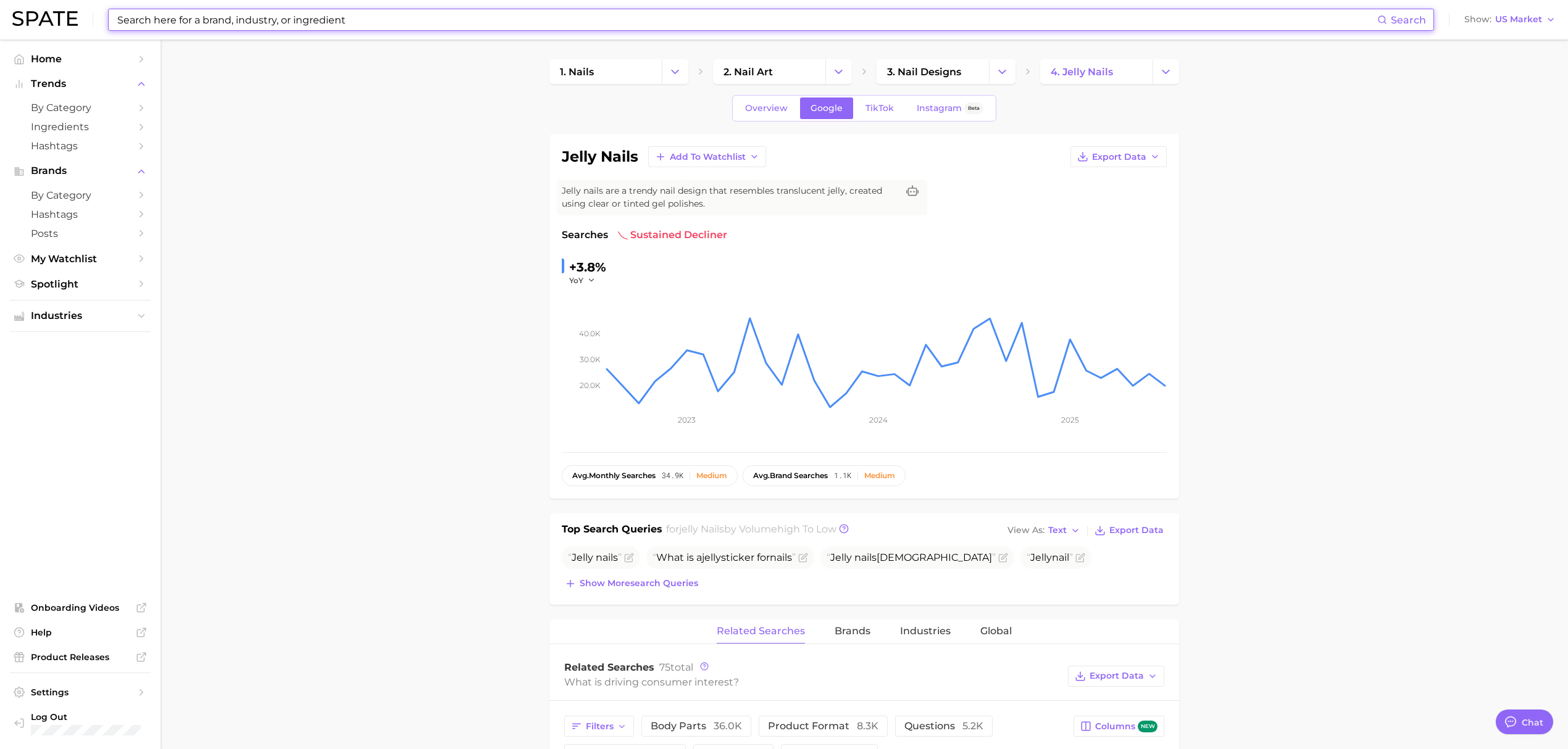
click at [348, 28] on input at bounding box center [746, 19] width 1261 height 21
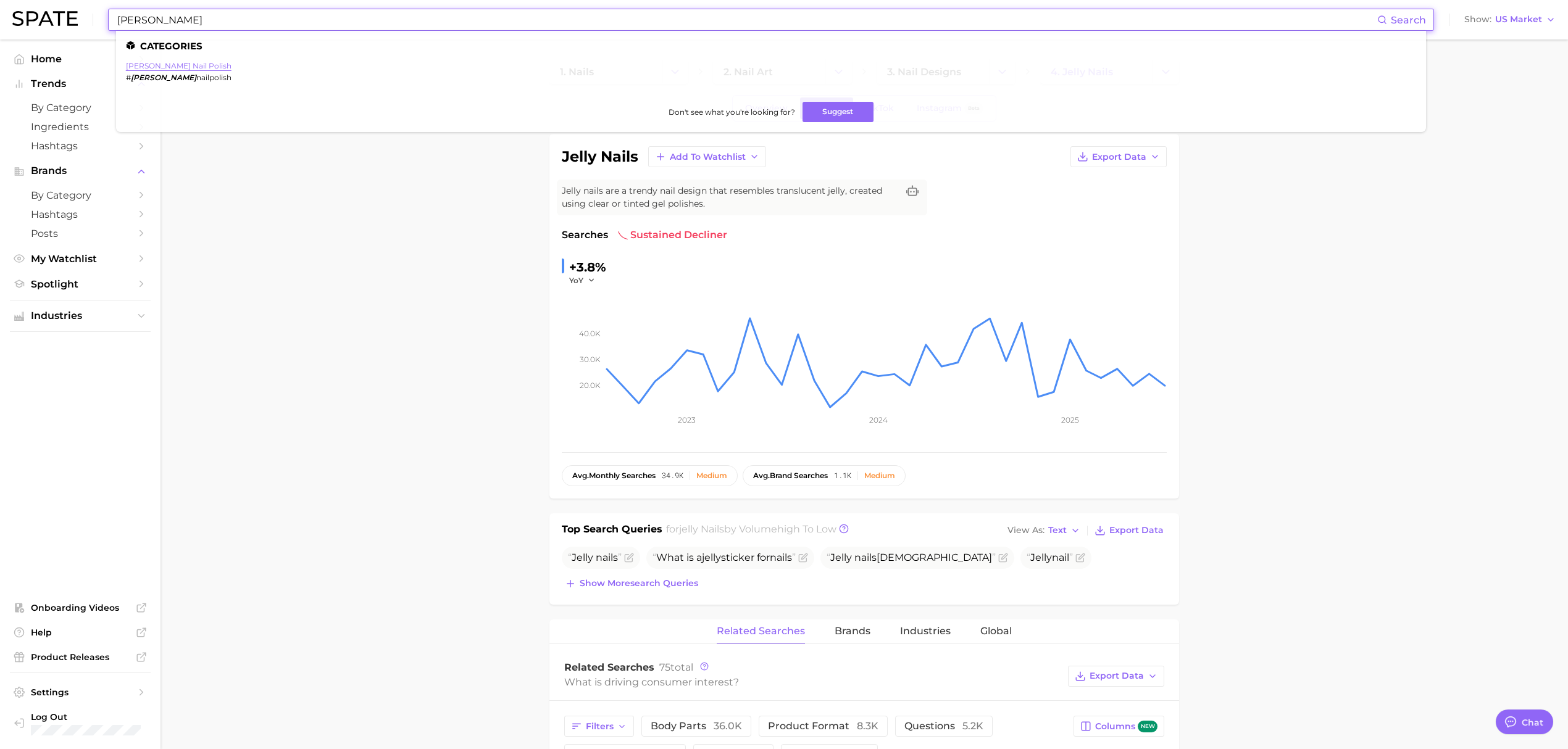
type input "[PERSON_NAME]"
click at [149, 65] on link "[PERSON_NAME] nail polish" at bounding box center [179, 66] width 105 height 9
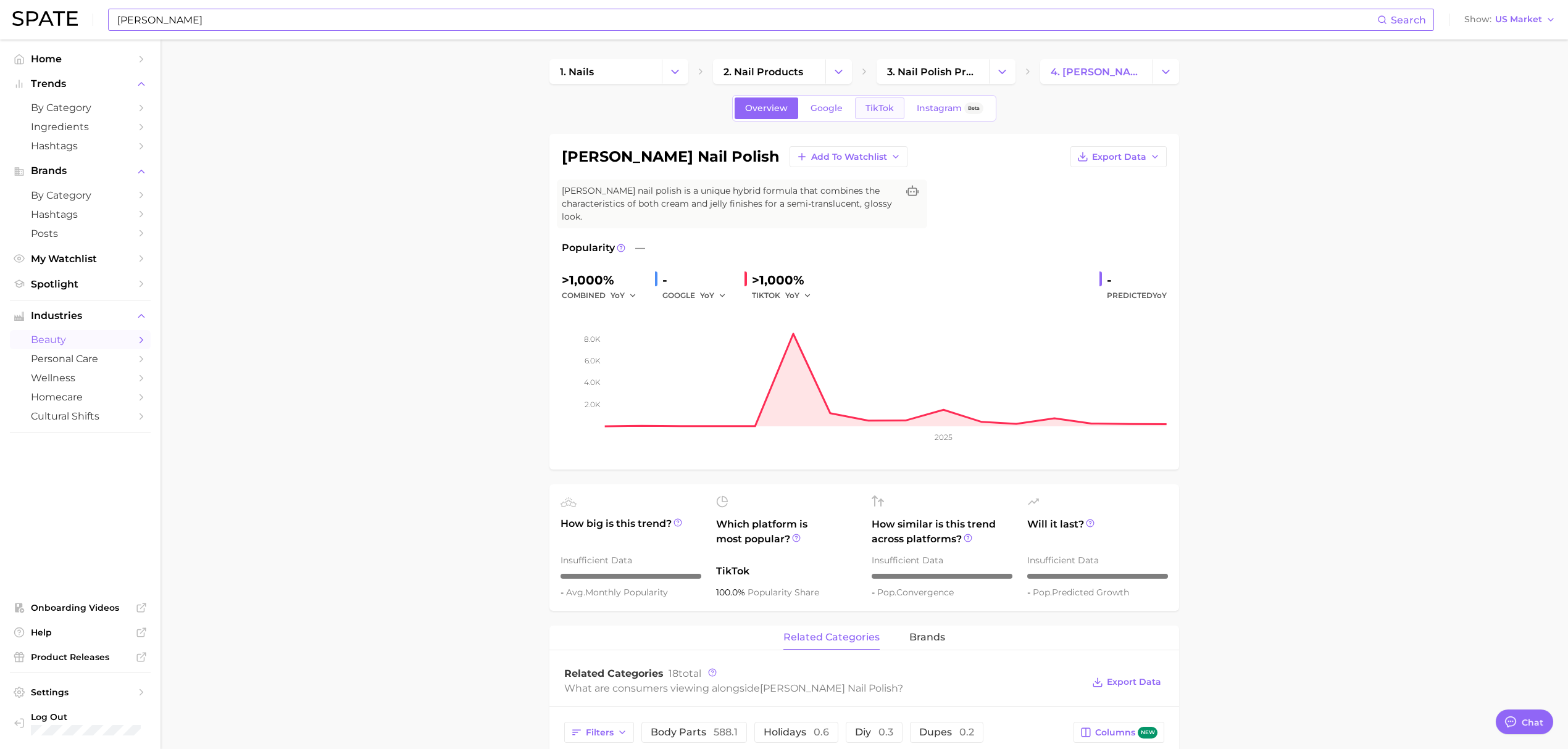
click at [887, 106] on span "TikTok" at bounding box center [879, 107] width 29 height 10
